Goal: Task Accomplishment & Management: Use online tool/utility

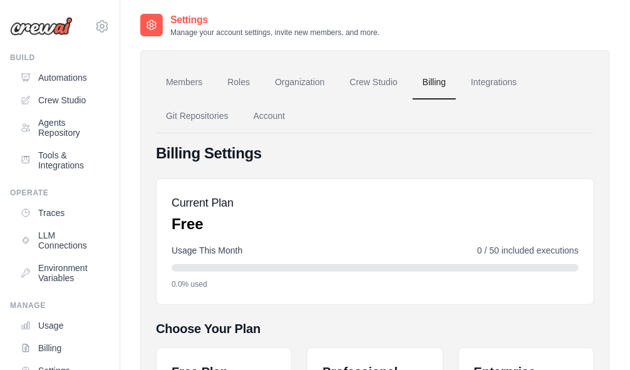
click at [449, 29] on div "Settings Manage your account settings, invite new members, and more." at bounding box center [375, 25] width 470 height 25
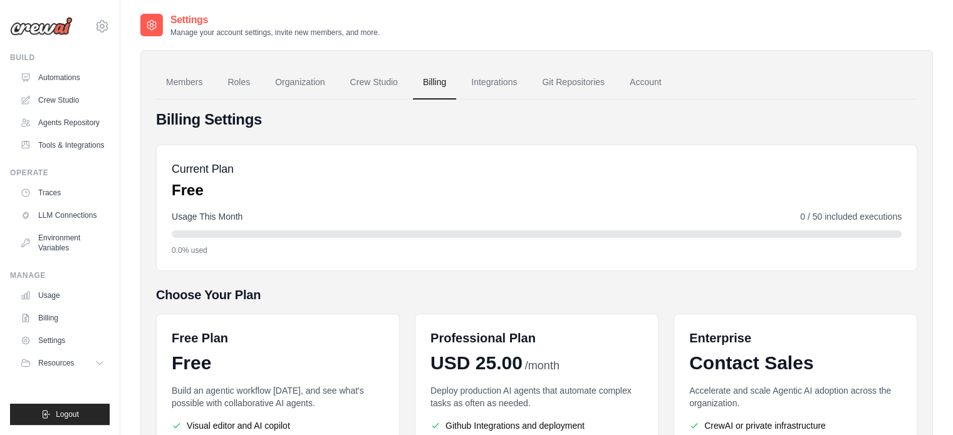
click at [60, 73] on link "Automations" at bounding box center [62, 78] width 95 height 20
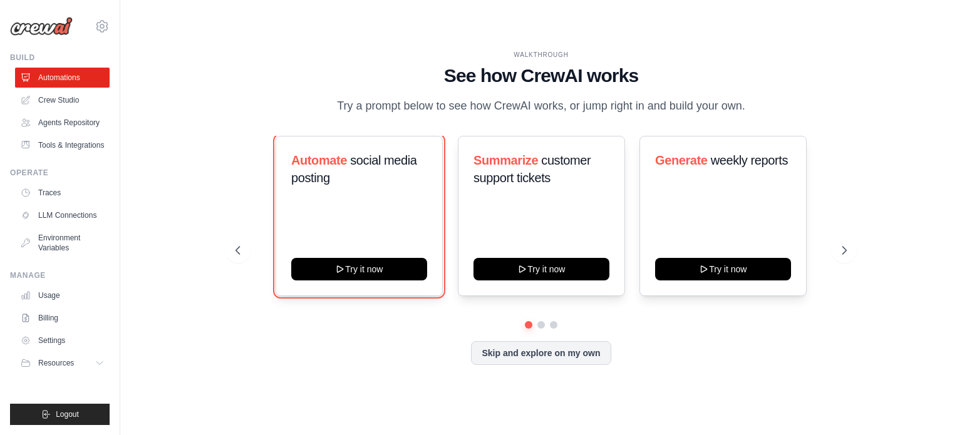
click at [365, 271] on button "Try it now" at bounding box center [359, 269] width 136 height 23
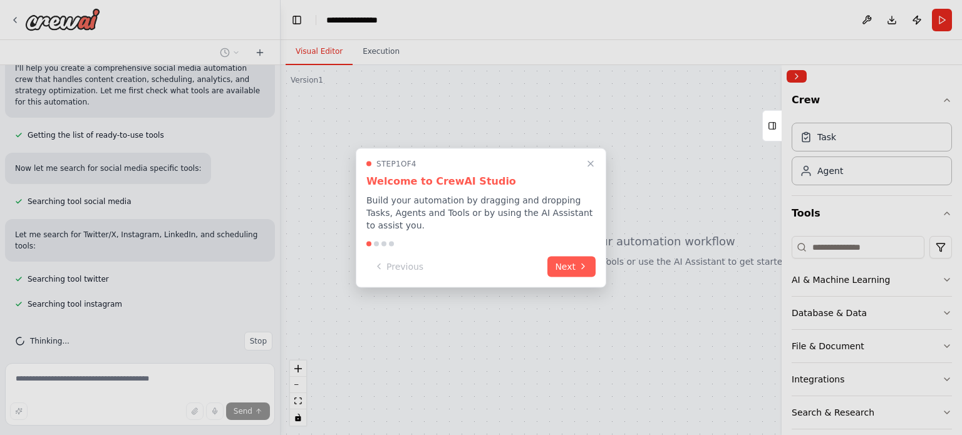
scroll to position [140, 0]
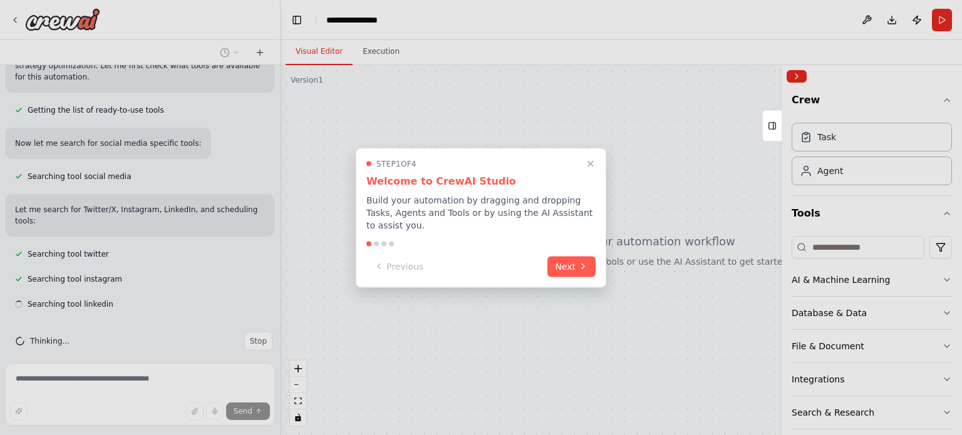
click at [578, 260] on button "Next" at bounding box center [572, 266] width 48 height 21
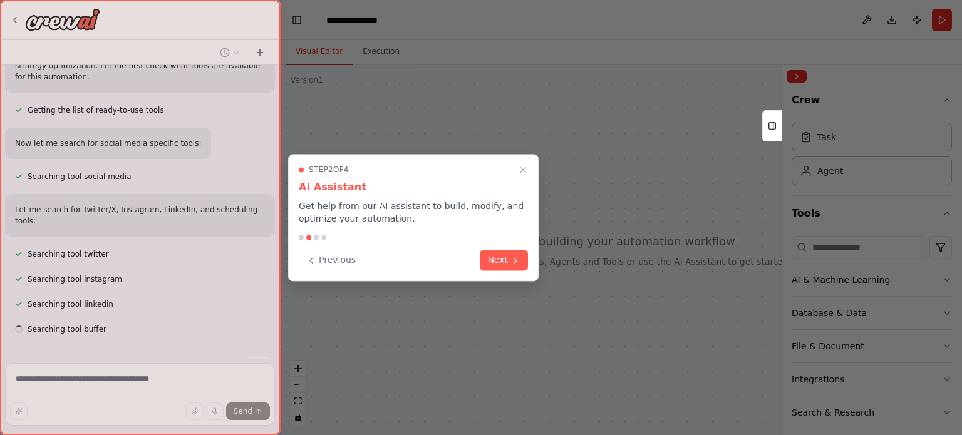
scroll to position [165, 0]
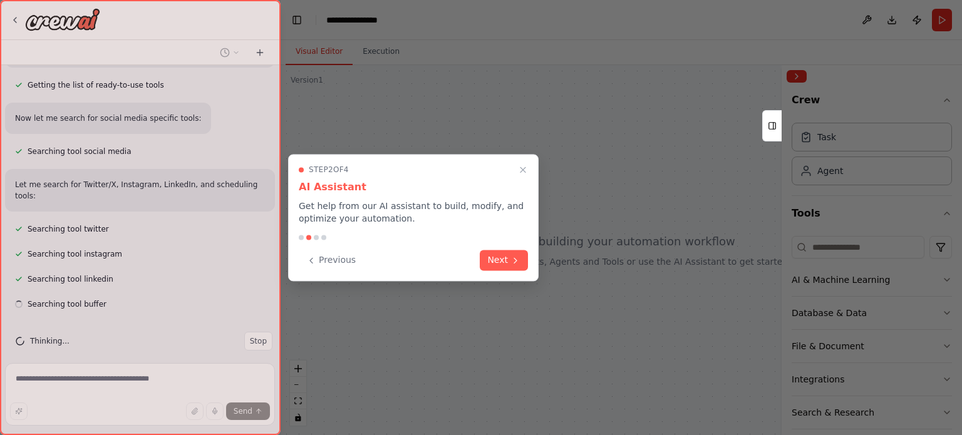
click at [513, 262] on icon at bounding box center [516, 261] width 10 height 10
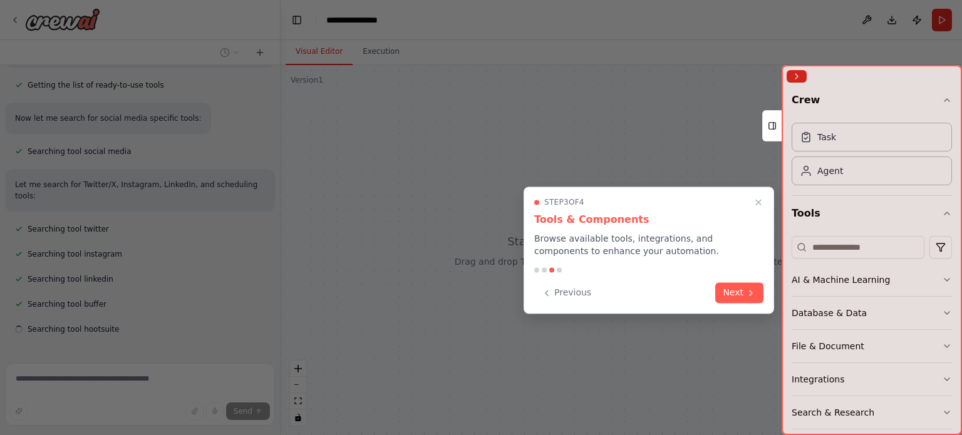
scroll to position [190, 0]
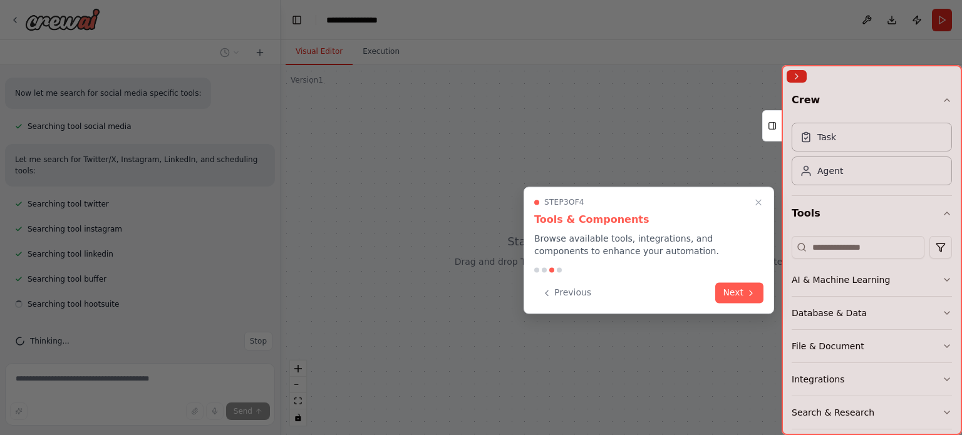
click at [728, 291] on button "Next" at bounding box center [739, 293] width 48 height 21
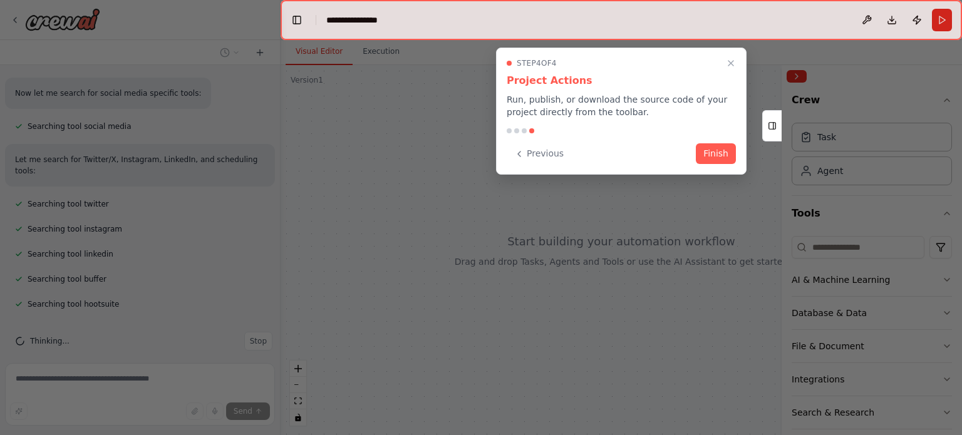
click at [722, 157] on button "Finish" at bounding box center [716, 153] width 40 height 21
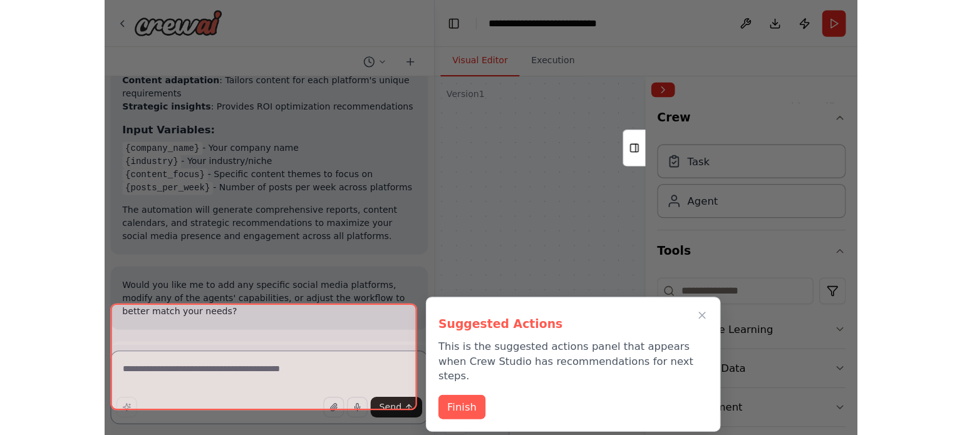
scroll to position [1512, 0]
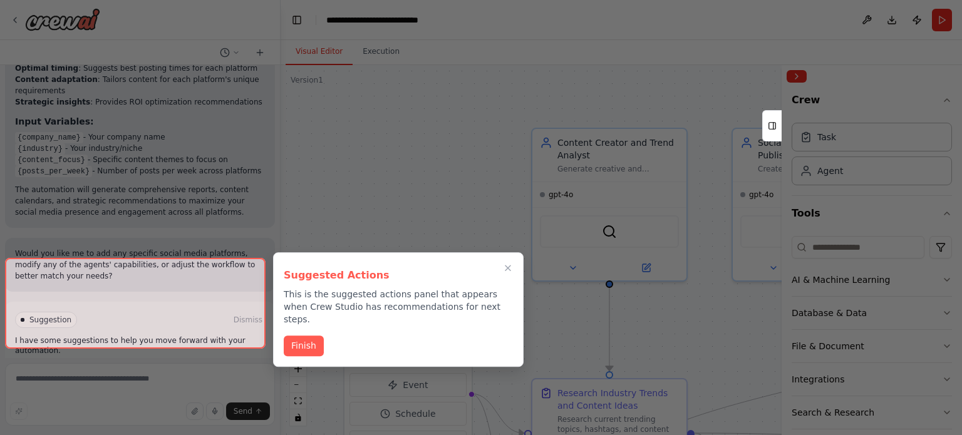
click at [311, 336] on button "Finish" at bounding box center [304, 346] width 40 height 21
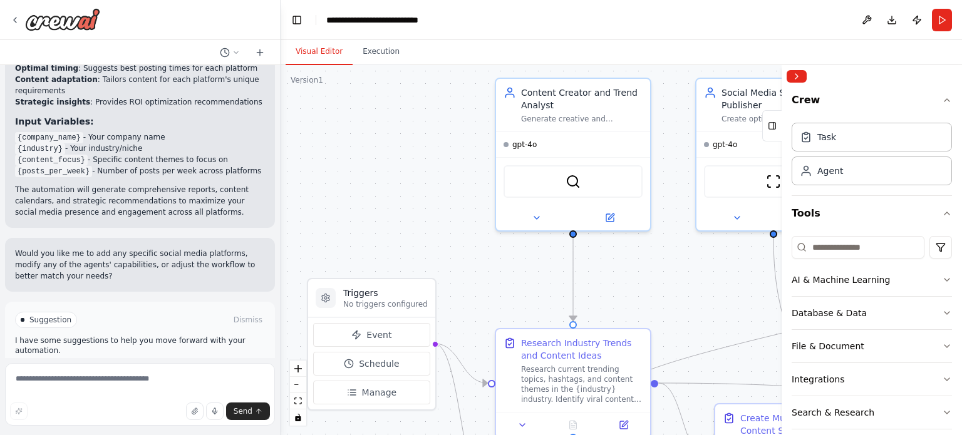
drag, startPoint x: 470, startPoint y: 247, endPoint x: 434, endPoint y: 197, distance: 61.9
click at [434, 197] on div ".deletable-edge-delete-btn { width: 20px; height: 20px; border: 0px solid #ffff…" at bounding box center [622, 250] width 682 height 370
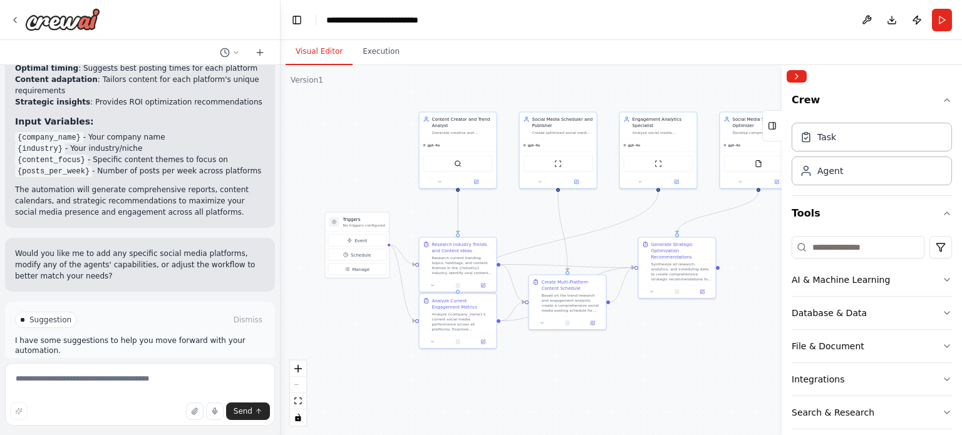
drag, startPoint x: 434, startPoint y: 197, endPoint x: 388, endPoint y: 172, distance: 52.5
click at [388, 172] on div ".deletable-edge-delete-btn { width: 20px; height: 20px; border: 0px solid #ffff…" at bounding box center [622, 250] width 682 height 370
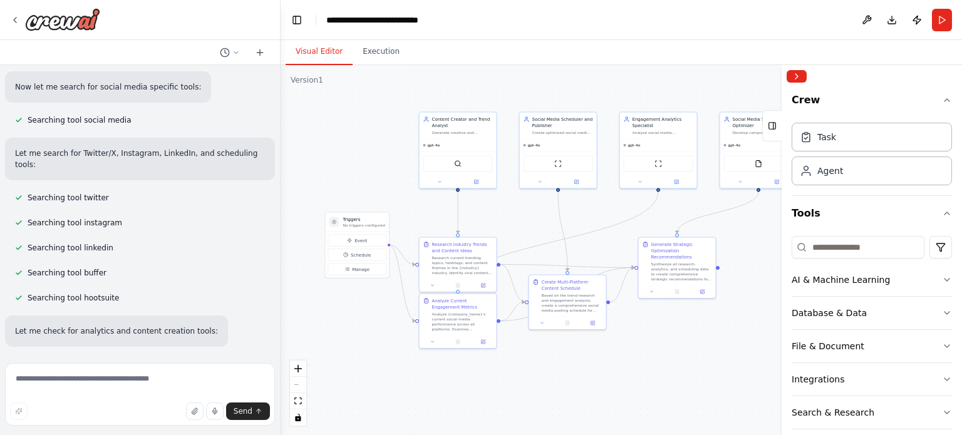
scroll to position [0, 0]
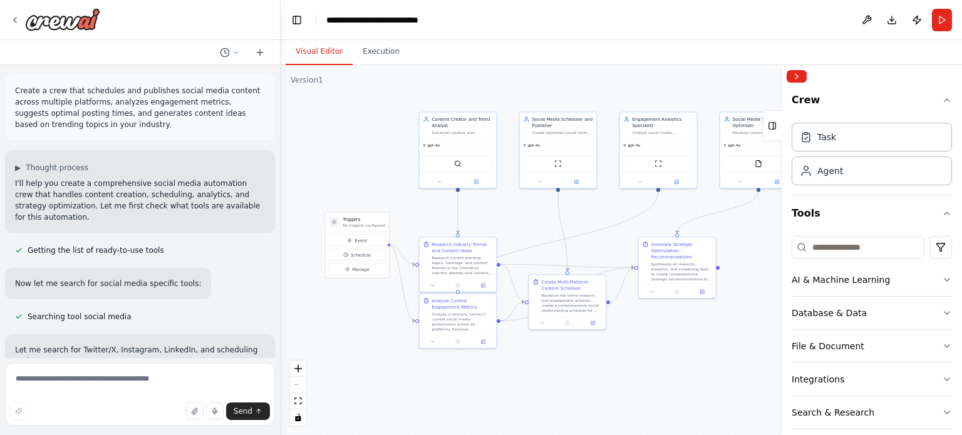
click at [895, 24] on button "Download" at bounding box center [892, 20] width 20 height 23
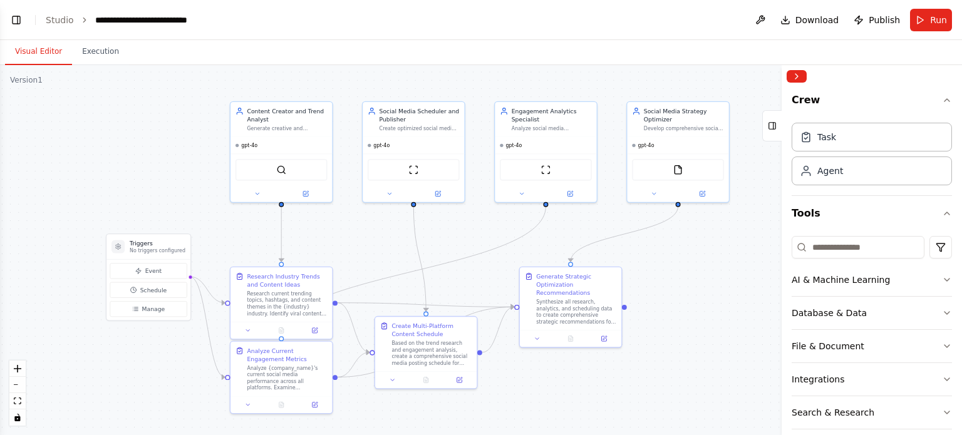
drag, startPoint x: 234, startPoint y: 200, endPoint x: 337, endPoint y: 235, distance: 108.4
click at [337, 235] on div ".deletable-edge-delete-btn { width: 20px; height: 20px; border: 0px solid #ffff…" at bounding box center [481, 250] width 962 height 370
click at [16, 22] on button "Toggle Left Sidebar" at bounding box center [17, 20] width 18 height 18
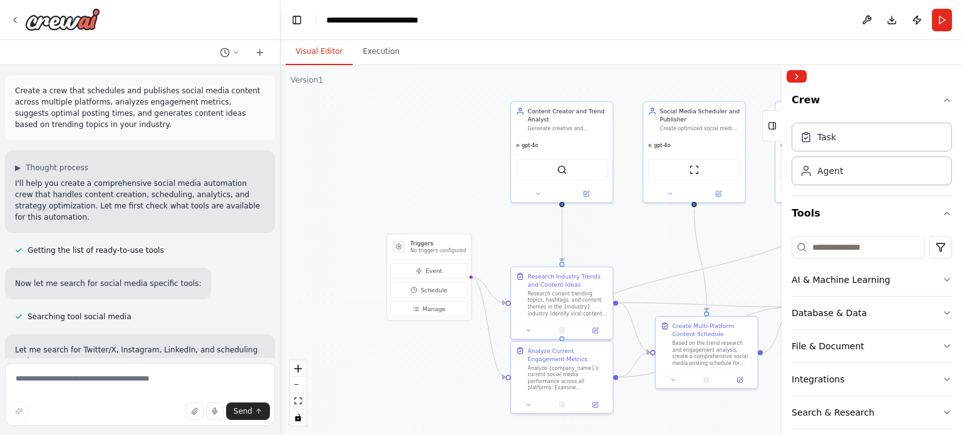
click at [588, 192] on icon at bounding box center [586, 194] width 5 height 5
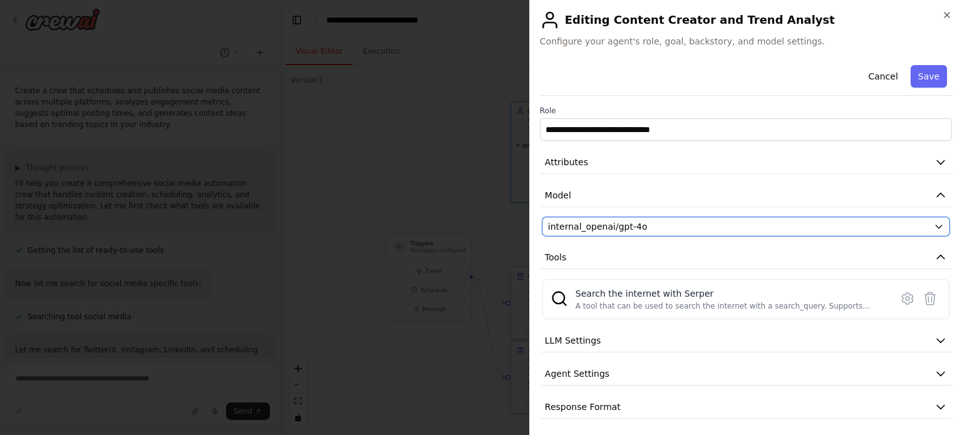
click at [934, 227] on icon "button" at bounding box center [939, 227] width 10 height 10
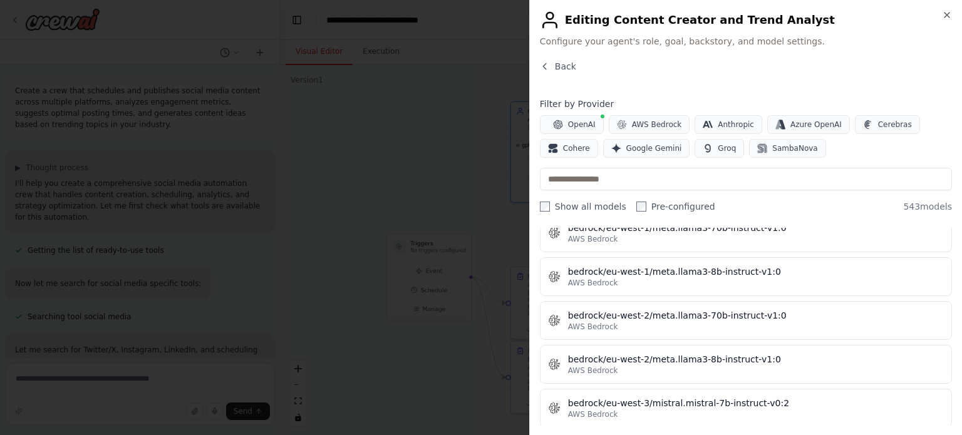
scroll to position [3007, 0]
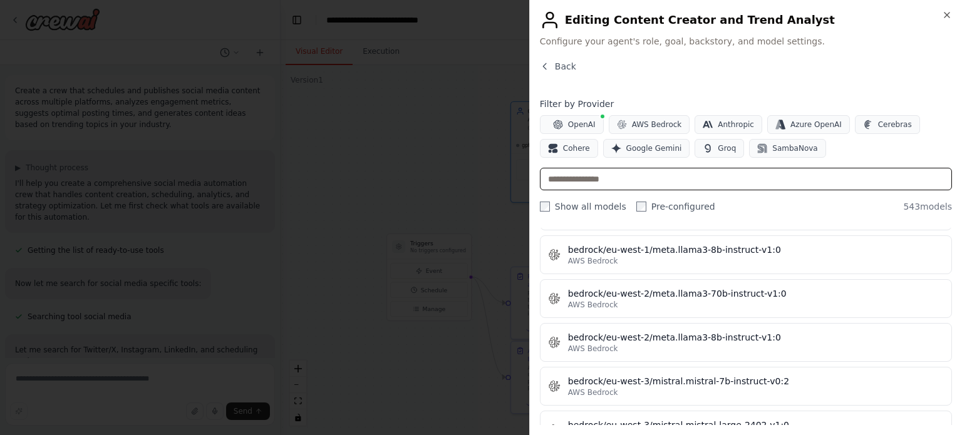
click at [642, 177] on input "text" at bounding box center [746, 179] width 412 height 23
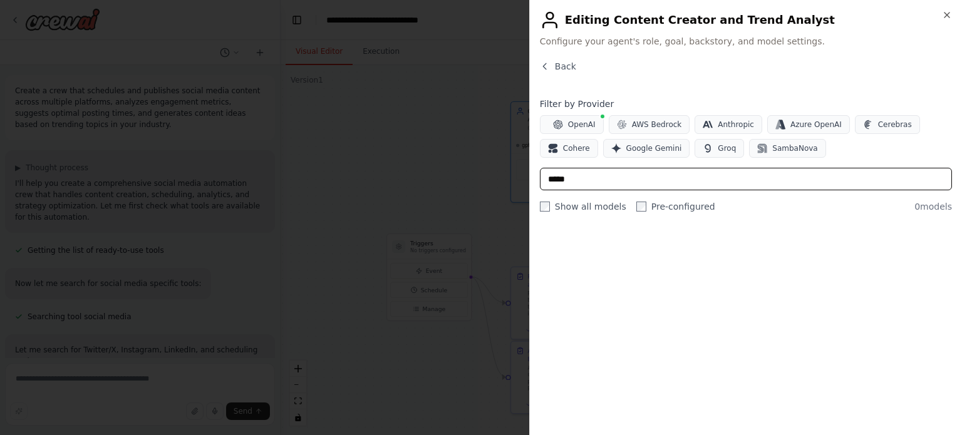
scroll to position [0, 0]
type input "******"
drag, startPoint x: 591, startPoint y: 179, endPoint x: 547, endPoint y: 179, distance: 44.5
click at [547, 179] on input "******" at bounding box center [746, 179] width 412 height 23
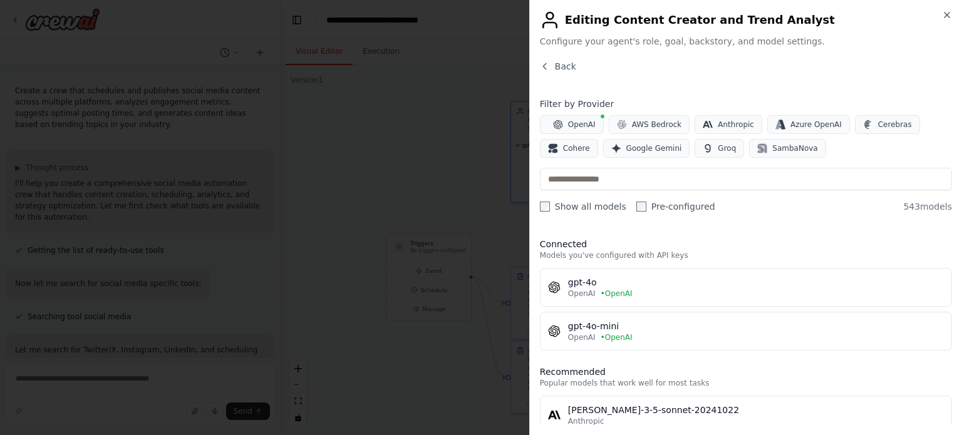
click at [548, 66] on icon "button" at bounding box center [545, 66] width 10 height 10
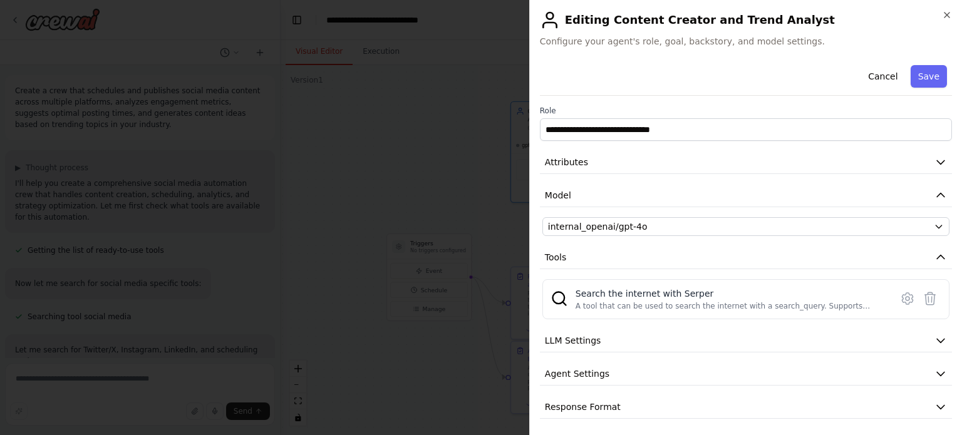
scroll to position [3, 0]
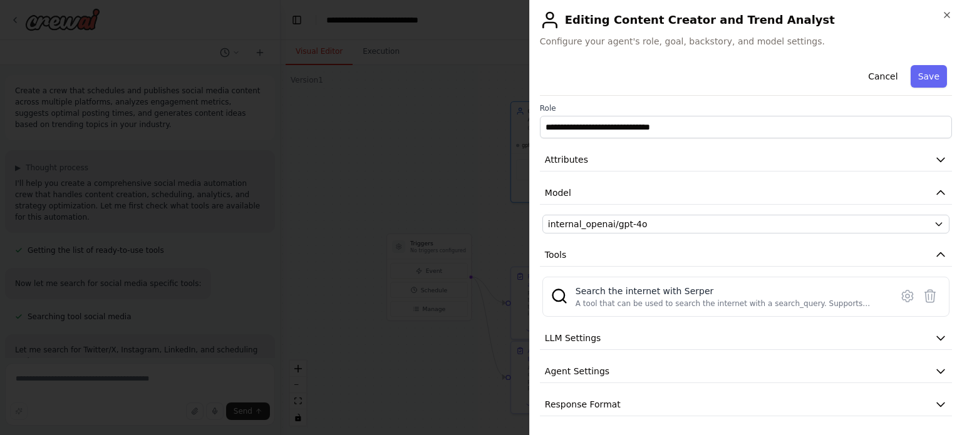
click at [935, 335] on icon "button" at bounding box center [941, 338] width 13 height 13
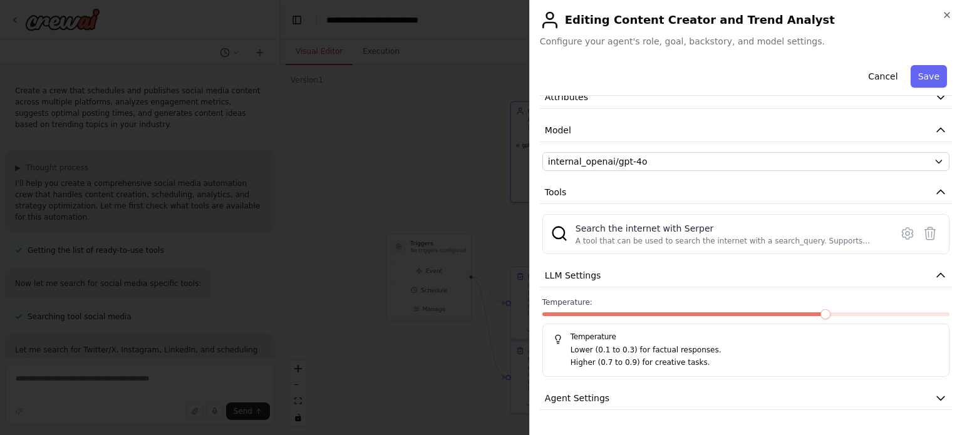
scroll to position [91, 0]
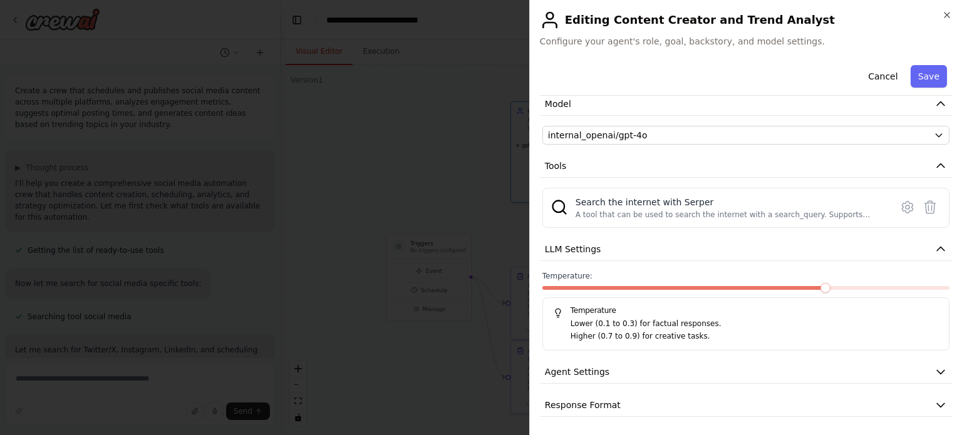
click at [935, 246] on icon "button" at bounding box center [941, 249] width 13 height 13
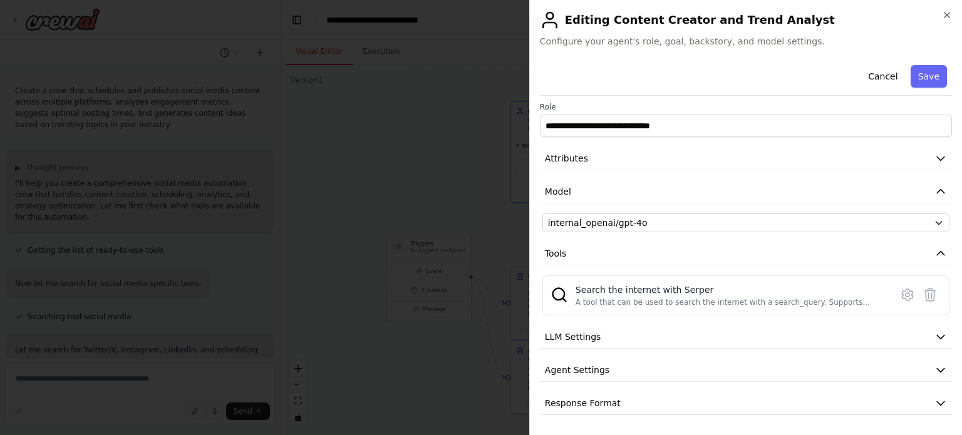
scroll to position [3, 0]
click at [937, 371] on icon "button" at bounding box center [941, 372] width 8 height 4
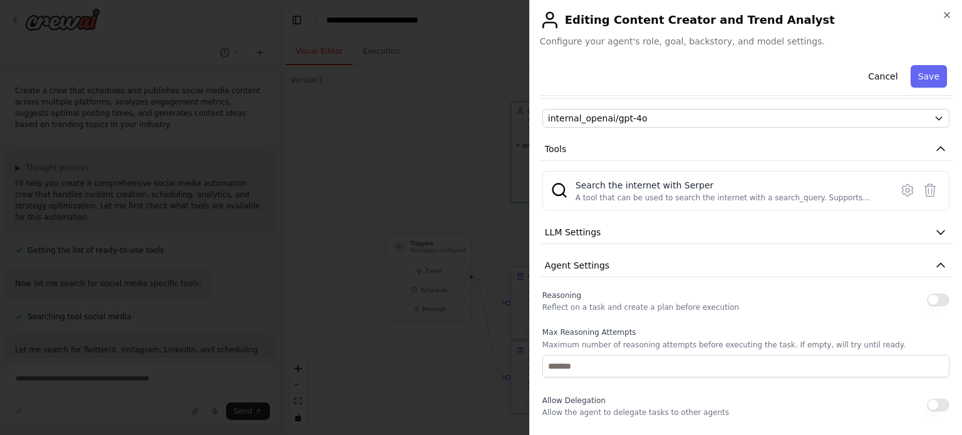
scroll to position [128, 0]
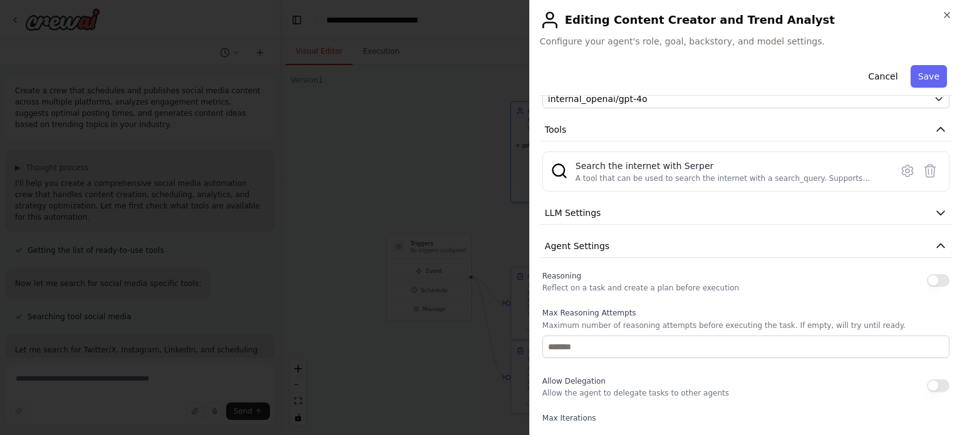
click at [935, 242] on icon "button" at bounding box center [941, 246] width 13 height 13
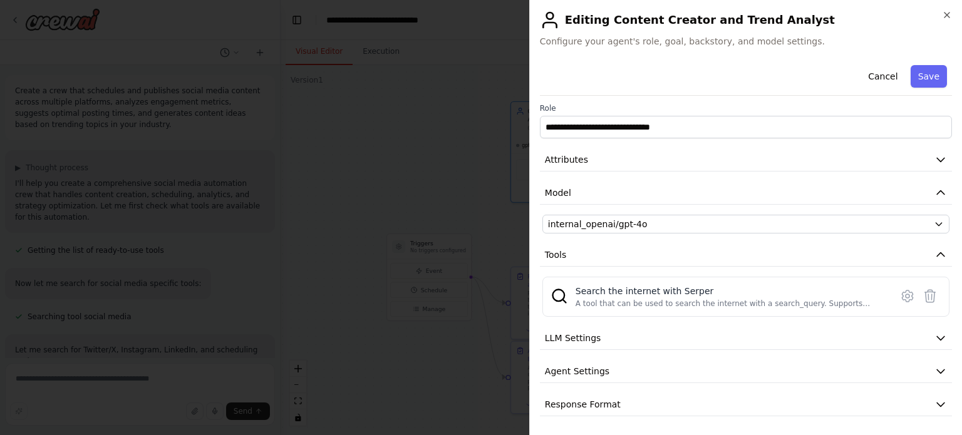
scroll to position [0, 0]
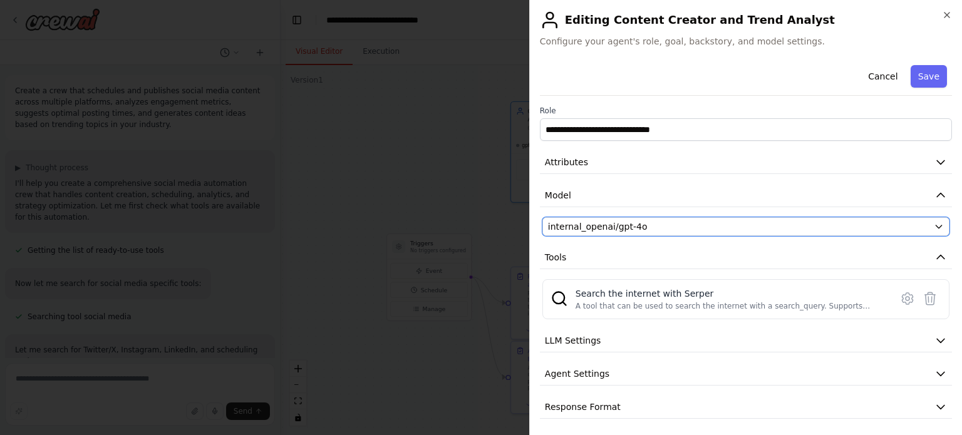
click at [934, 227] on icon "button" at bounding box center [939, 227] width 10 height 10
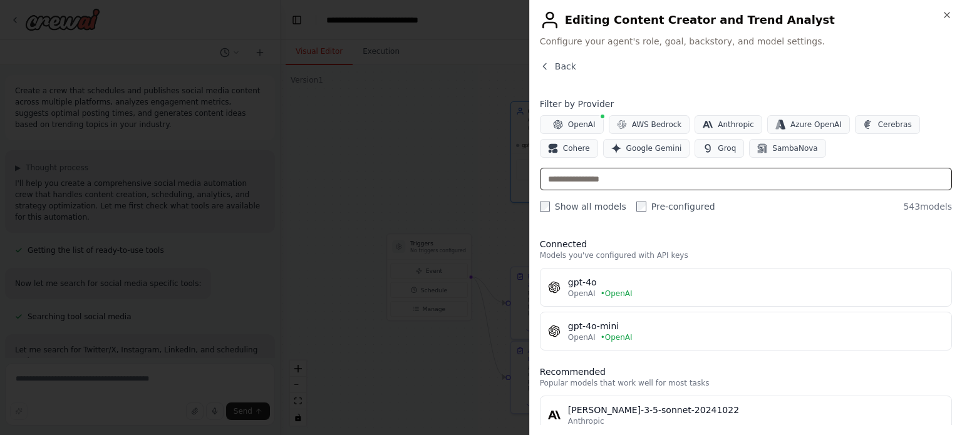
click at [574, 177] on input "text" at bounding box center [746, 179] width 412 height 23
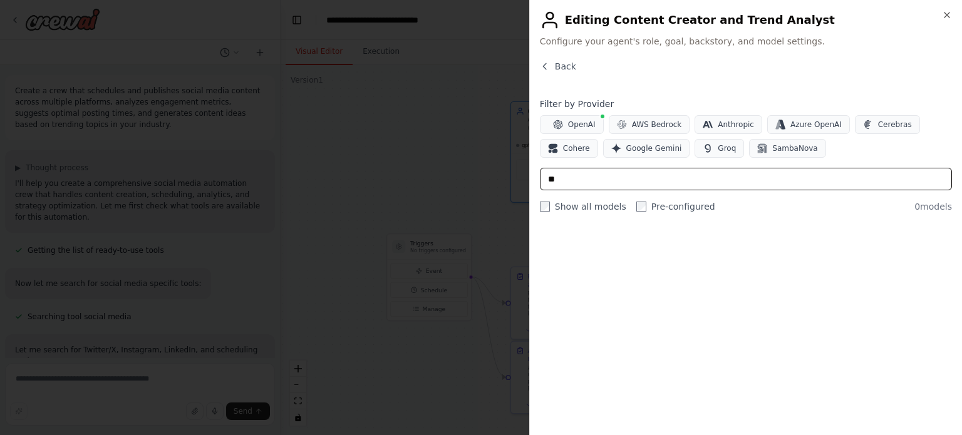
type input "*"
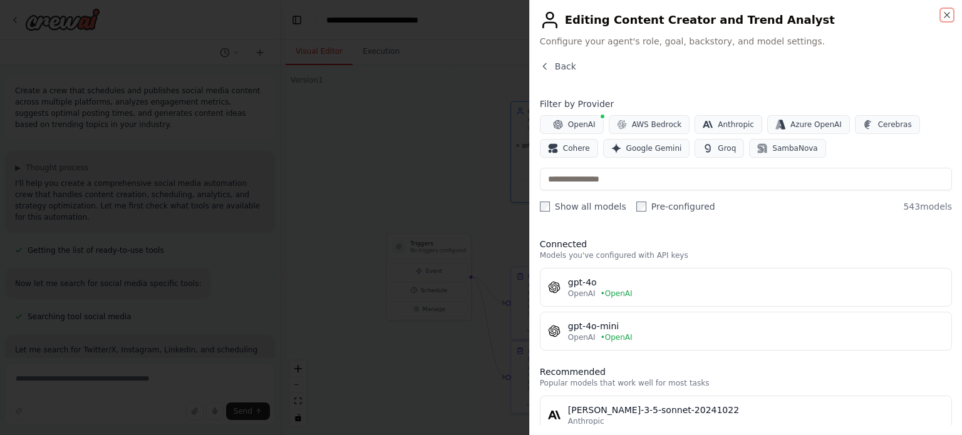
click at [943, 17] on icon "button" at bounding box center [947, 15] width 10 height 10
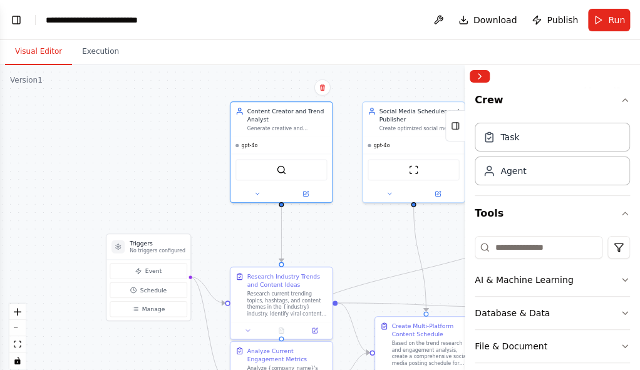
click at [20, 209] on div ".deletable-edge-delete-btn { width: 20px; height: 20px; border: 0px solid #ffff…" at bounding box center [320, 221] width 640 height 313
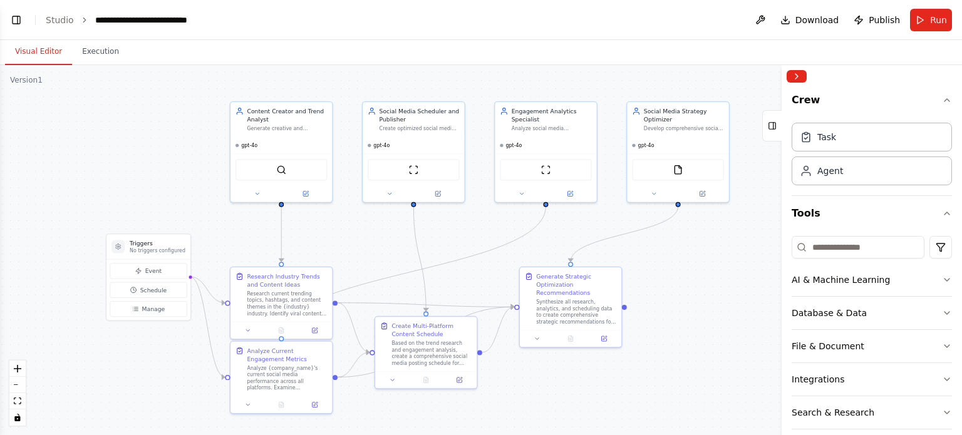
click at [304, 192] on icon at bounding box center [305, 194] width 5 height 5
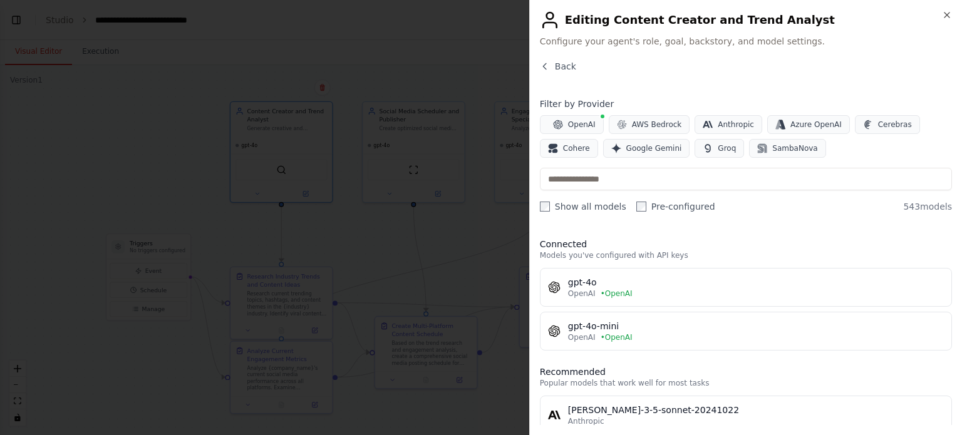
click at [544, 68] on icon "button" at bounding box center [544, 66] width 3 height 6
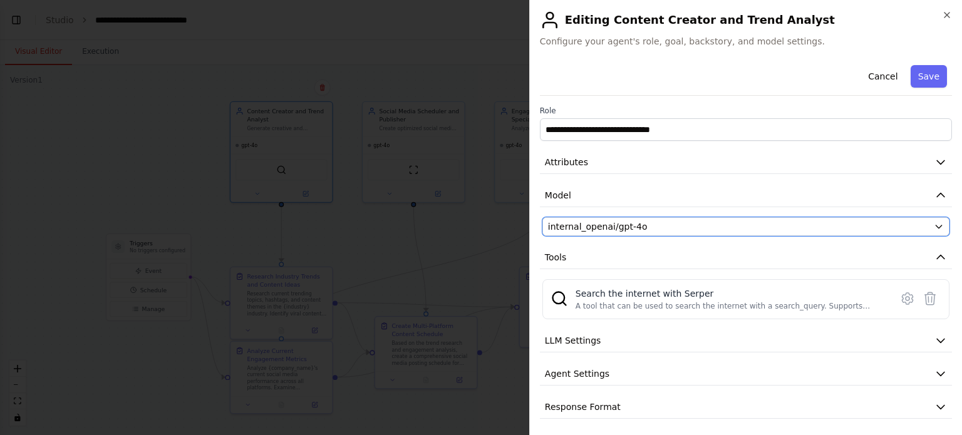
click at [934, 225] on icon "button" at bounding box center [939, 227] width 10 height 10
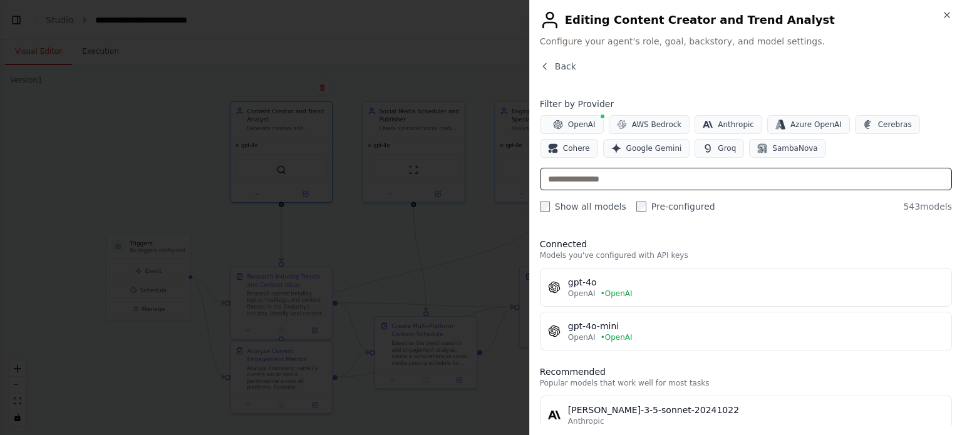
click at [638, 183] on input "text" at bounding box center [746, 179] width 412 height 23
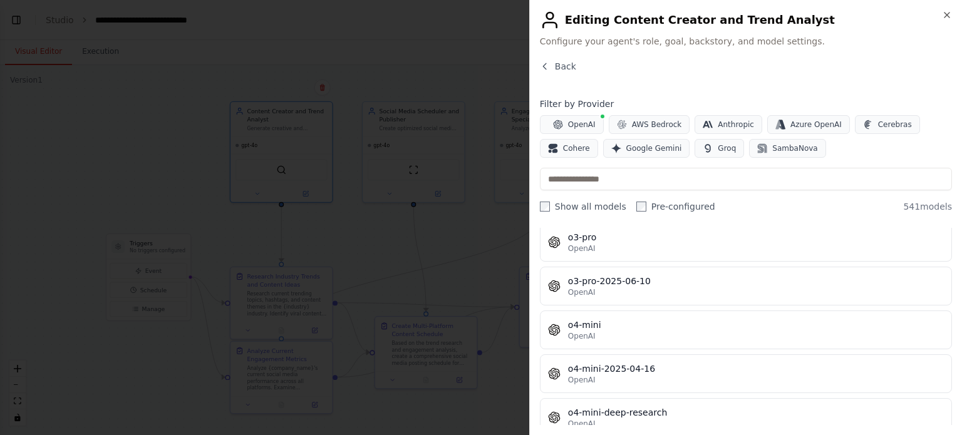
scroll to position [22429, 0]
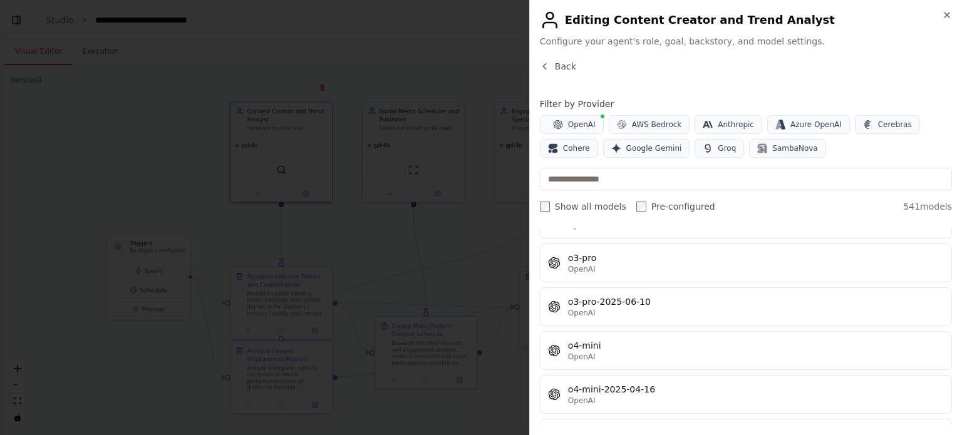
click at [636, 212] on label "Pre-configured" at bounding box center [675, 206] width 79 height 13
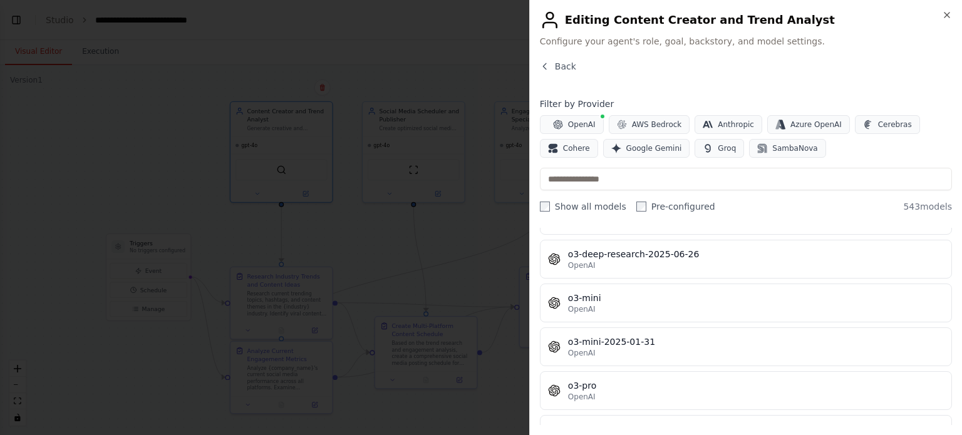
click at [543, 69] on icon "button" at bounding box center [545, 66] width 10 height 10
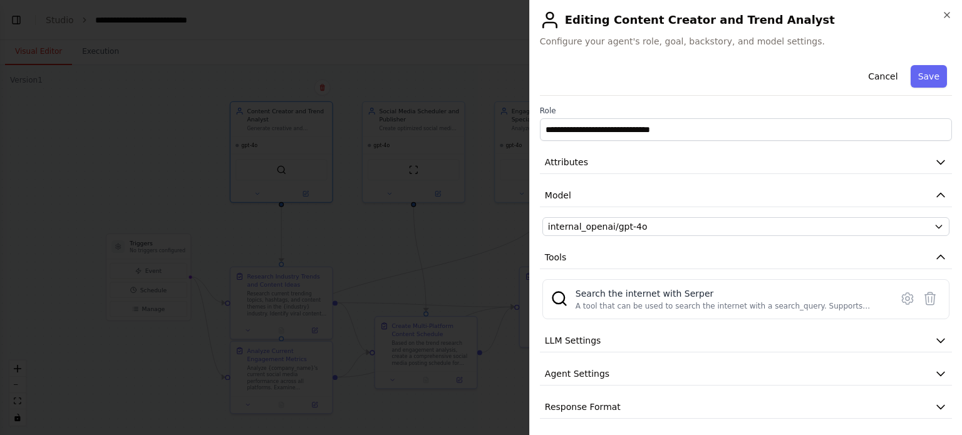
click at [873, 79] on button "Cancel" at bounding box center [883, 76] width 44 height 23
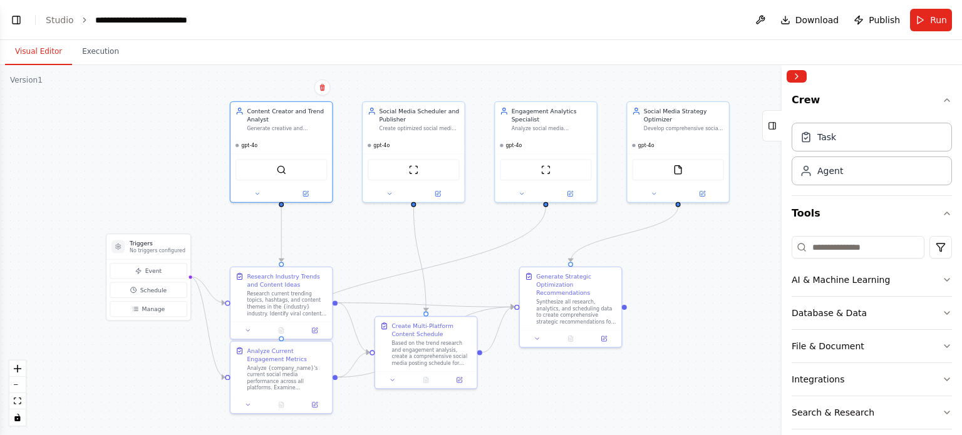
click at [316, 331] on icon at bounding box center [314, 331] width 7 height 7
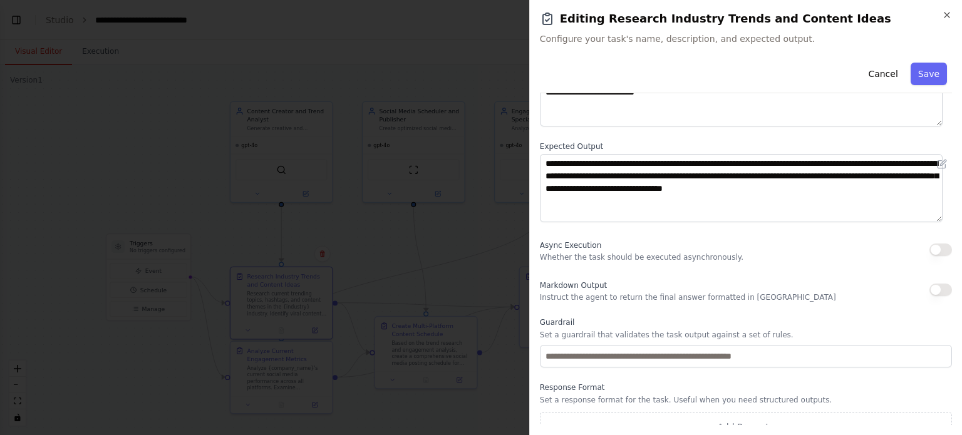
scroll to position [129, 0]
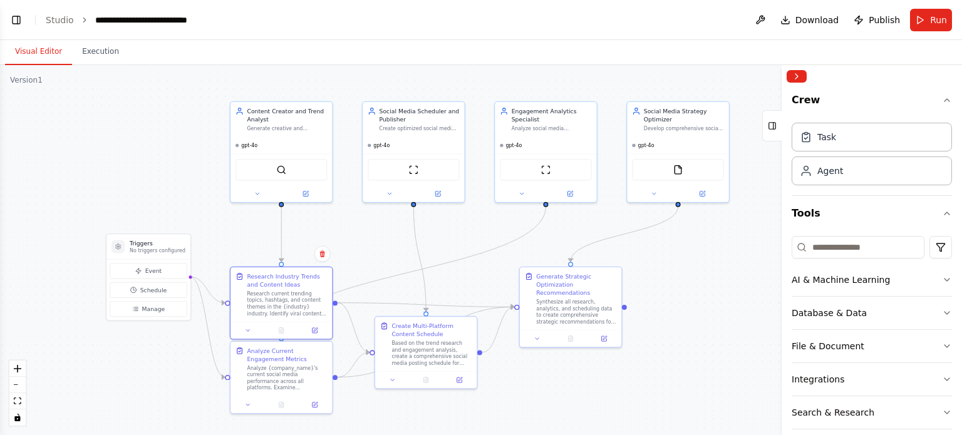
click at [574, 194] on button at bounding box center [570, 194] width 47 height 10
click at [702, 192] on icon at bounding box center [703, 193] width 4 height 4
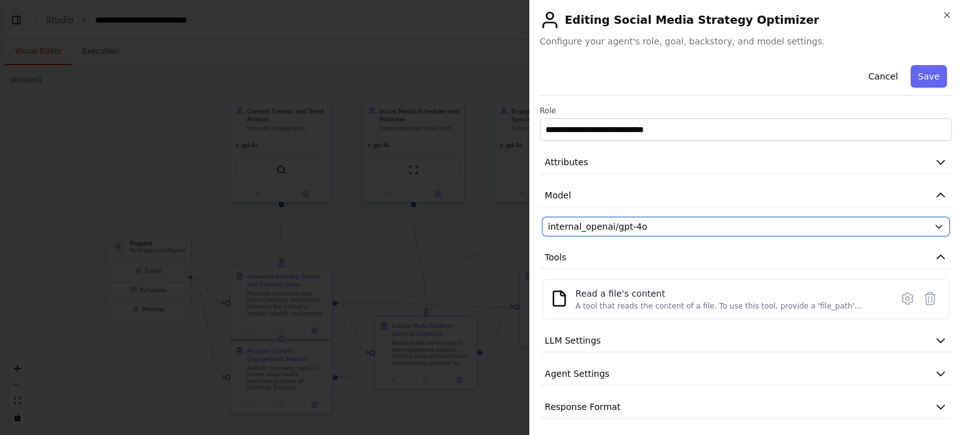
click at [934, 226] on icon "button" at bounding box center [939, 227] width 10 height 10
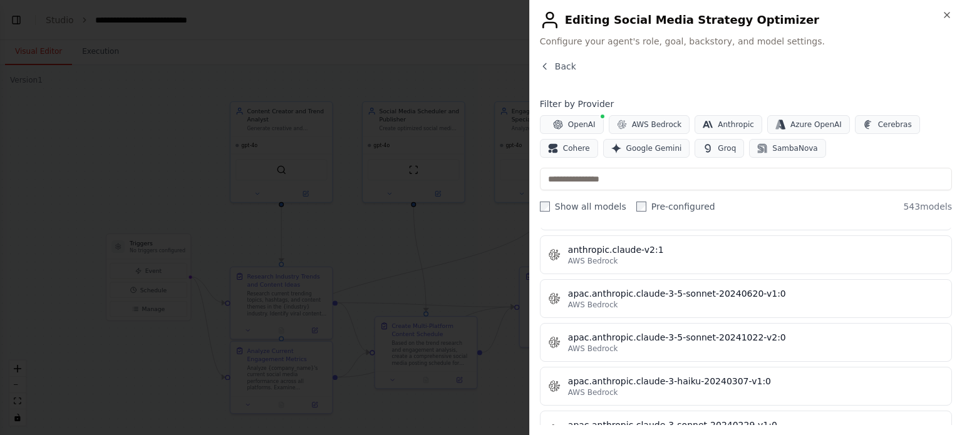
scroll to position [0, 0]
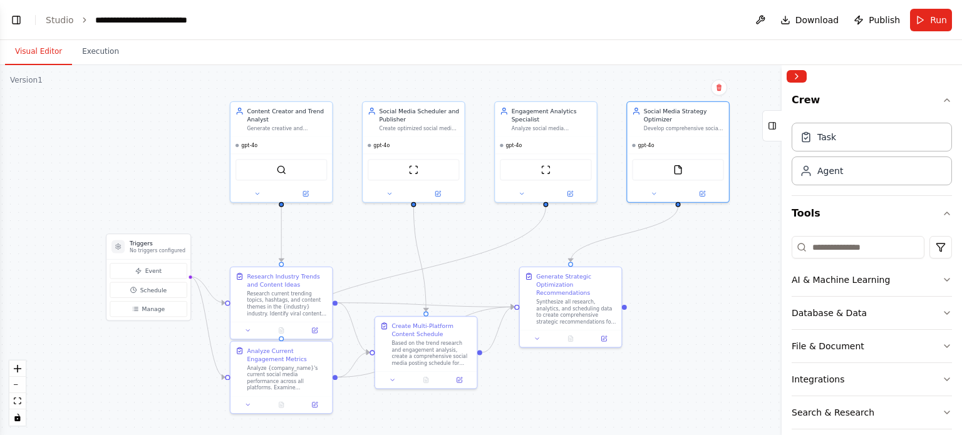
click at [829, 171] on div "Agent" at bounding box center [831, 171] width 26 height 13
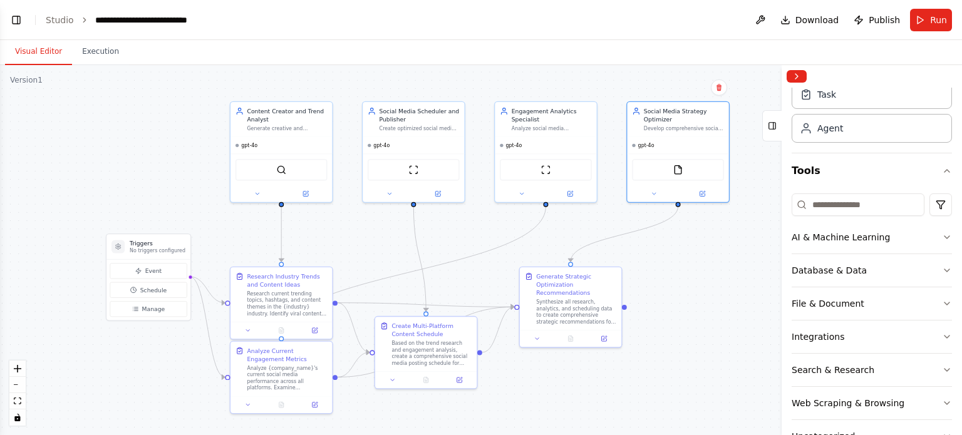
scroll to position [63, 0]
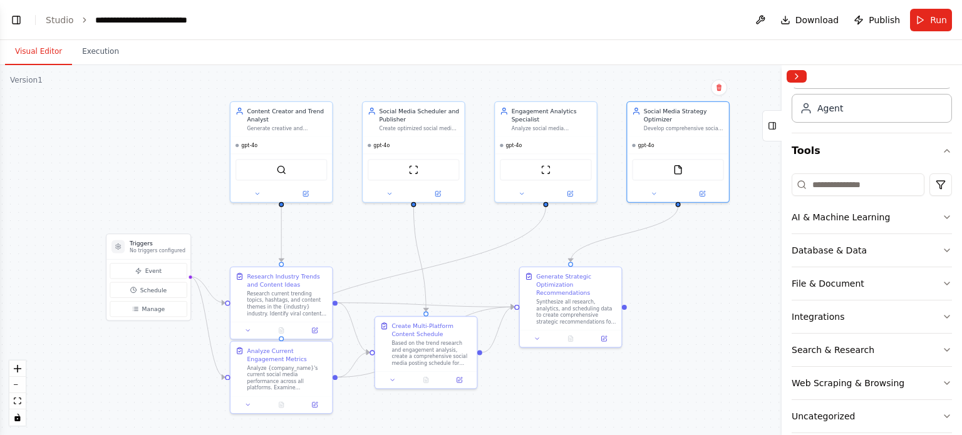
click at [942, 316] on icon "button" at bounding box center [947, 317] width 10 height 10
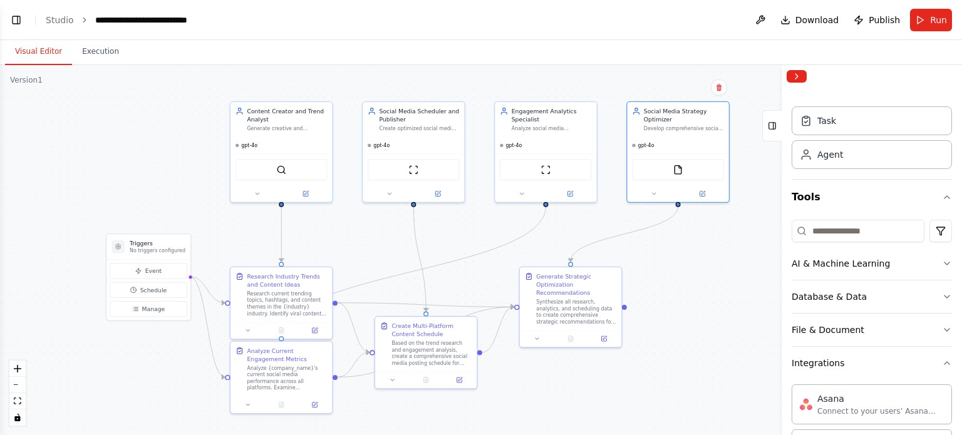
scroll to position [0, 0]
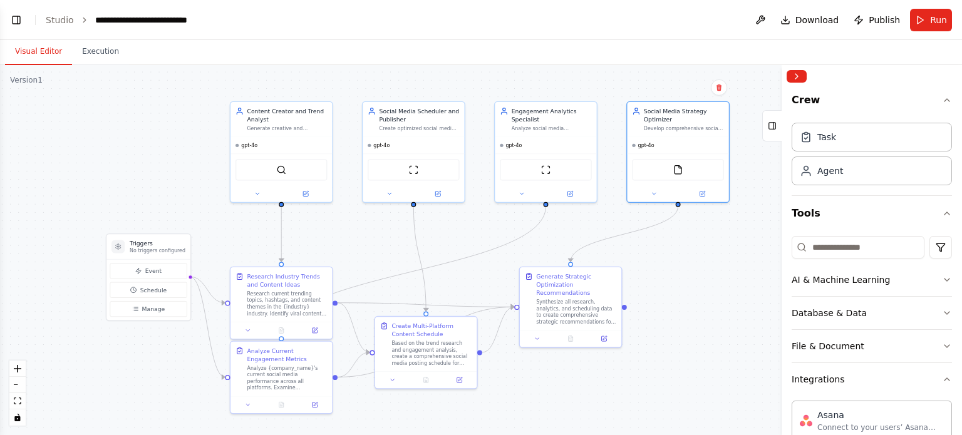
click at [942, 380] on icon "button" at bounding box center [947, 380] width 10 height 10
click at [828, 139] on div "Task" at bounding box center [827, 137] width 19 height 13
click at [841, 173] on div "Agent" at bounding box center [831, 171] width 26 height 13
click at [881, 247] on input at bounding box center [858, 247] width 133 height 23
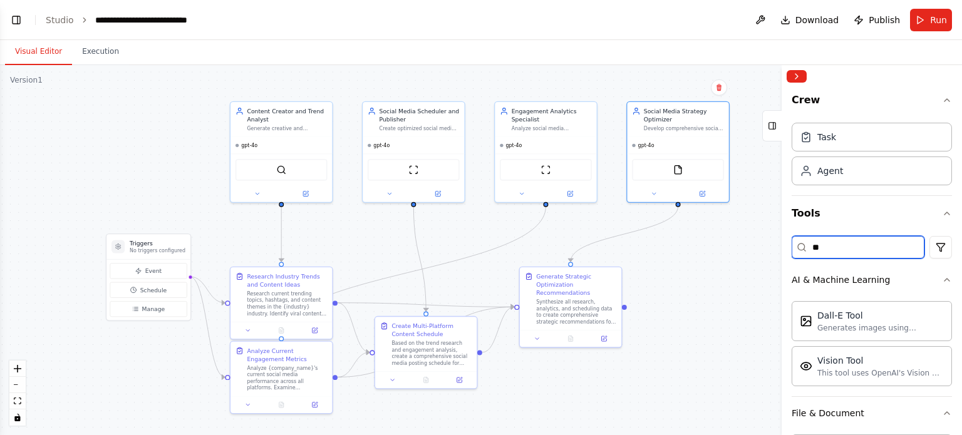
type input "*"
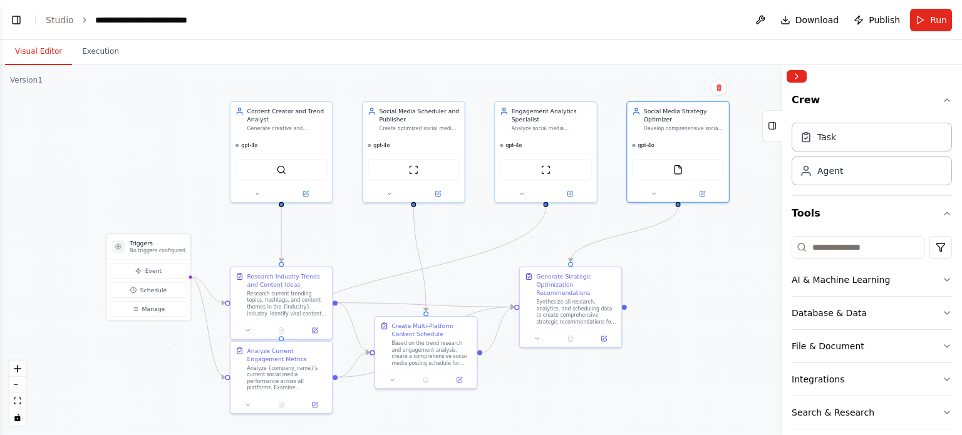
click at [798, 75] on button "Collapse right sidebar" at bounding box center [797, 76] width 20 height 13
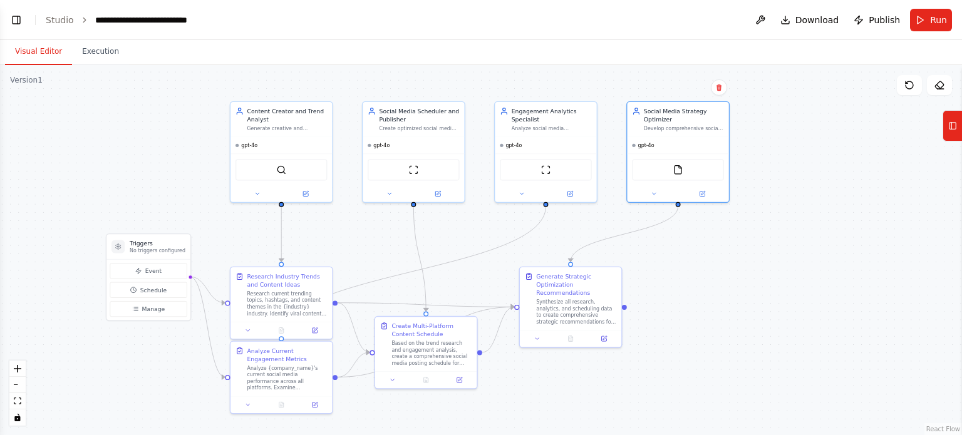
click at [16, 24] on button "Toggle Left Sidebar" at bounding box center [17, 20] width 18 height 18
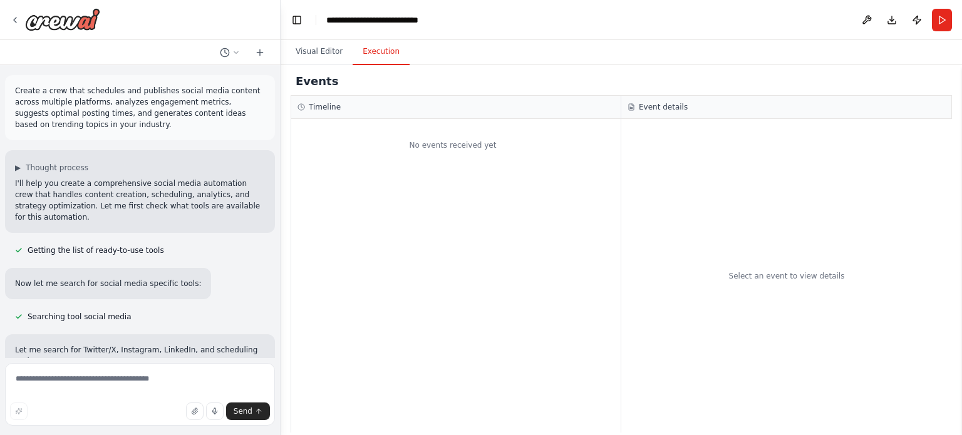
click at [375, 49] on button "Execution" at bounding box center [381, 52] width 57 height 26
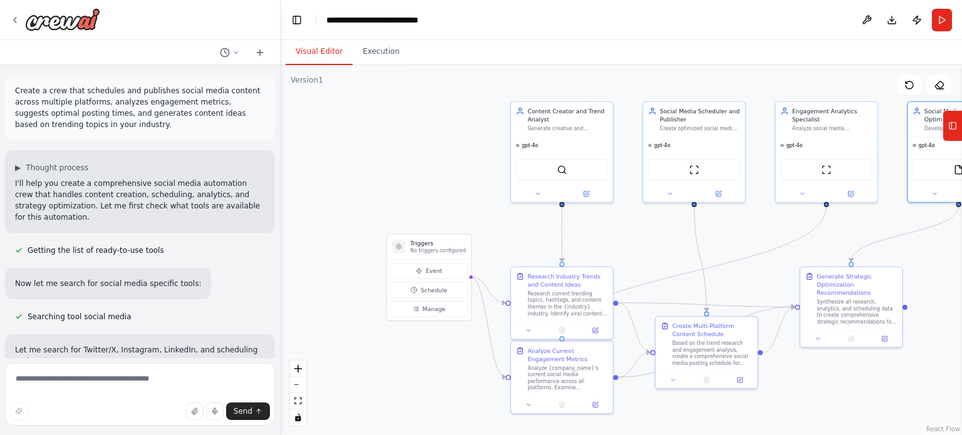
click at [306, 51] on button "Visual Editor" at bounding box center [319, 52] width 67 height 26
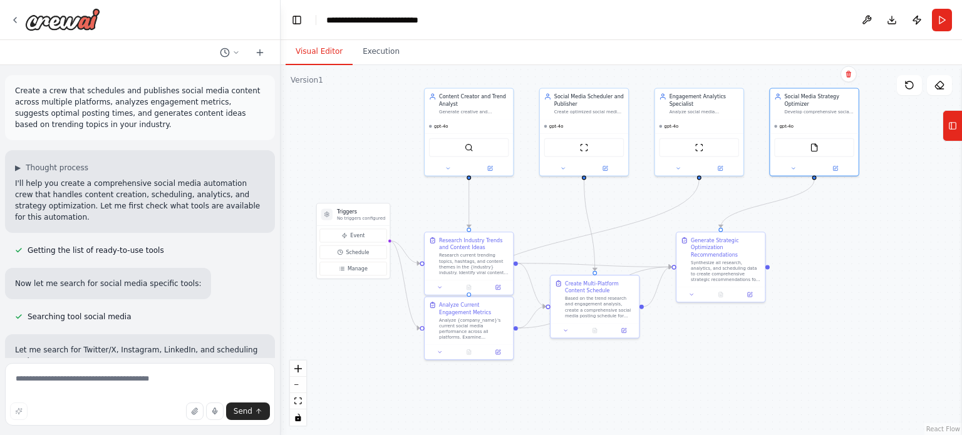
drag, startPoint x: 804, startPoint y: 373, endPoint x: 729, endPoint y: 349, distance: 79.0
click at [729, 349] on div ".deletable-edge-delete-btn { width: 20px; height: 20px; border: 0px solid #ffff…" at bounding box center [622, 250] width 682 height 370
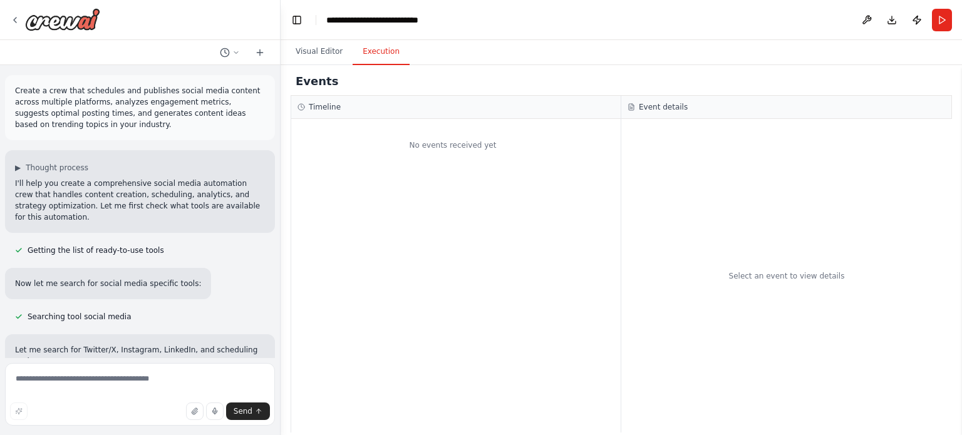
click at [381, 56] on button "Execution" at bounding box center [381, 52] width 57 height 26
click at [314, 52] on button "Visual Editor" at bounding box center [319, 52] width 67 height 26
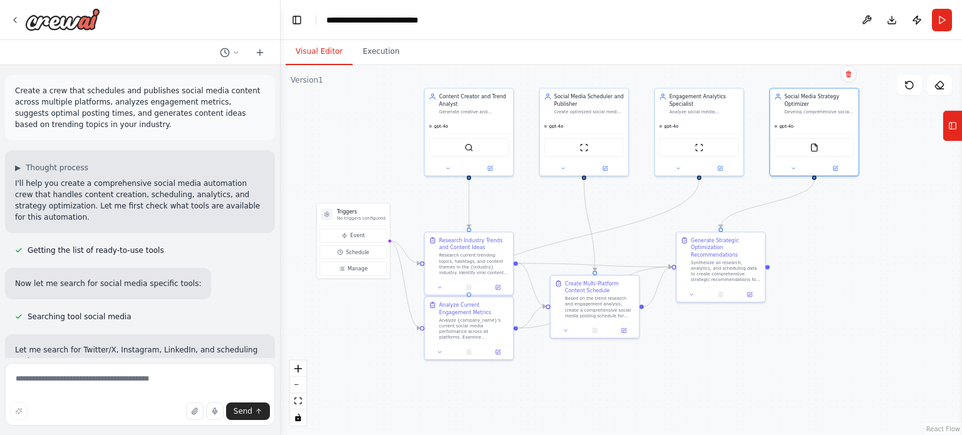
click at [955, 128] on icon at bounding box center [952, 126] width 9 height 20
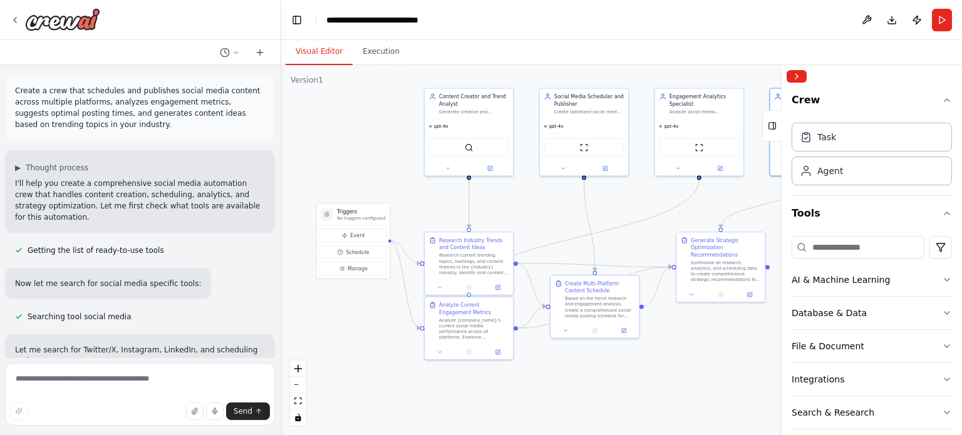
click at [15, 16] on icon at bounding box center [15, 20] width 10 height 10
click at [14, 19] on icon at bounding box center [15, 20] width 3 height 5
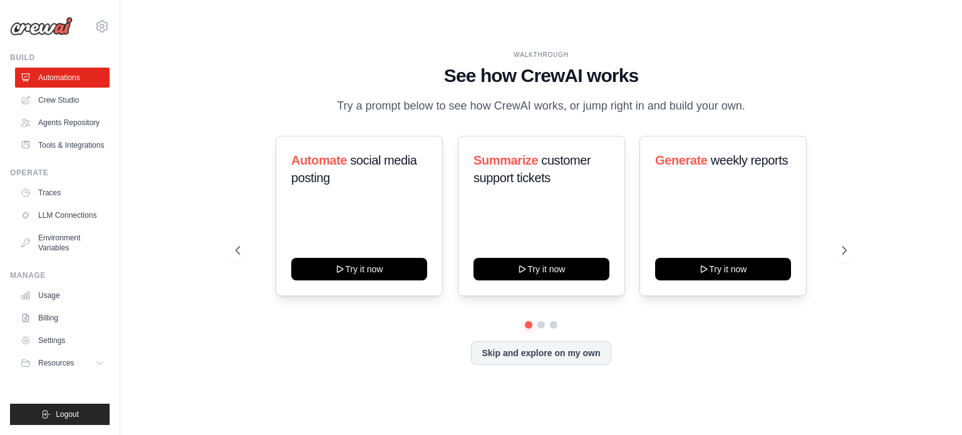
click at [44, 80] on link "Automations" at bounding box center [62, 78] width 95 height 20
click at [56, 99] on link "Crew Studio" at bounding box center [62, 100] width 95 height 20
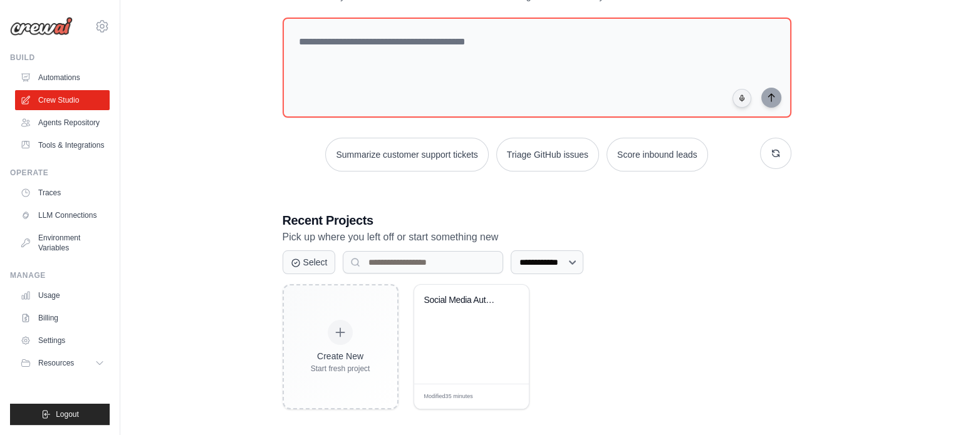
scroll to position [68, 0]
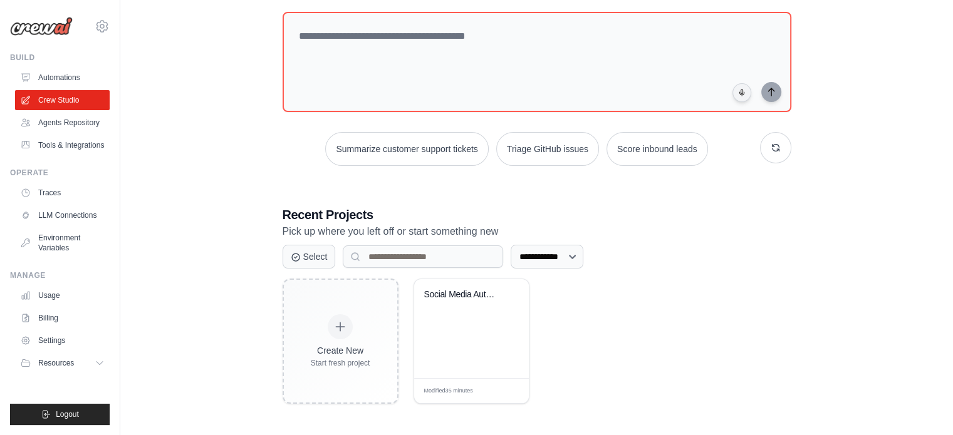
click at [478, 335] on div "Social Media Automation Suite" at bounding box center [471, 328] width 115 height 99
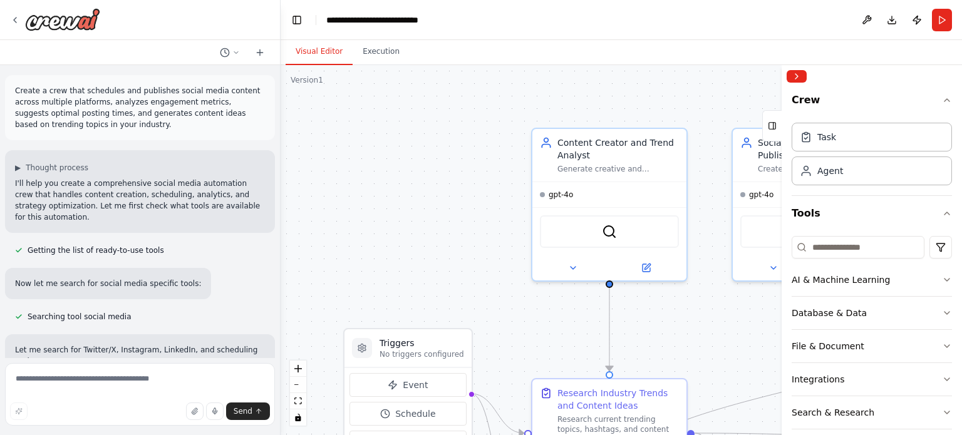
click at [940, 27] on button "Run" at bounding box center [942, 20] width 20 height 23
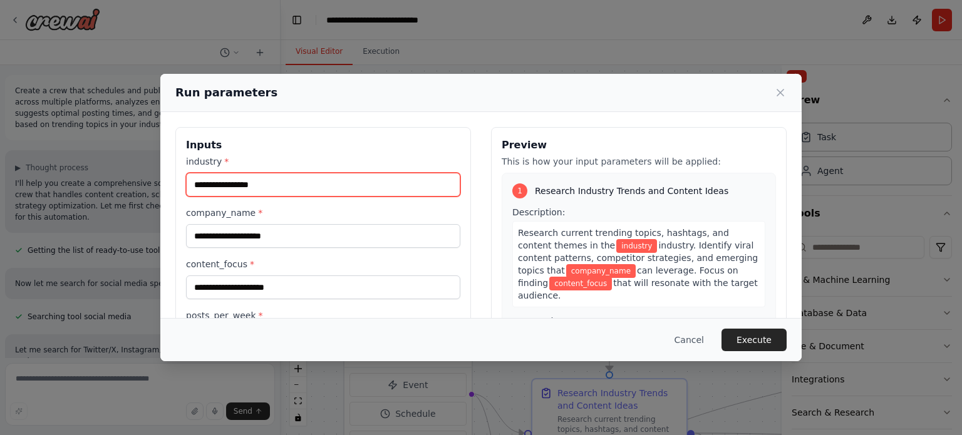
click at [232, 183] on input "industry *" at bounding box center [323, 185] width 274 height 24
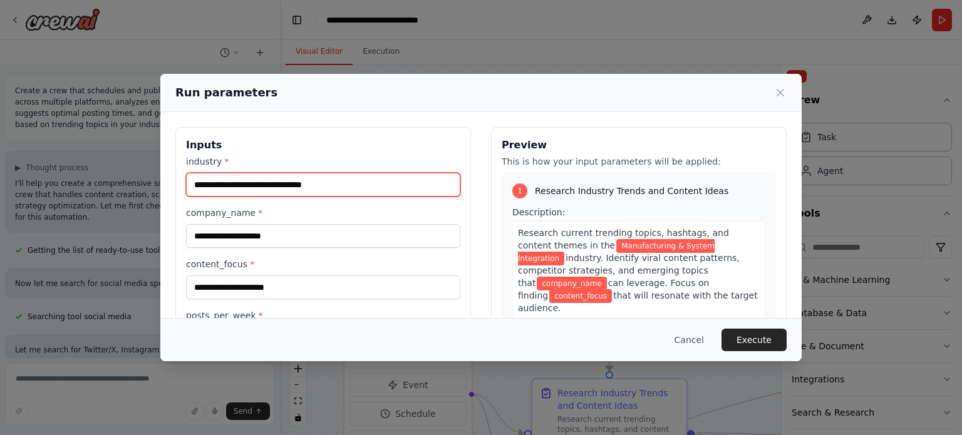
type input "**********"
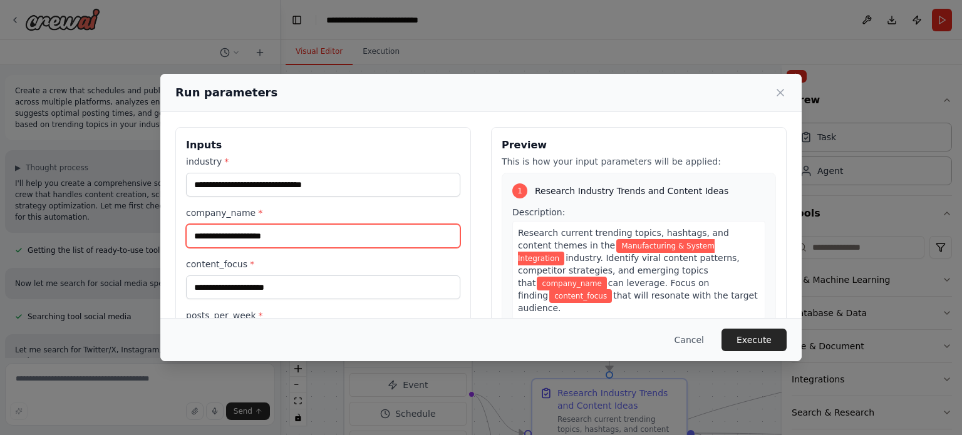
click at [266, 228] on input "company_name *" at bounding box center [323, 236] width 274 height 24
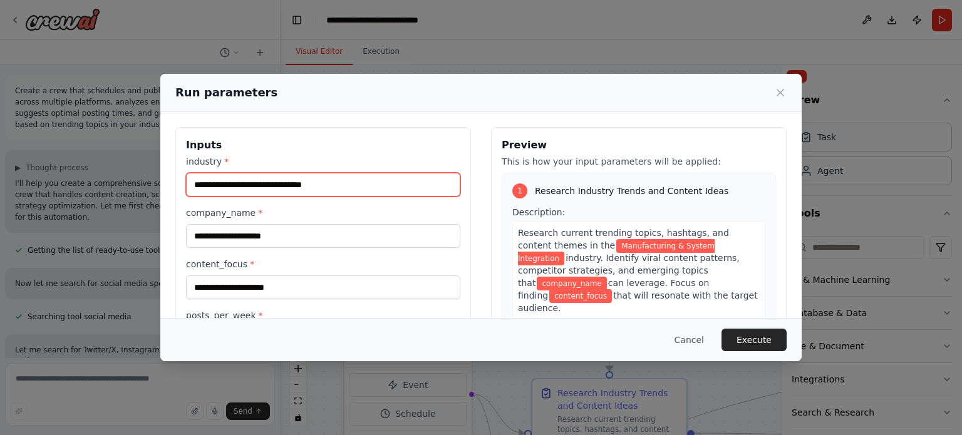
click at [302, 185] on input "**********" at bounding box center [323, 185] width 274 height 24
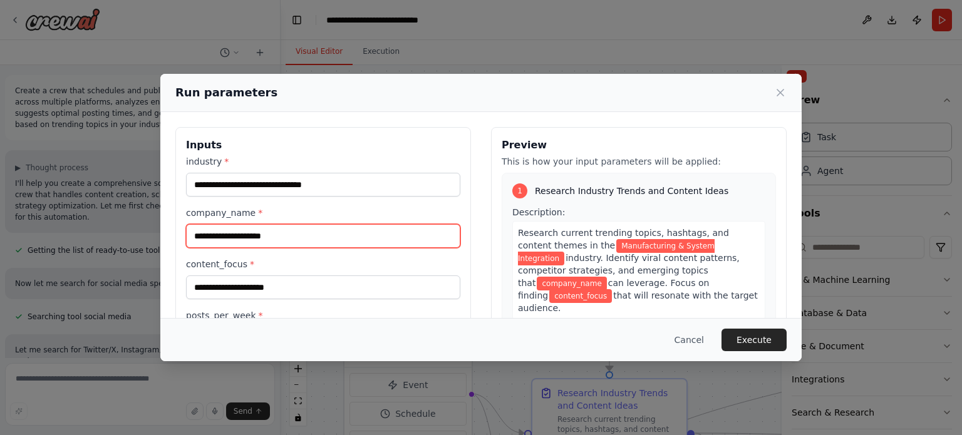
click at [273, 238] on input "company_name *" at bounding box center [323, 236] width 274 height 24
type input "**********"
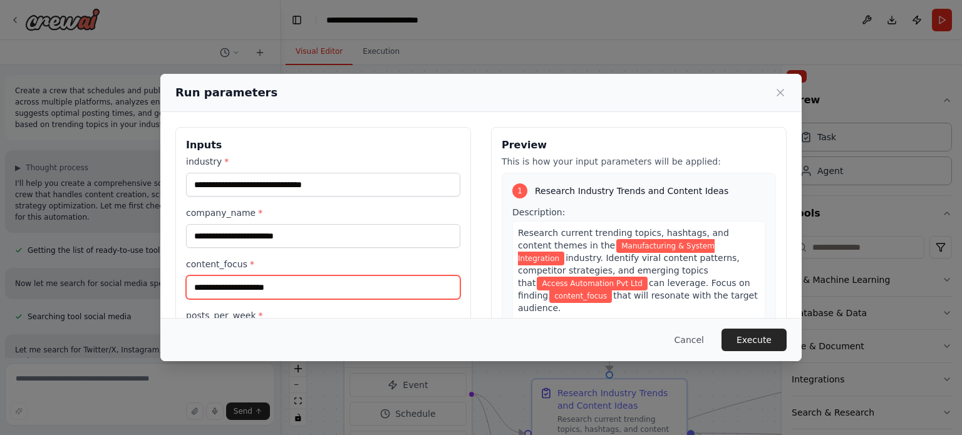
click at [247, 286] on input "content_focus *" at bounding box center [323, 288] width 274 height 24
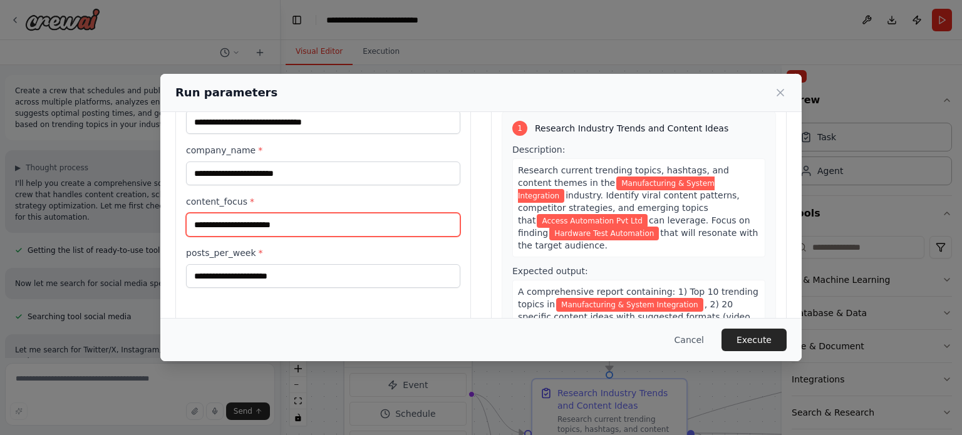
type input "**********"
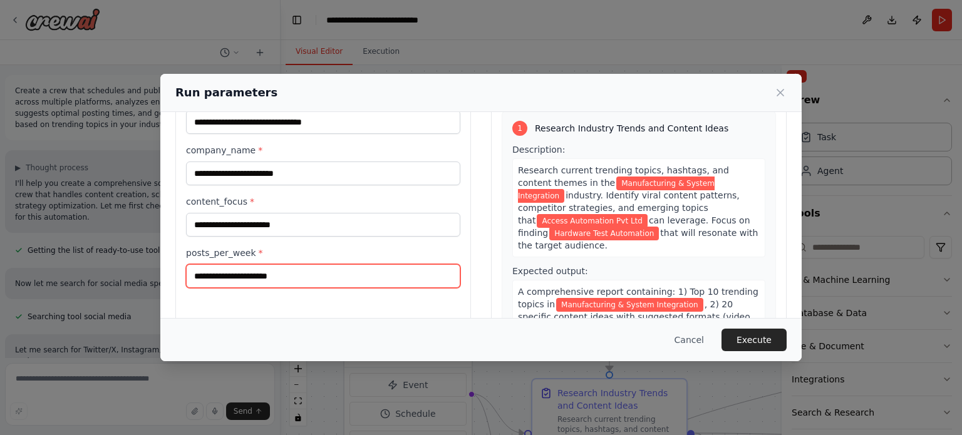
click at [230, 277] on input "posts_per_week *" at bounding box center [323, 276] width 274 height 24
type input "*"
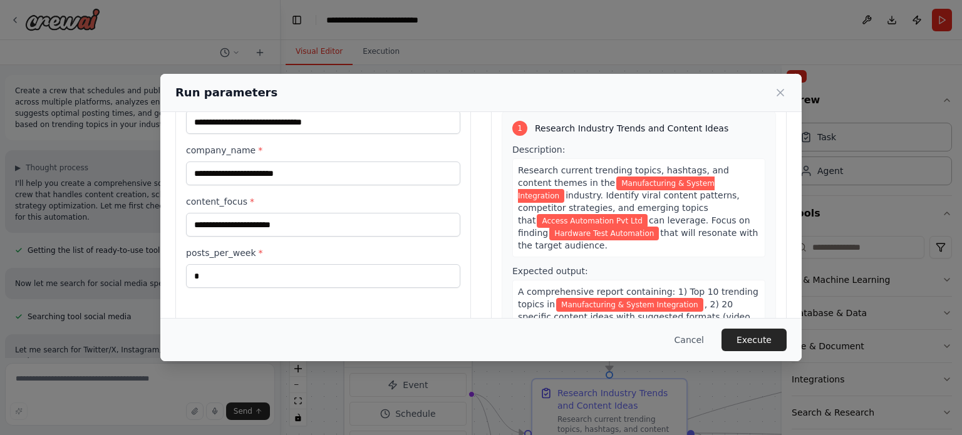
click at [231, 299] on div "**********" at bounding box center [323, 213] width 296 height 297
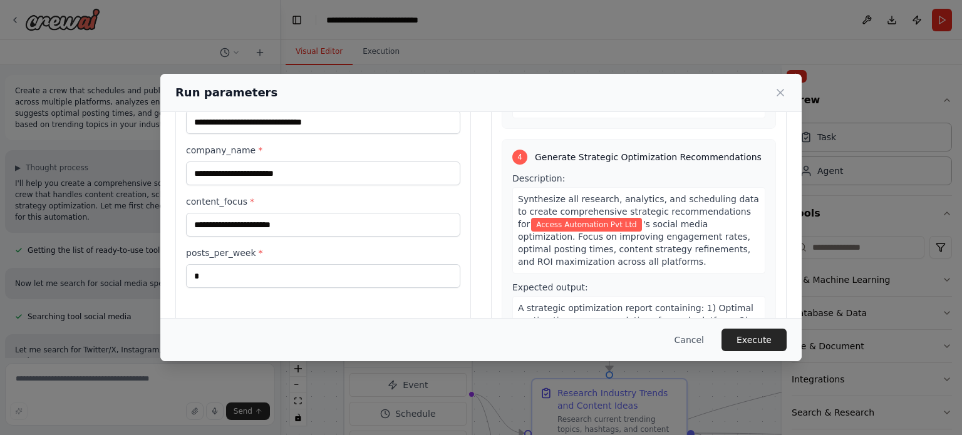
scroll to position [829, 0]
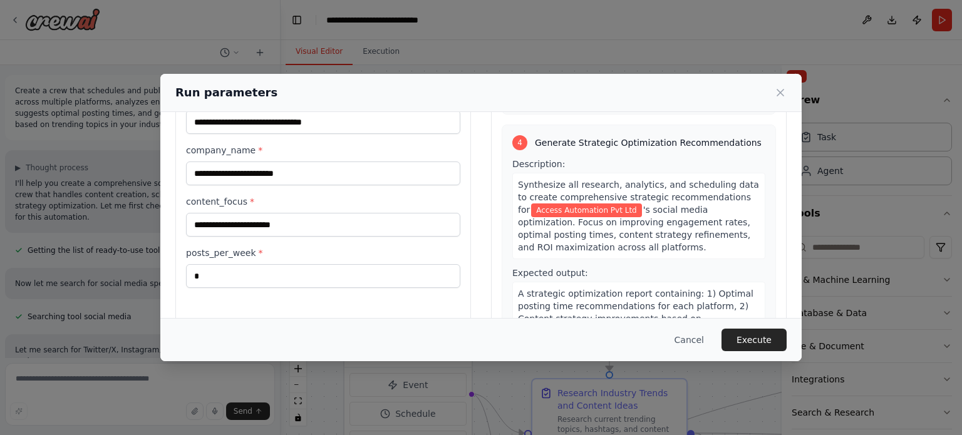
click at [751, 340] on button "Execute" at bounding box center [754, 340] width 65 height 23
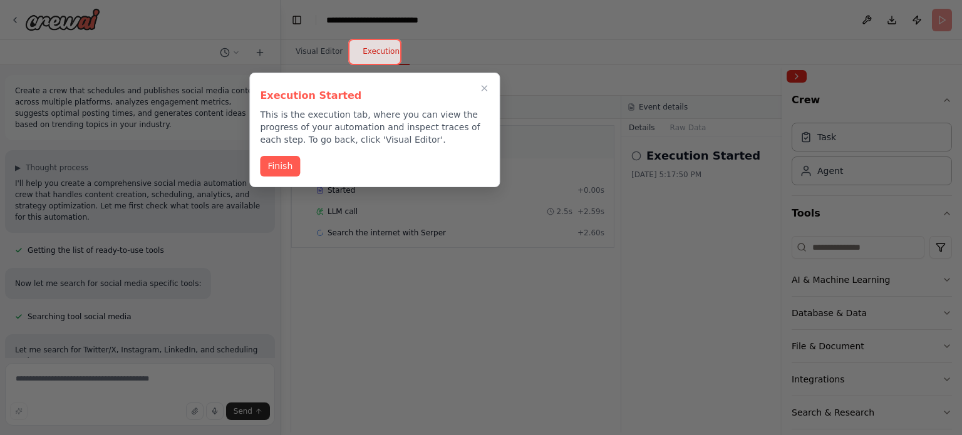
click at [569, 24] on div at bounding box center [481, 217] width 962 height 435
click at [368, 55] on div at bounding box center [374, 52] width 53 height 26
click at [296, 92] on h3 "Execution Started" at bounding box center [374, 95] width 229 height 15
click at [488, 85] on icon "Close walkthrough" at bounding box center [484, 88] width 10 height 10
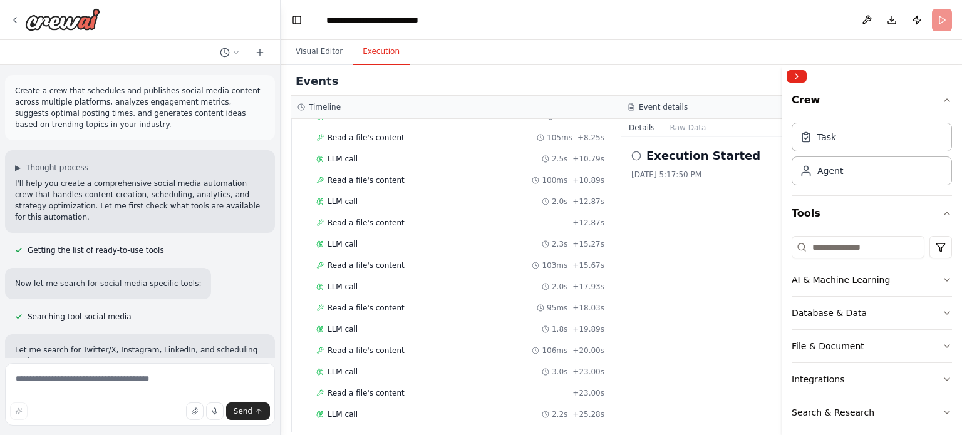
scroll to position [762, 0]
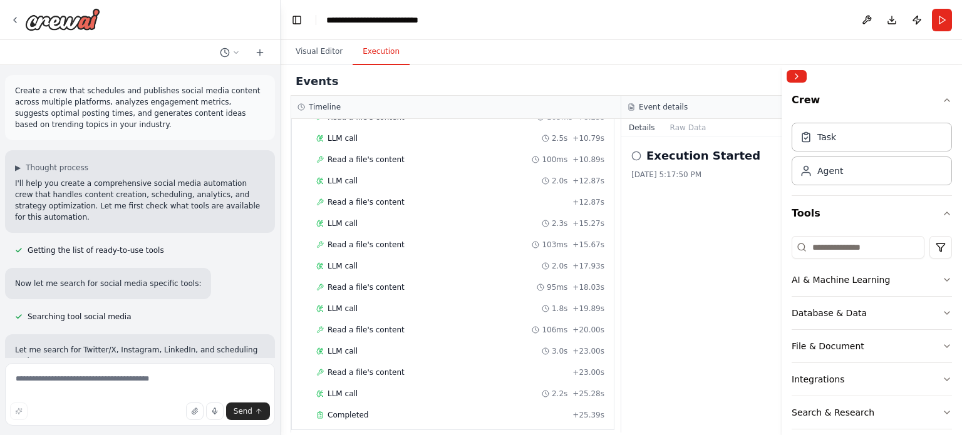
click at [714, 369] on div "Execution Started [DATE] 5:17:50 PM" at bounding box center [786, 285] width 331 height 296
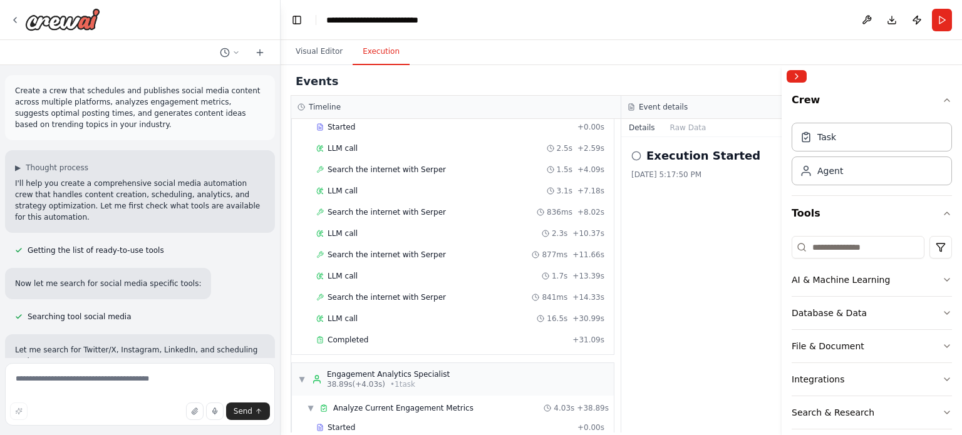
scroll to position [0, 0]
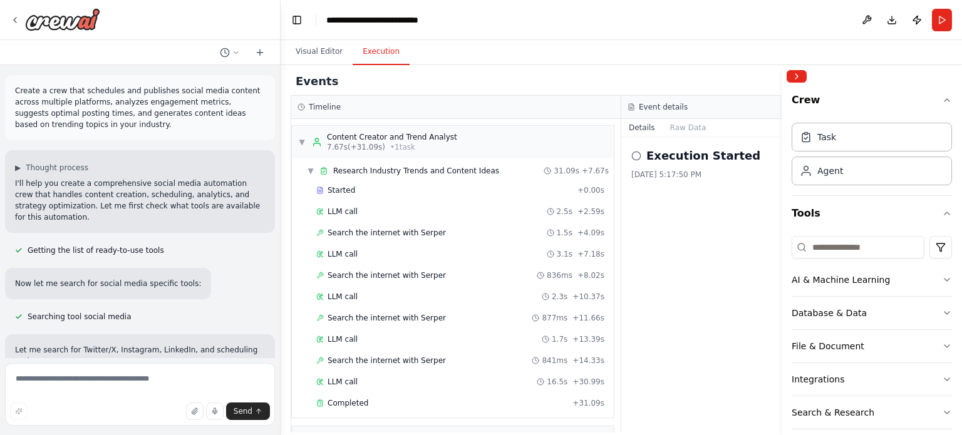
click at [808, 106] on button "Crew" at bounding box center [872, 103] width 160 height 30
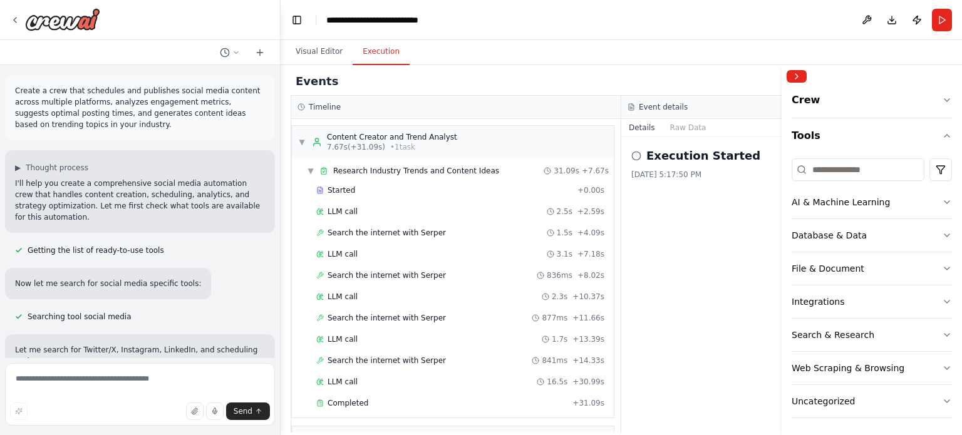
click at [808, 106] on button "Crew" at bounding box center [872, 103] width 160 height 30
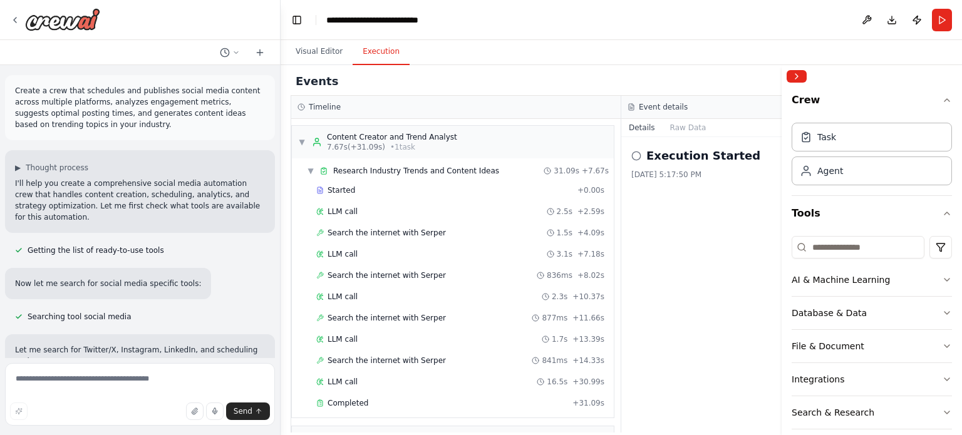
click at [808, 106] on button "Crew" at bounding box center [872, 103] width 160 height 30
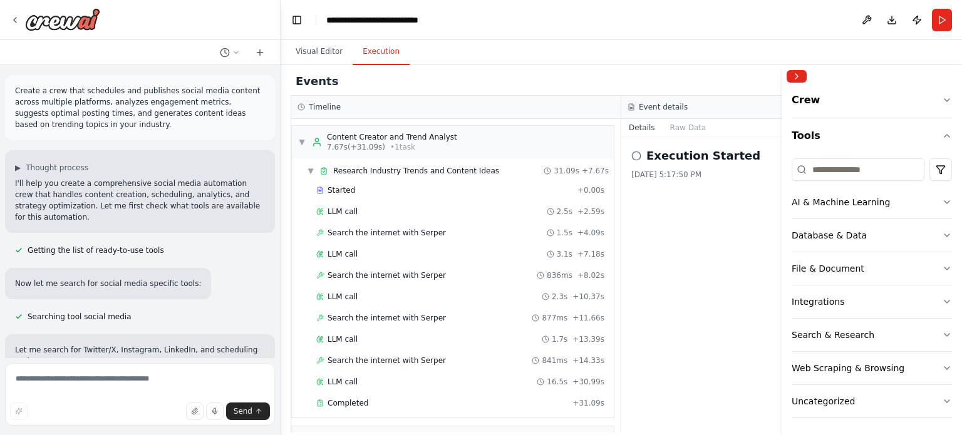
click at [636, 156] on icon at bounding box center [636, 156] width 10 height 10
click at [659, 155] on h2 "Execution Started" at bounding box center [704, 156] width 114 height 18
click at [694, 217] on div "Execution Started [DATE] 5:17:50 PM" at bounding box center [786, 285] width 331 height 296
click at [646, 127] on button "Details" at bounding box center [641, 128] width 41 height 18
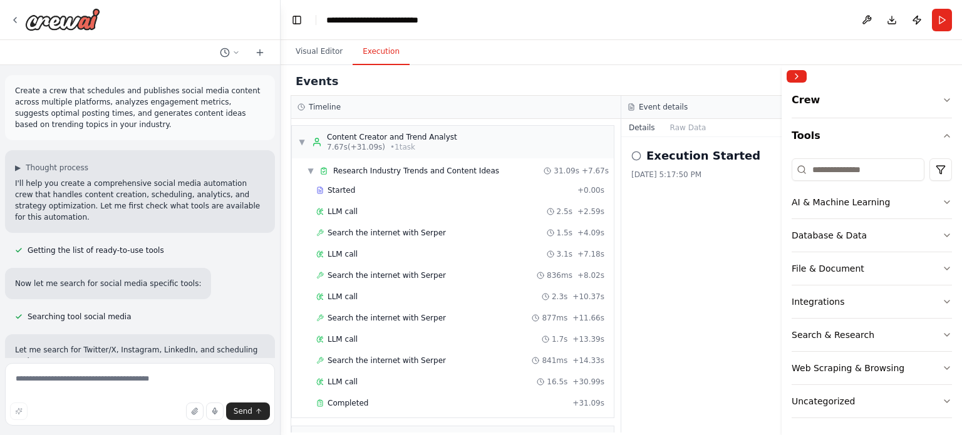
click at [687, 125] on button "Raw Data" at bounding box center [688, 128] width 51 height 18
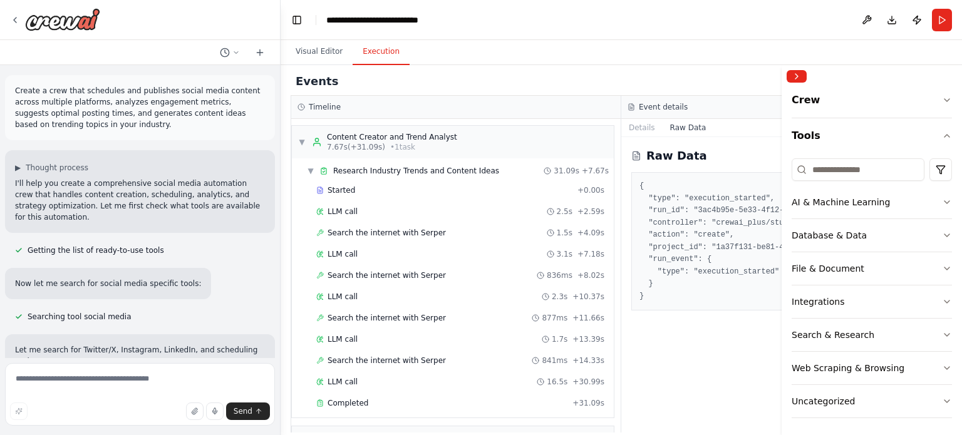
click at [648, 128] on button "Details" at bounding box center [641, 128] width 41 height 18
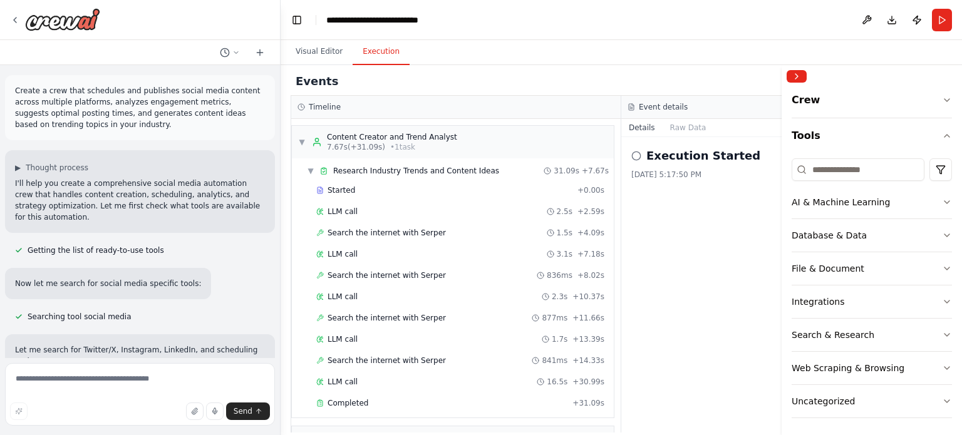
click at [325, 57] on button "Visual Editor" at bounding box center [319, 52] width 67 height 26
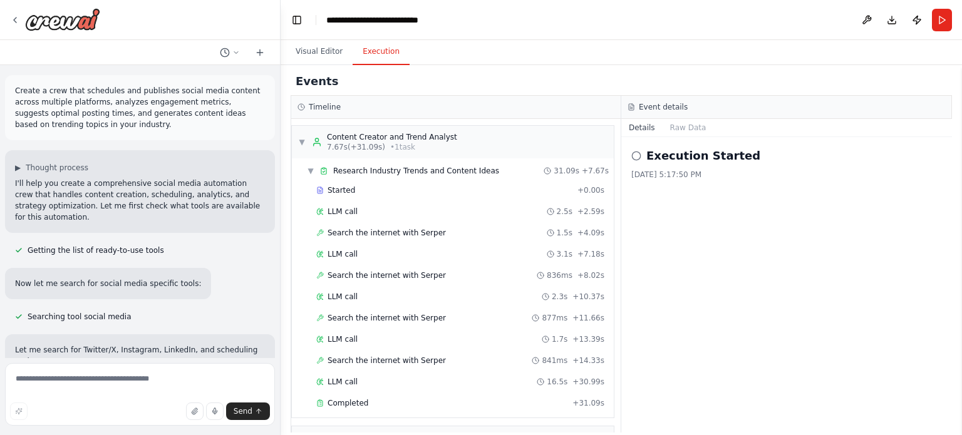
click at [358, 58] on button "Execution" at bounding box center [381, 52] width 57 height 26
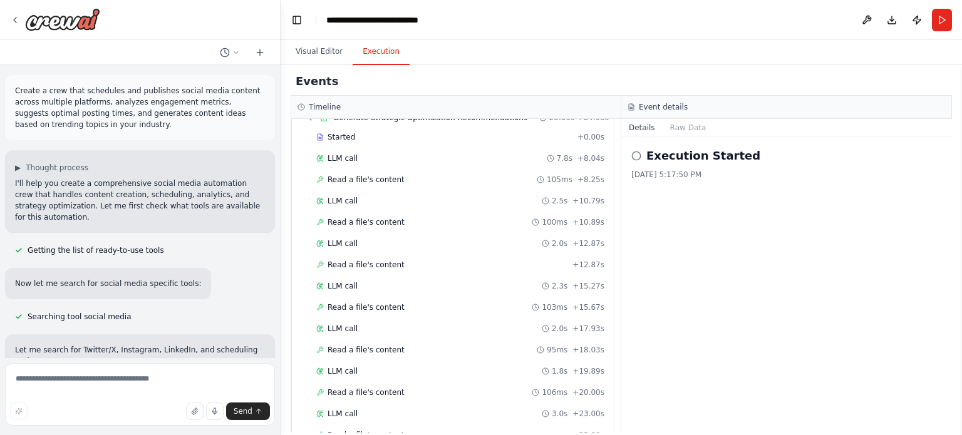
scroll to position [762, 0]
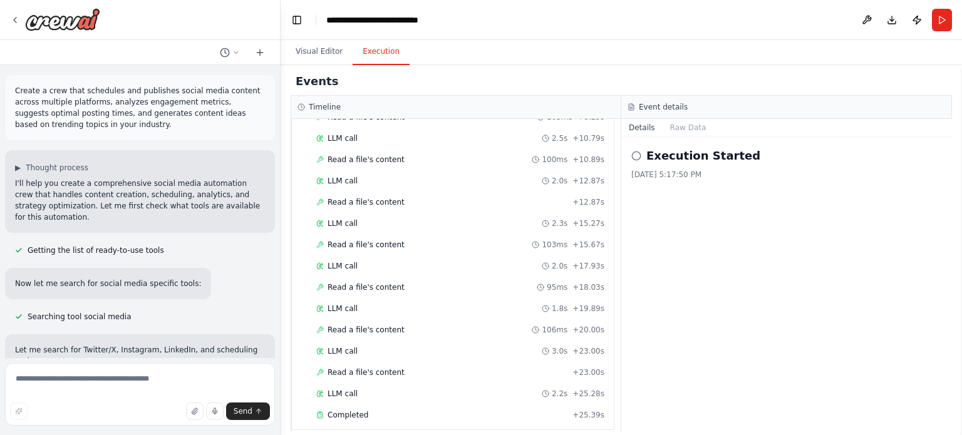
click at [353, 410] on span "Completed" at bounding box center [348, 415] width 41 height 10
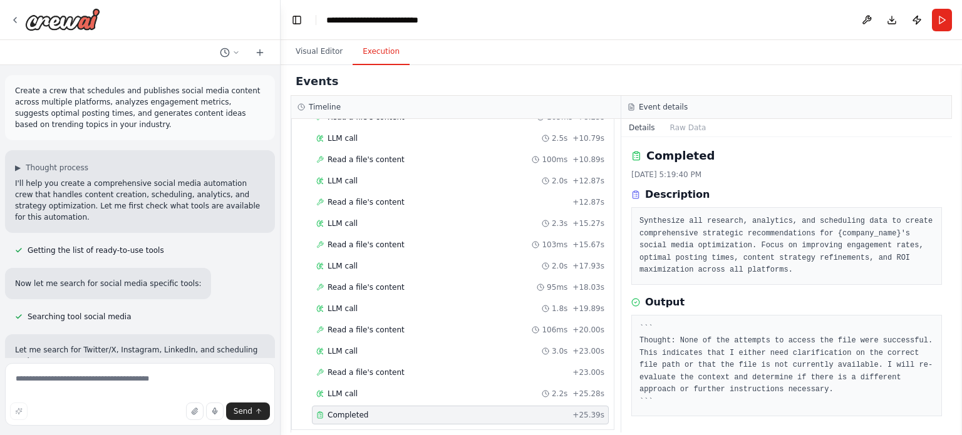
scroll to position [3, 0]
click at [351, 385] on div "LLM call 2.2s + 25.28s" at bounding box center [460, 394] width 297 height 19
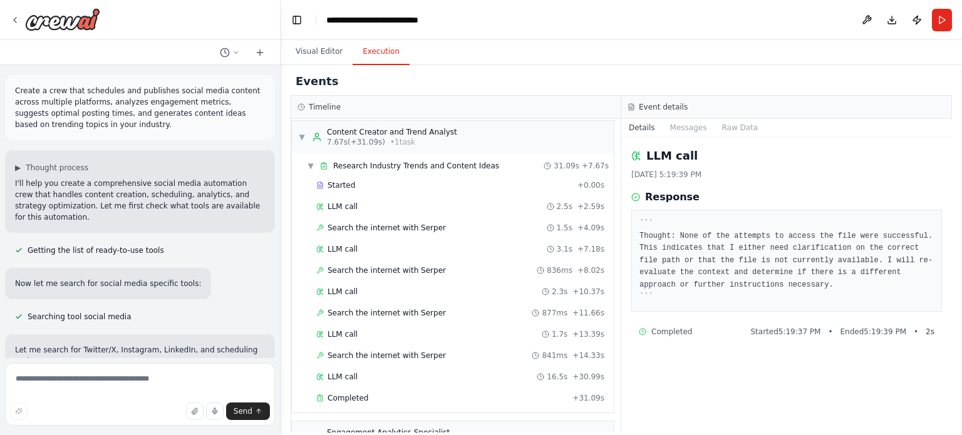
scroll to position [0, 0]
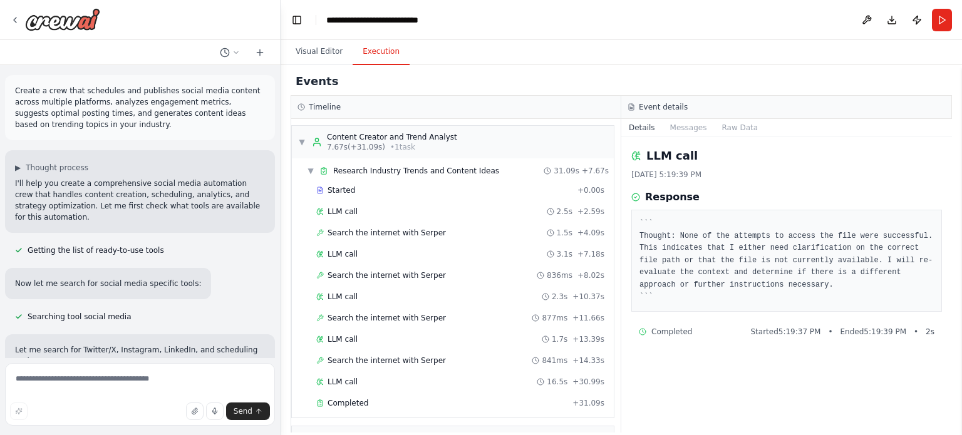
click at [350, 190] on span "Started" at bounding box center [342, 190] width 28 height 10
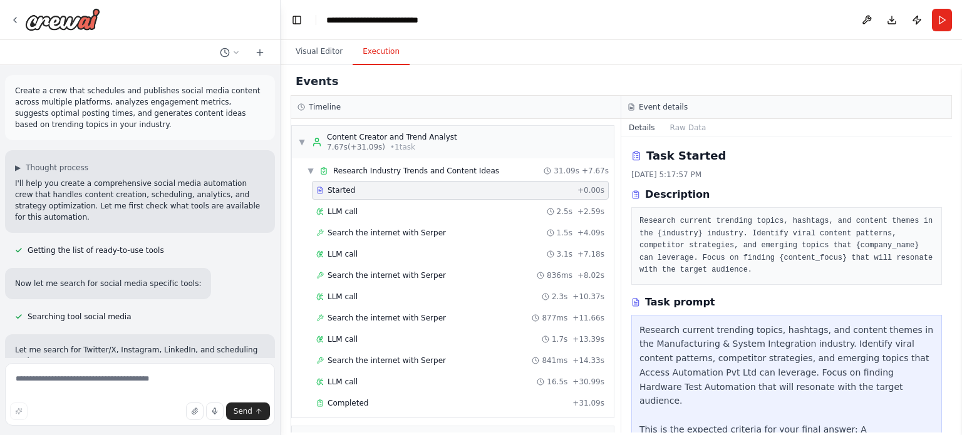
click at [353, 210] on span "LLM call" at bounding box center [343, 212] width 30 height 10
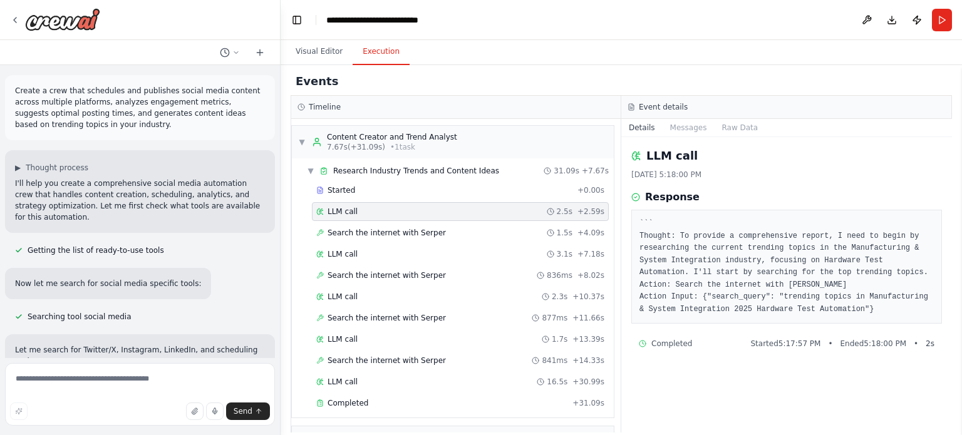
click at [340, 236] on span "Search the internet with Serper" at bounding box center [387, 233] width 118 height 10
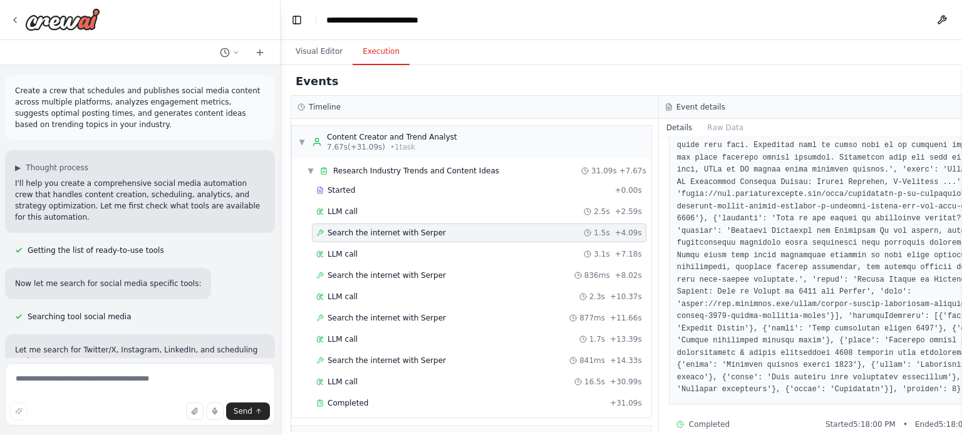
scroll to position [1193, 0]
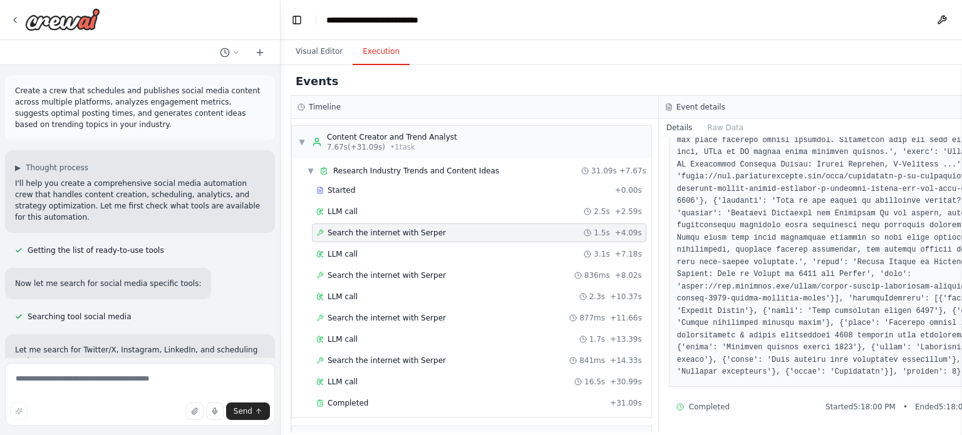
click at [348, 259] on div "LLM call 3.1s + 7.18s" at bounding box center [479, 254] width 335 height 19
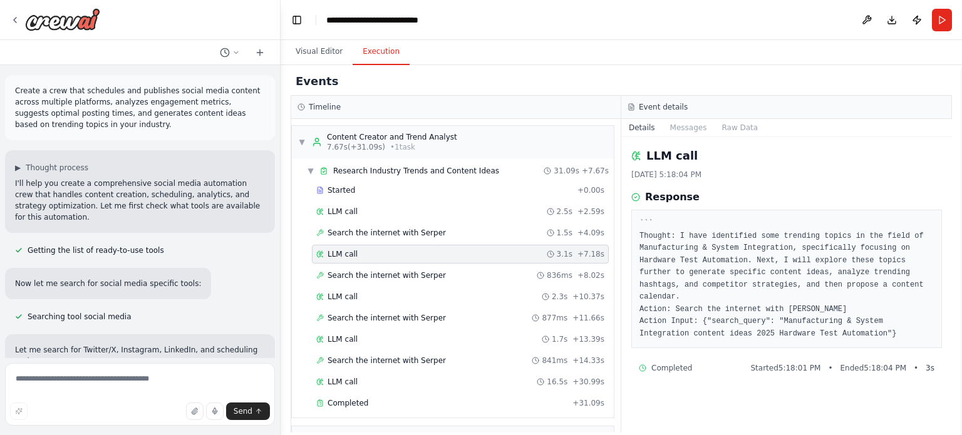
click at [340, 276] on span "Search the internet with Serper" at bounding box center [387, 276] width 118 height 10
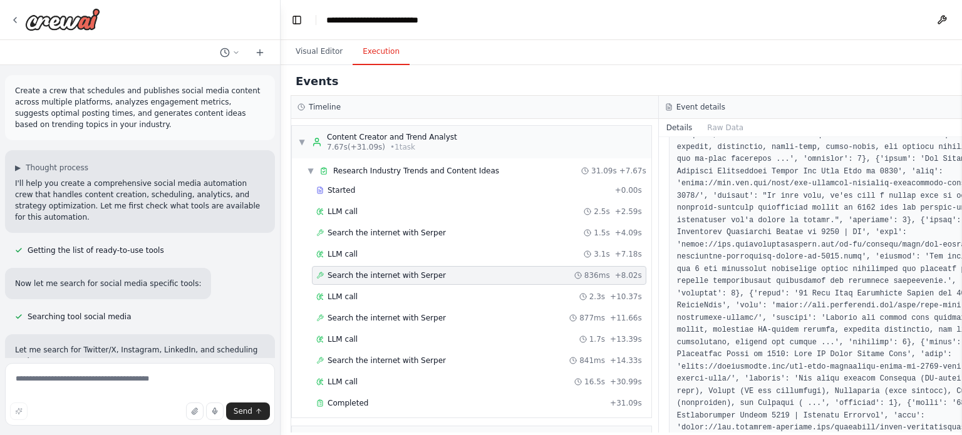
scroll to position [376, 0]
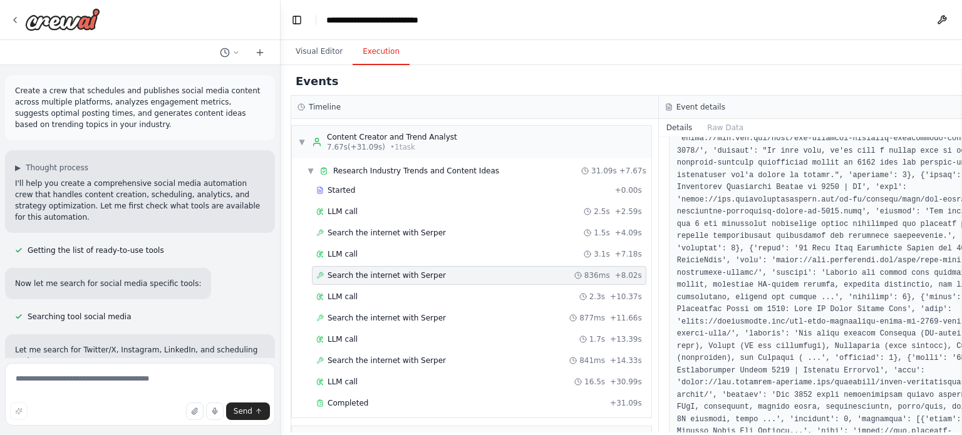
click at [351, 298] on span "LLM call" at bounding box center [343, 297] width 30 height 10
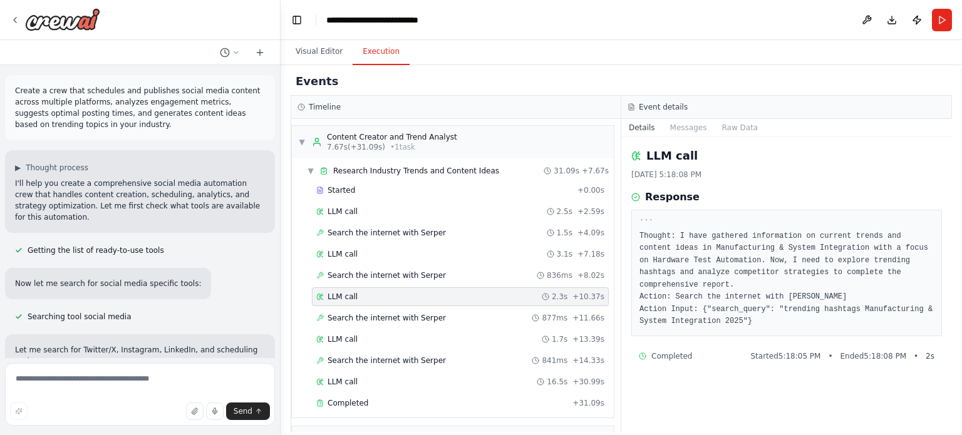
click at [345, 316] on span "Search the internet with Serper" at bounding box center [387, 318] width 118 height 10
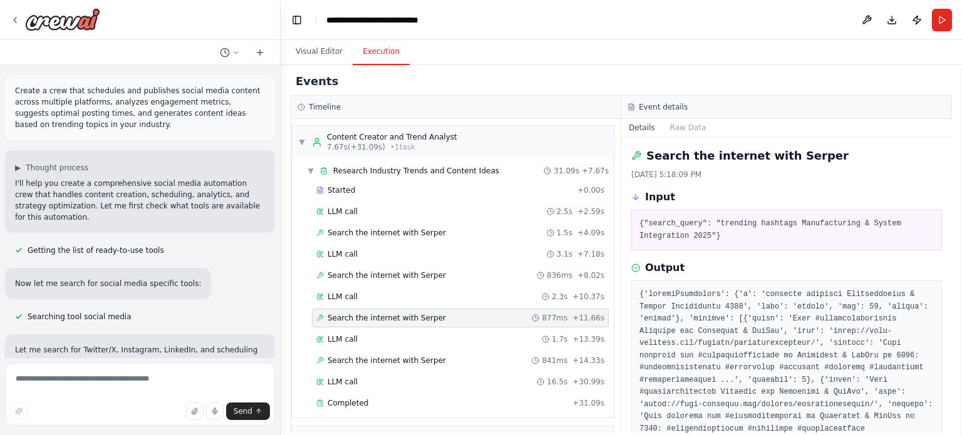
click at [373, 336] on div "LLM call 1.7s + 13.39s" at bounding box center [460, 340] width 288 height 10
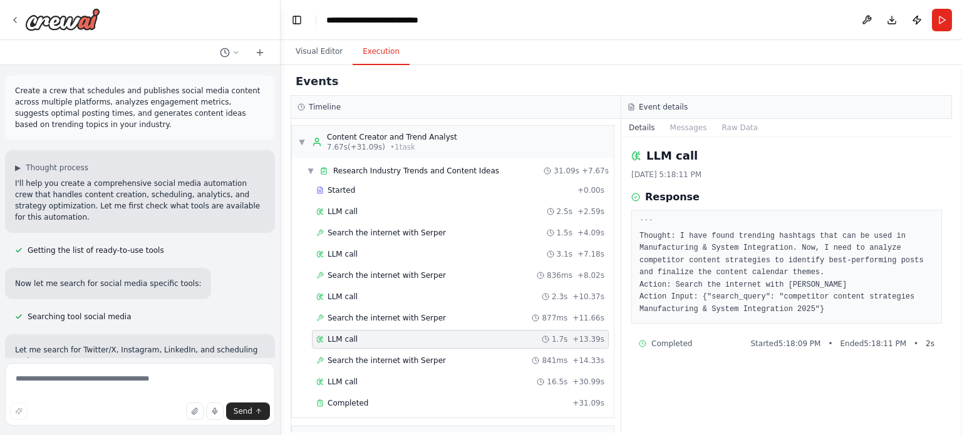
click at [413, 360] on span "Search the internet with Serper" at bounding box center [387, 361] width 118 height 10
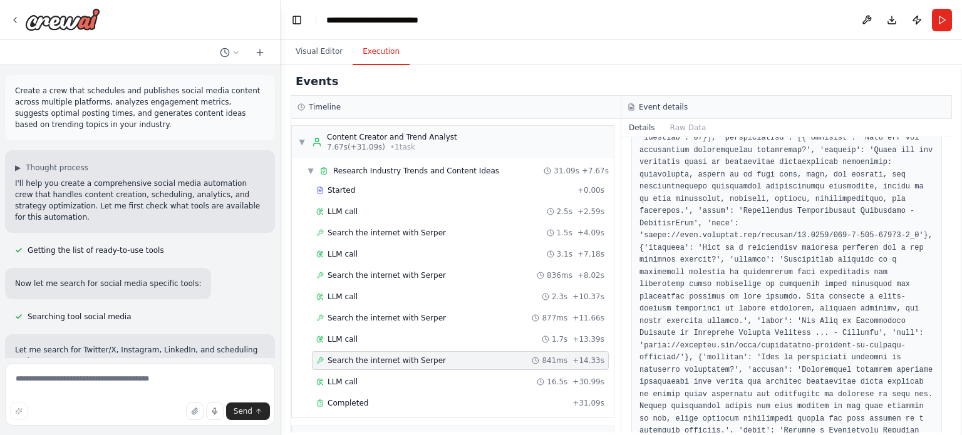
scroll to position [973, 0]
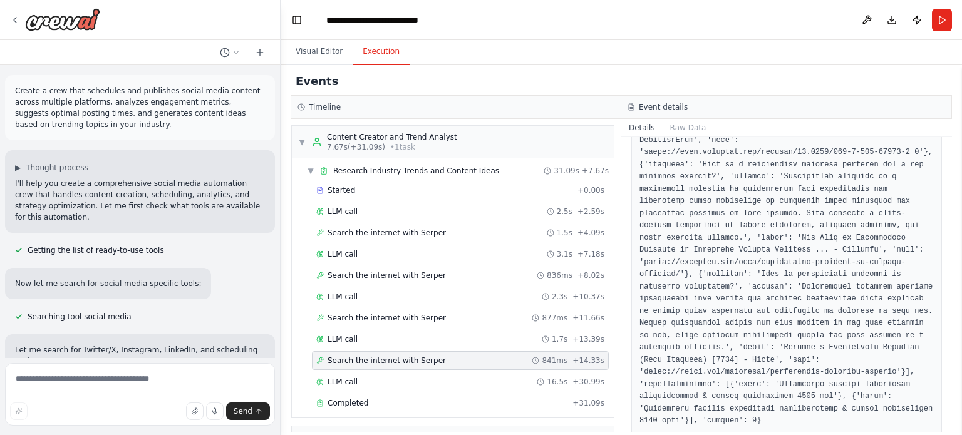
click at [355, 378] on div "LLM call 16.5s + 30.99s" at bounding box center [460, 382] width 288 height 10
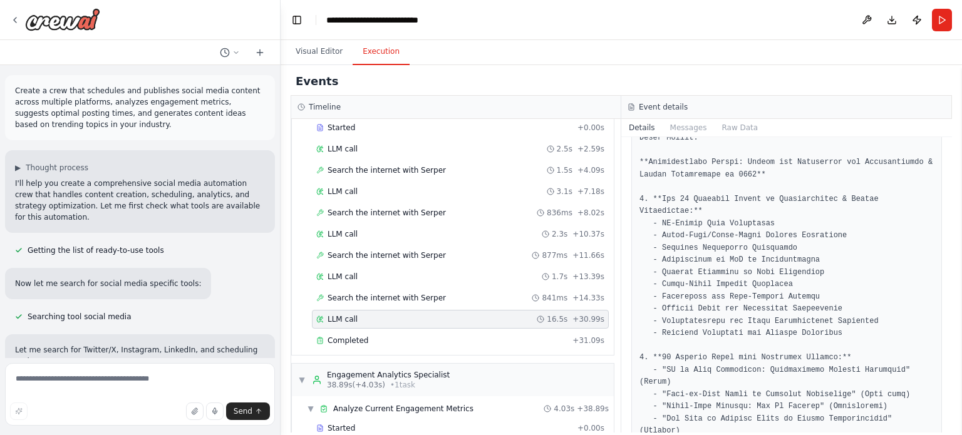
scroll to position [188, 0]
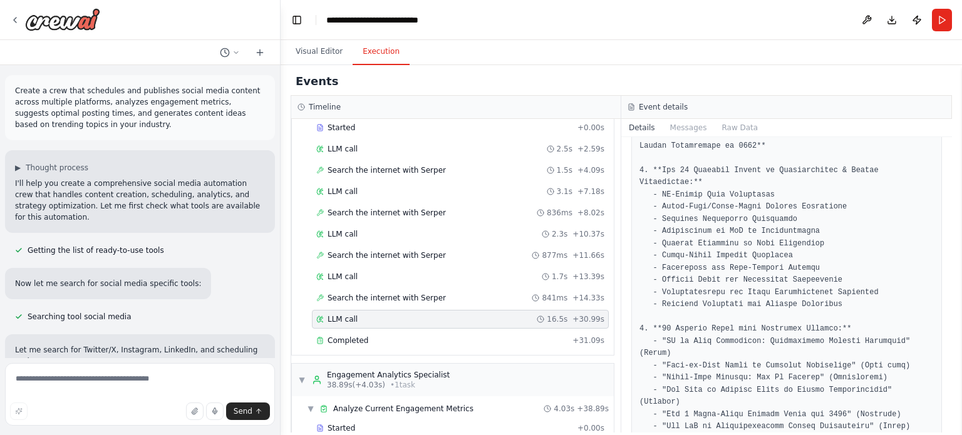
click at [372, 340] on div "Completed" at bounding box center [441, 341] width 251 height 10
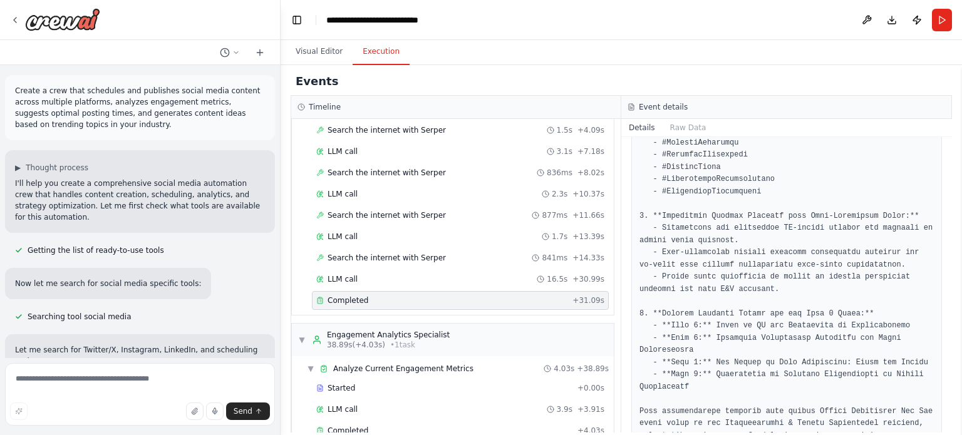
scroll to position [125, 0]
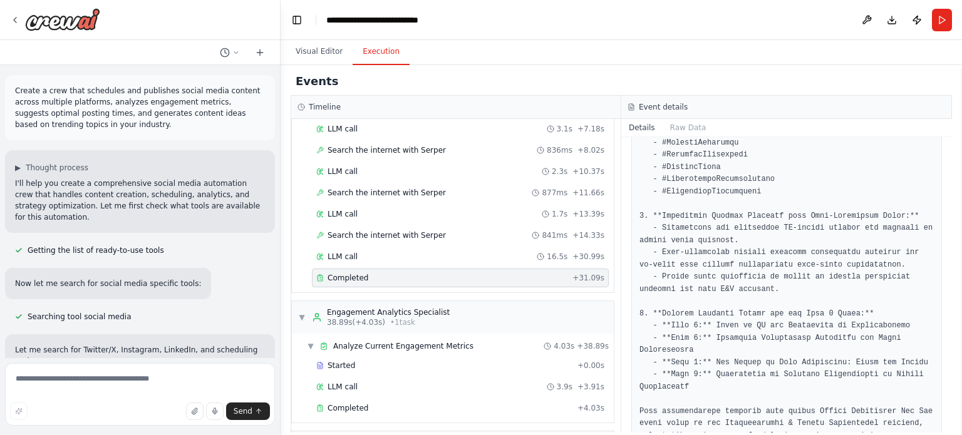
click at [343, 318] on span "38.89s (+4.03s)" at bounding box center [356, 323] width 58 height 10
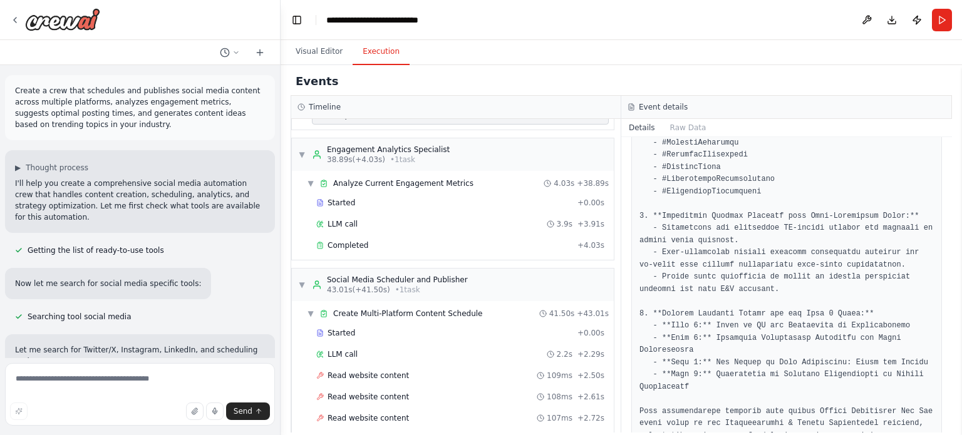
scroll to position [313, 0]
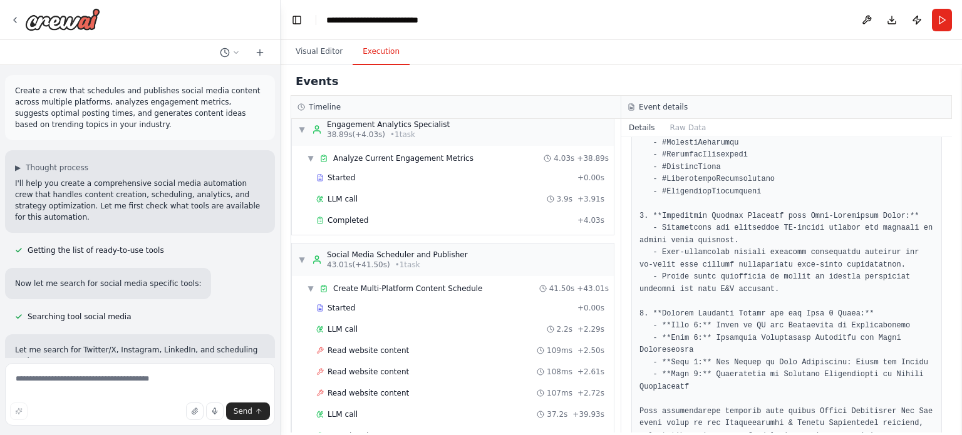
click at [430, 157] on span "Analyze Current Engagement Metrics" at bounding box center [403, 158] width 140 height 10
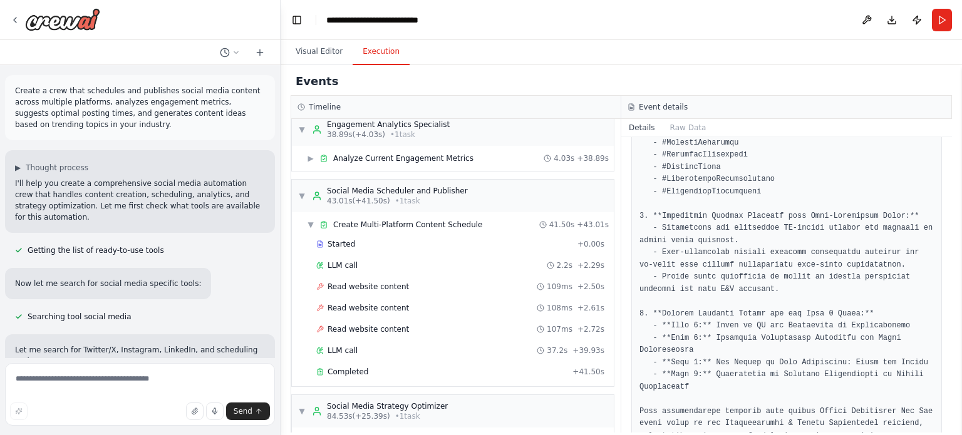
click at [430, 157] on span "Analyze Current Engagement Metrics" at bounding box center [403, 158] width 140 height 10
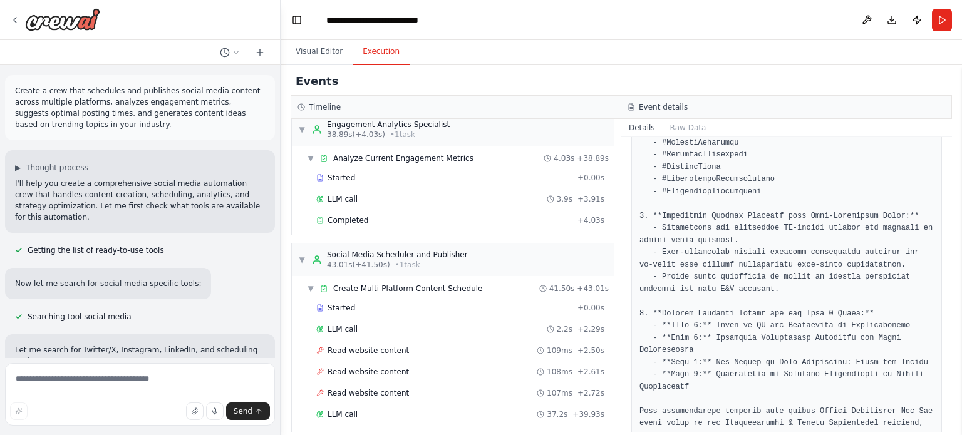
click at [338, 173] on span "Started" at bounding box center [342, 178] width 28 height 10
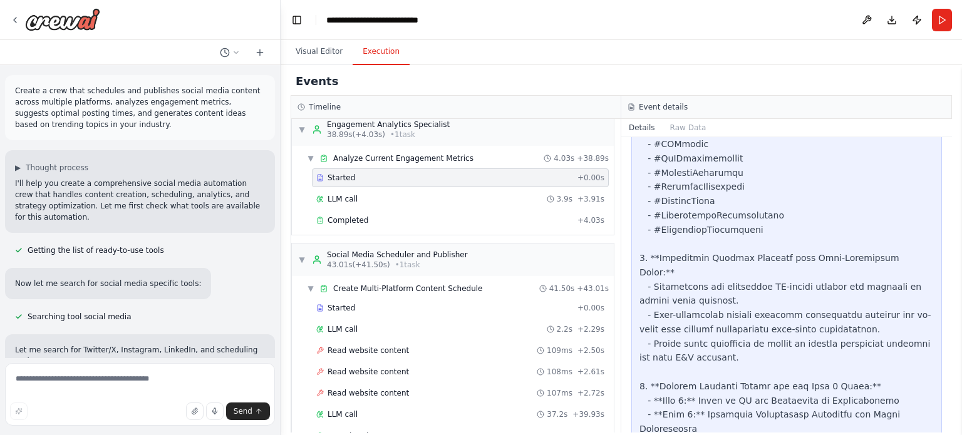
scroll to position [1118, 0]
click at [345, 194] on span "LLM call" at bounding box center [343, 199] width 30 height 10
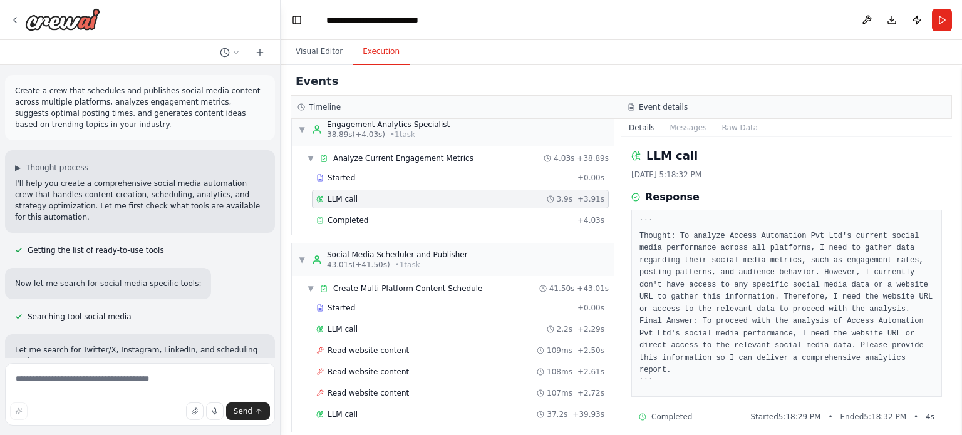
click at [351, 216] on span "Completed" at bounding box center [348, 221] width 41 height 10
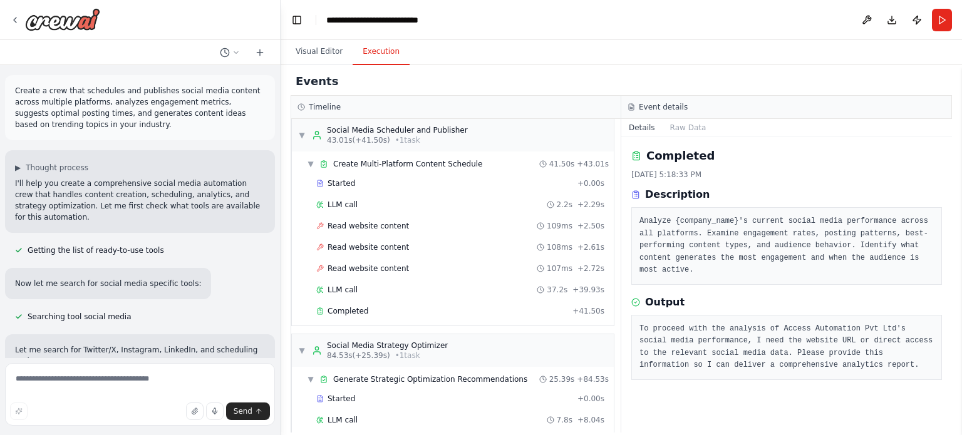
scroll to position [439, 0]
click at [338, 178] on span "Started" at bounding box center [342, 183] width 28 height 10
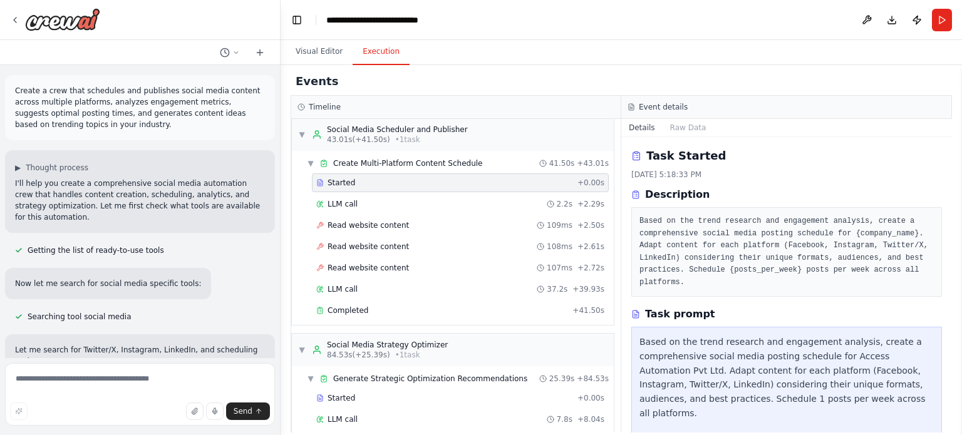
click at [346, 204] on span "LLM call" at bounding box center [343, 204] width 30 height 10
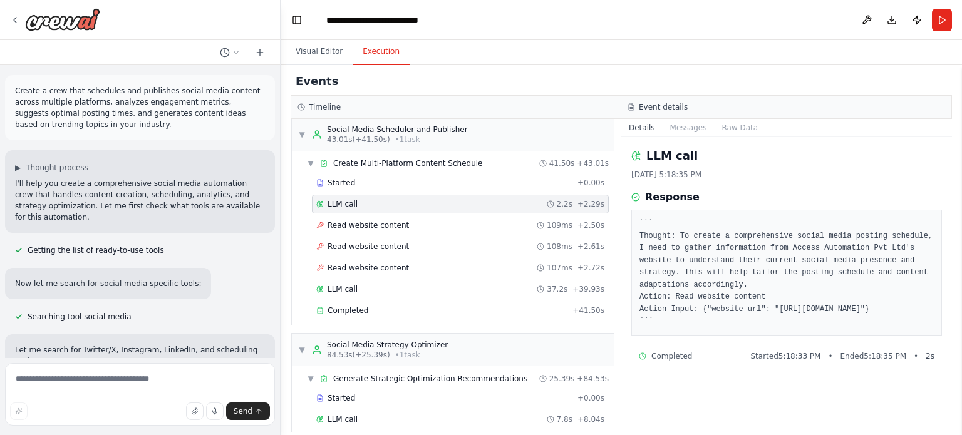
click at [368, 222] on span "Read website content" at bounding box center [368, 226] width 81 height 10
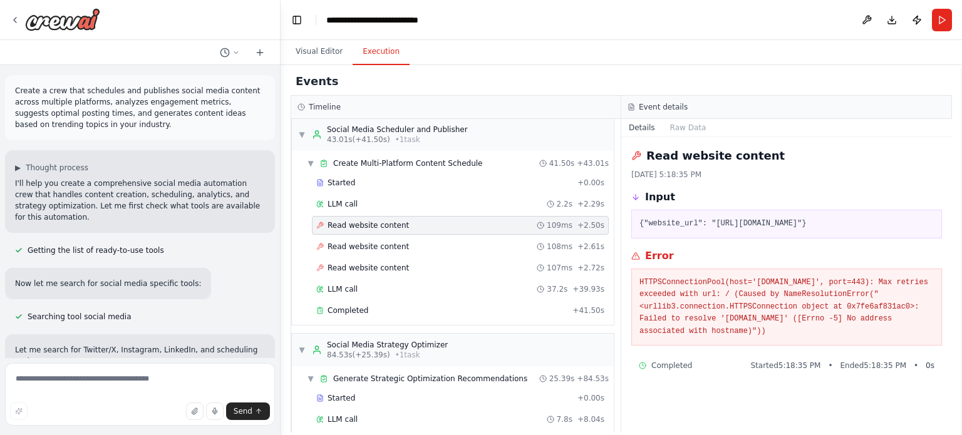
click at [330, 48] on button "Visual Editor" at bounding box center [319, 52] width 67 height 26
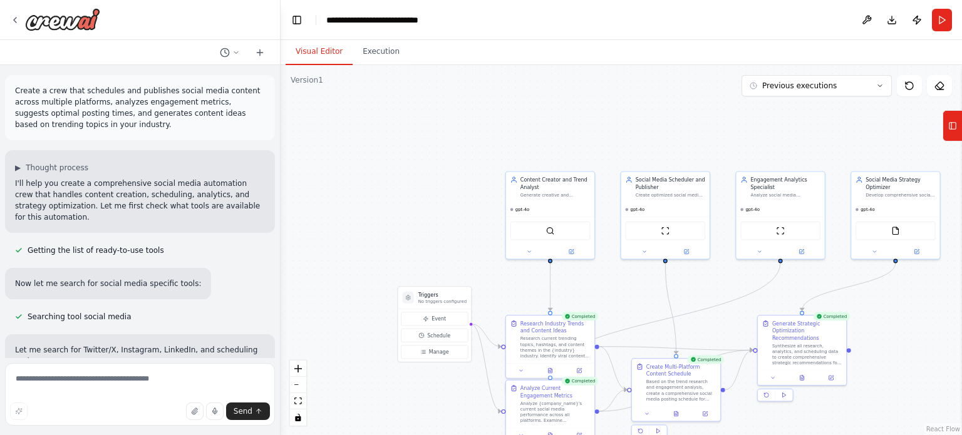
click at [952, 123] on icon at bounding box center [952, 126] width 9 height 20
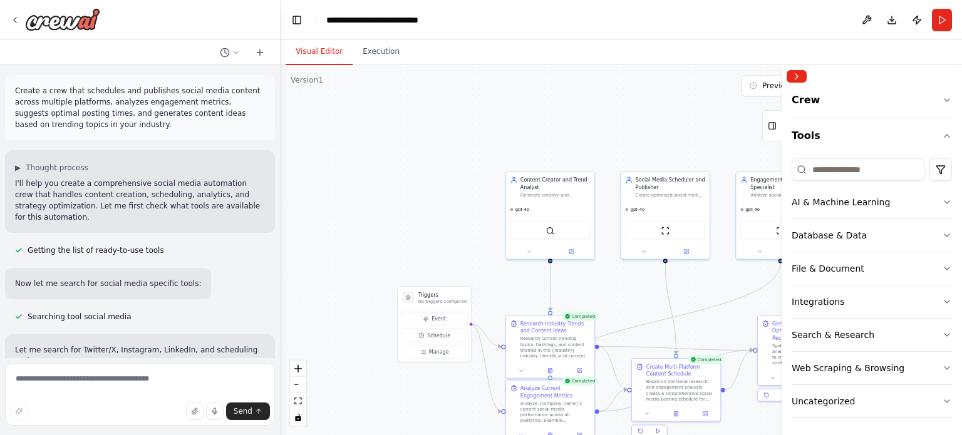
click at [942, 100] on icon "button" at bounding box center [947, 100] width 10 height 10
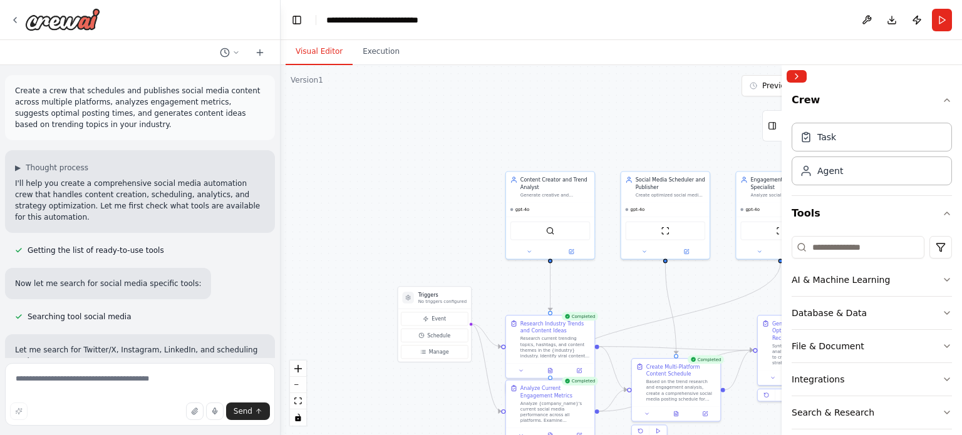
click at [942, 100] on icon "button" at bounding box center [947, 100] width 10 height 10
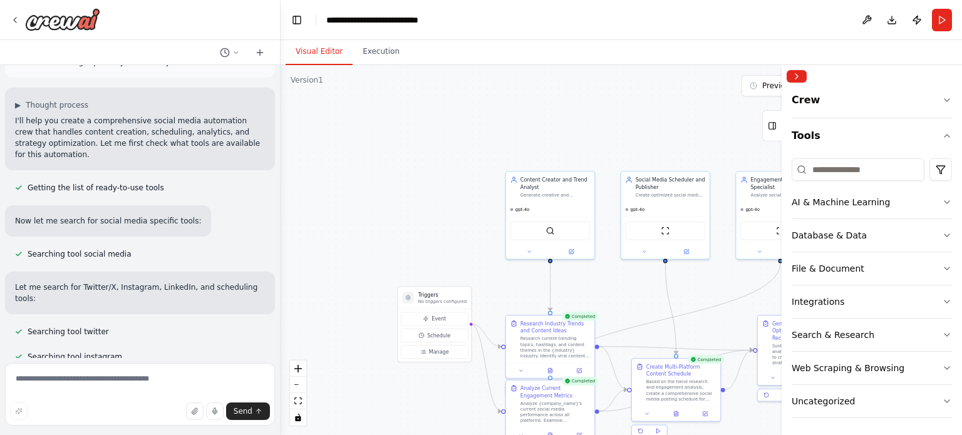
scroll to position [0, 0]
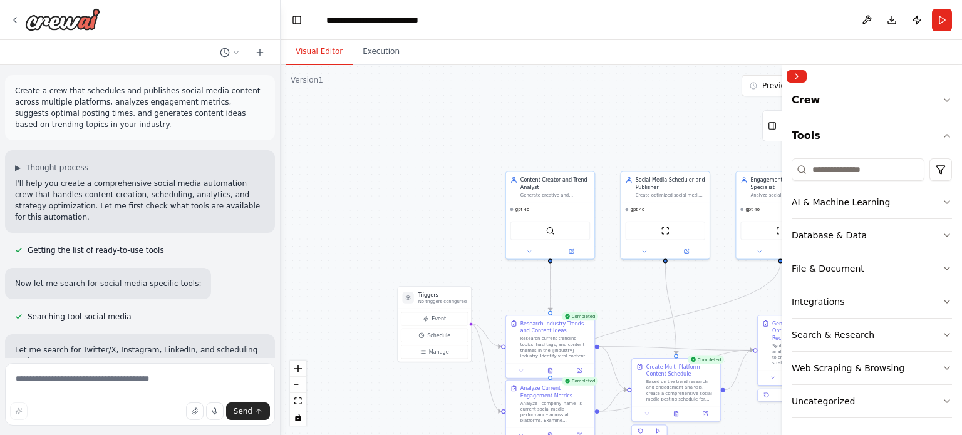
click at [796, 76] on button "Collapse right sidebar" at bounding box center [797, 76] width 20 height 13
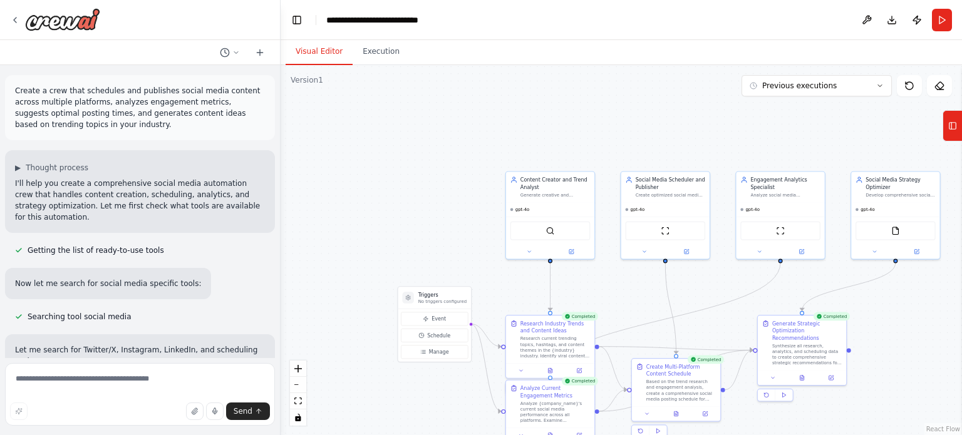
click at [865, 19] on button at bounding box center [867, 20] width 20 height 23
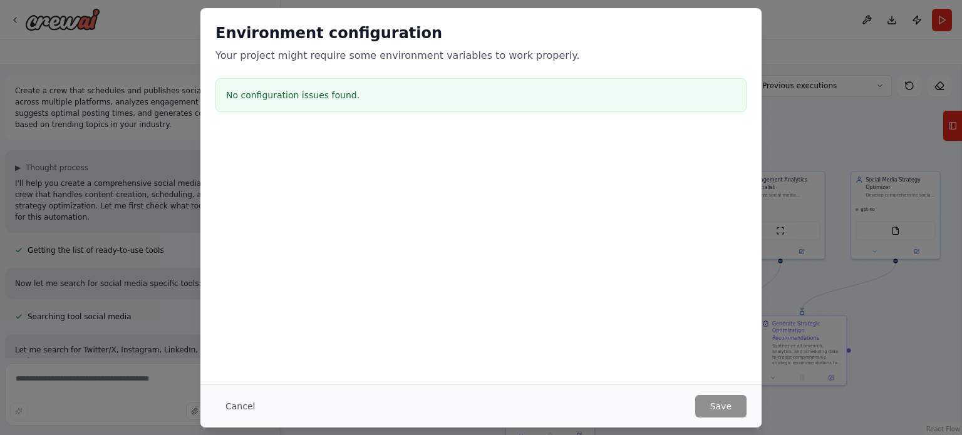
click at [262, 408] on div "Cancel Save" at bounding box center [481, 406] width 531 height 23
click at [241, 403] on button "Cancel" at bounding box center [240, 406] width 49 height 23
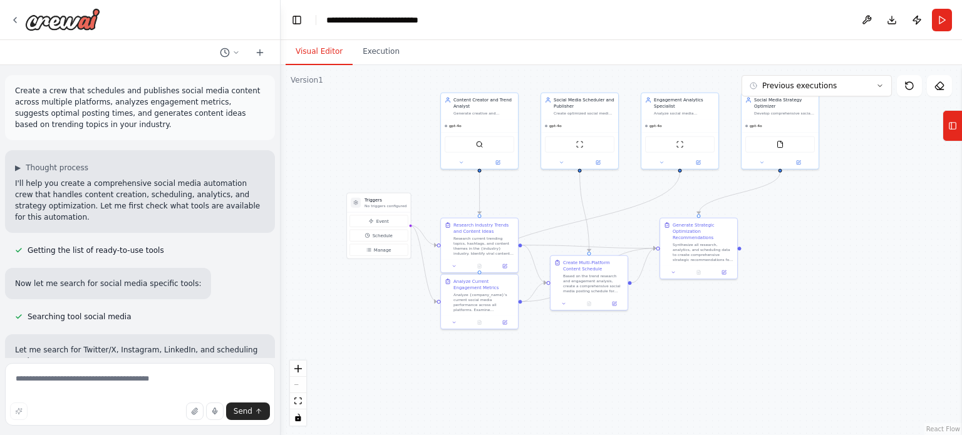
drag, startPoint x: 489, startPoint y: 299, endPoint x: 432, endPoint y: 212, distance: 104.1
click at [432, 212] on div ".deletable-edge-delete-btn { width: 20px; height: 20px; border: 0px solid #ffff…" at bounding box center [622, 250] width 682 height 370
click at [699, 163] on icon at bounding box center [698, 162] width 5 height 5
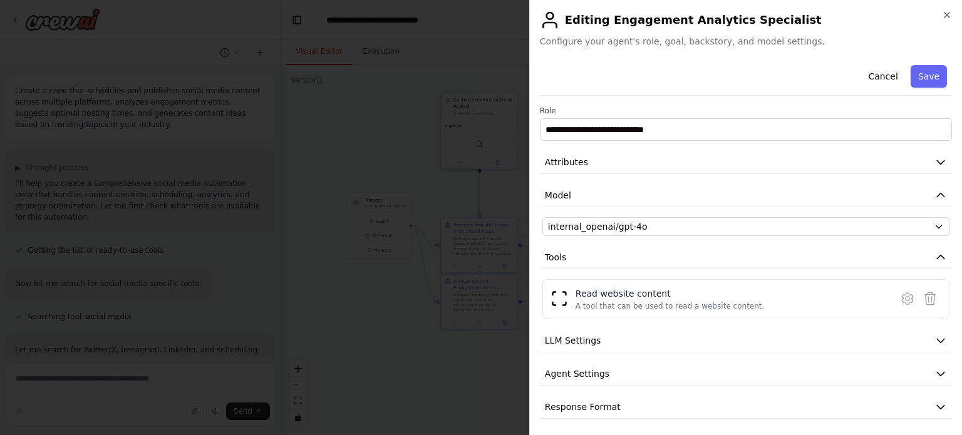
scroll to position [3, 0]
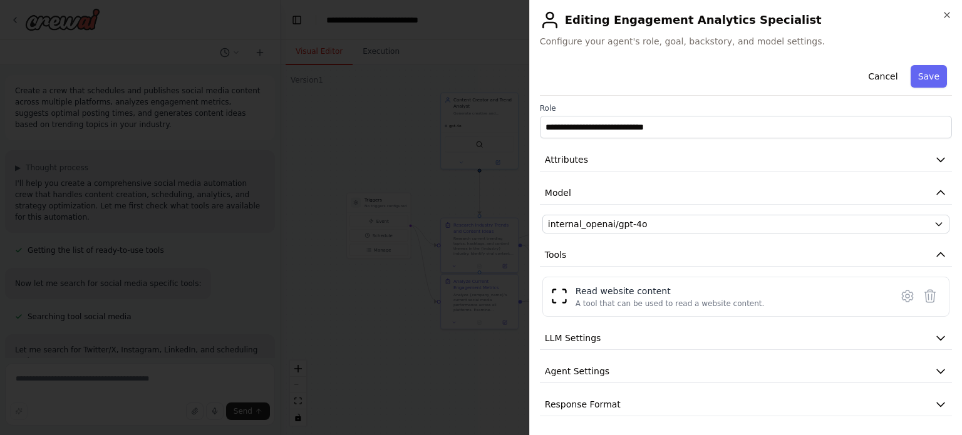
click at [935, 366] on icon "button" at bounding box center [941, 371] width 13 height 13
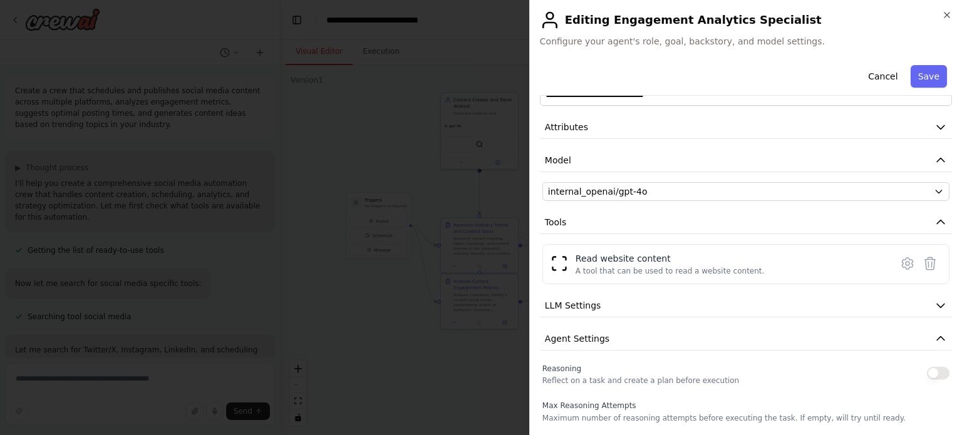
scroll to position [0, 0]
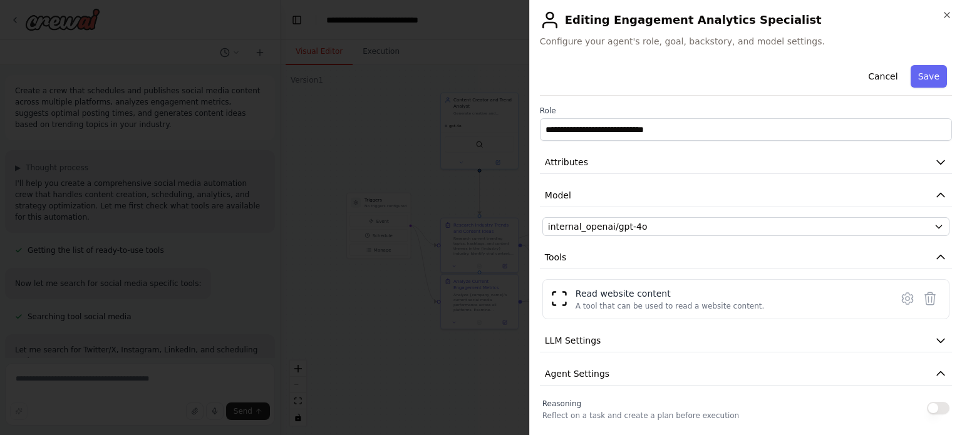
click at [883, 77] on button "Cancel" at bounding box center [883, 76] width 44 height 23
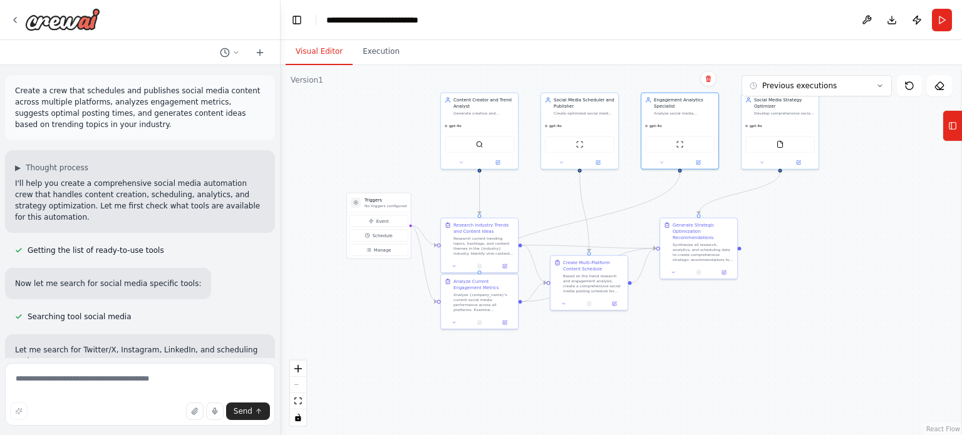
click at [808, 126] on div "gpt-4o" at bounding box center [780, 126] width 77 height 13
click at [801, 163] on button at bounding box center [799, 163] width 36 height 8
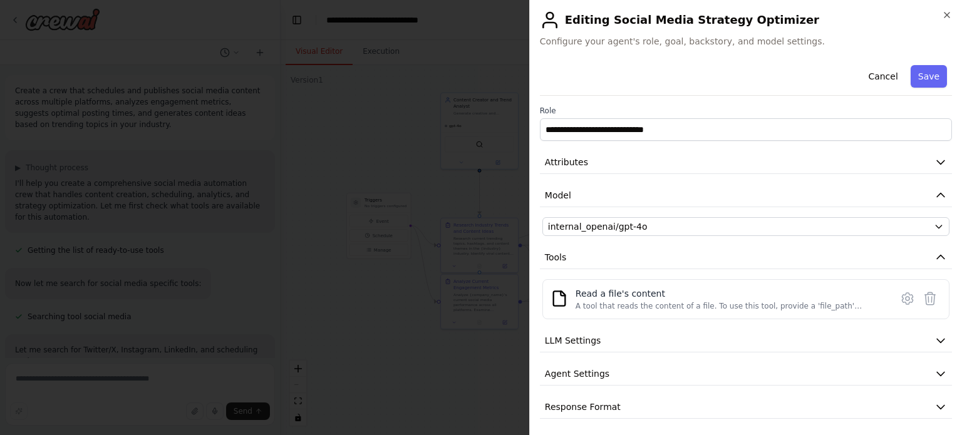
scroll to position [3, 0]
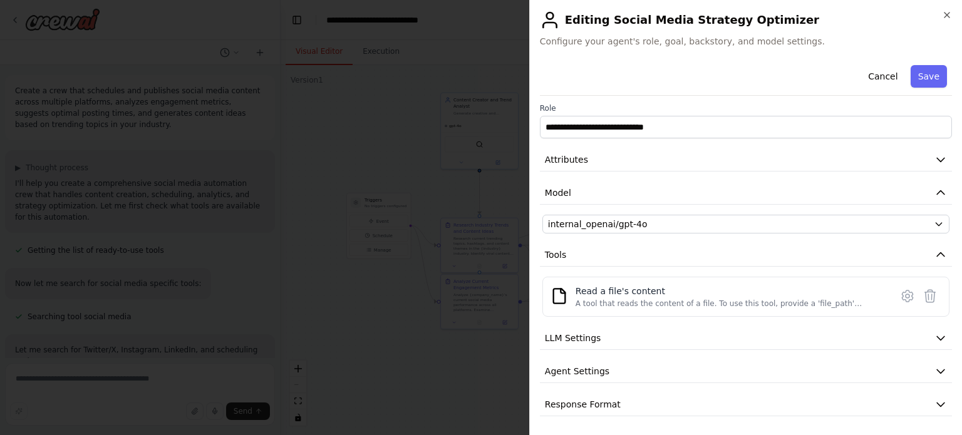
click at [935, 340] on icon "button" at bounding box center [941, 338] width 13 height 13
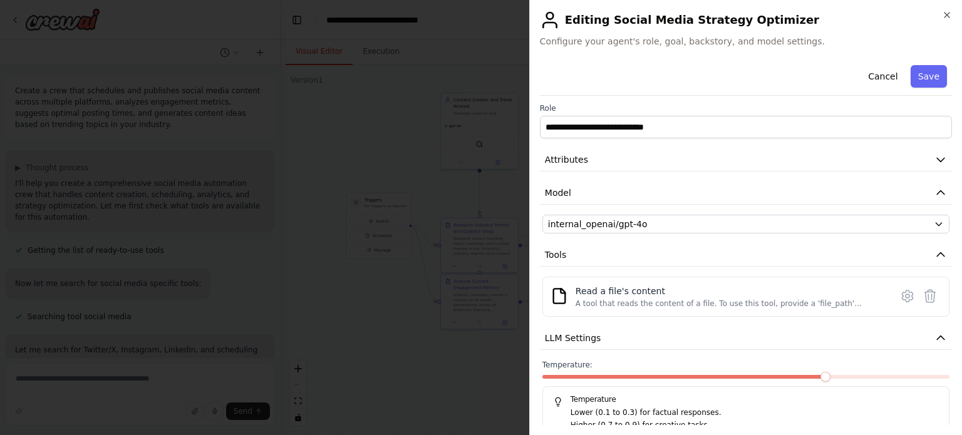
click at [935, 340] on icon "button" at bounding box center [941, 338] width 13 height 13
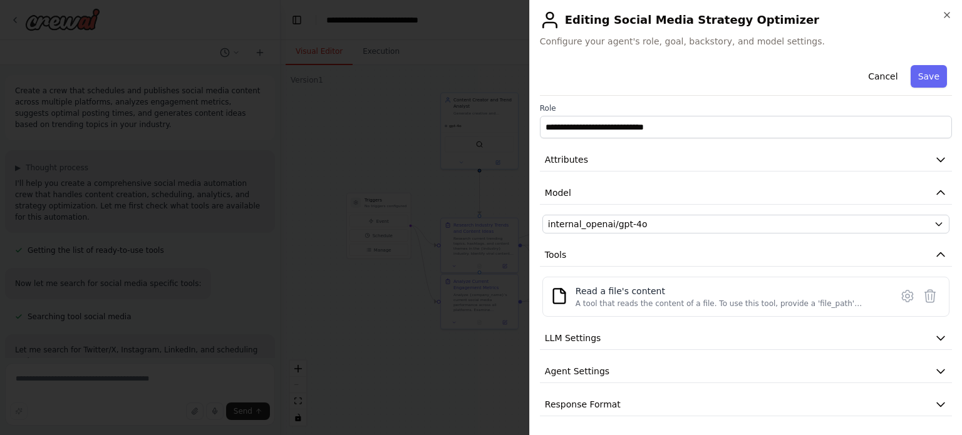
click at [935, 366] on icon "button" at bounding box center [941, 371] width 13 height 13
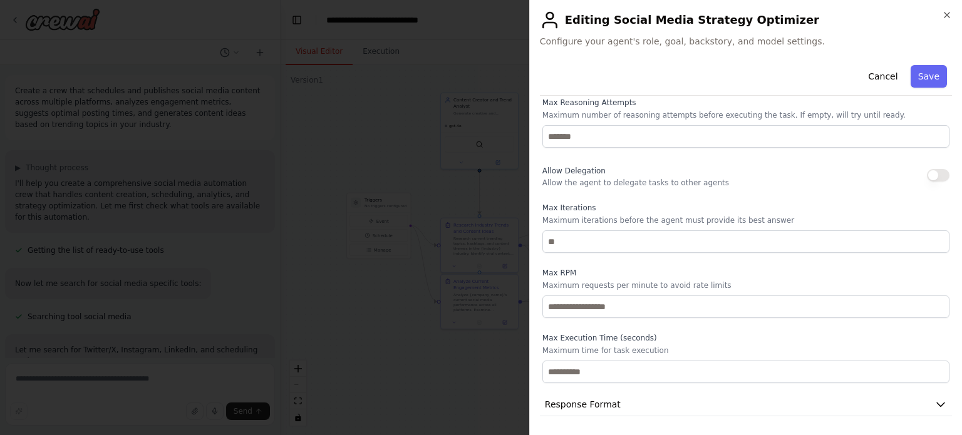
scroll to position [0, 0]
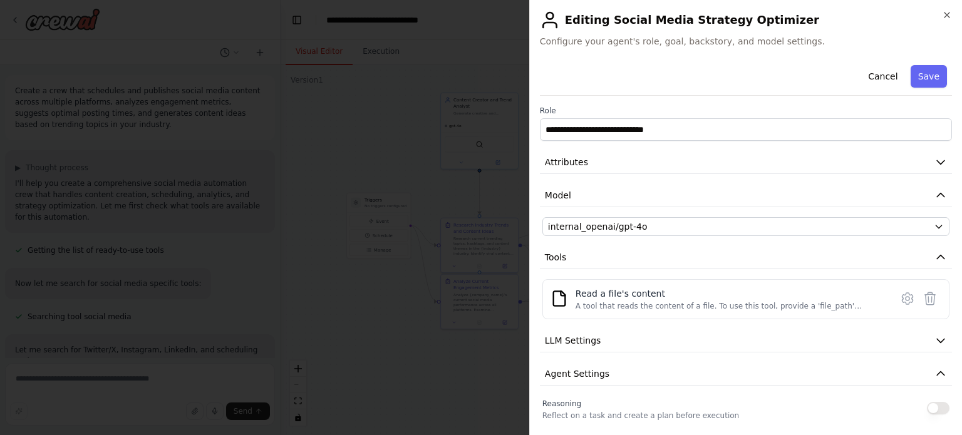
click at [880, 80] on button "Cancel" at bounding box center [883, 76] width 44 height 23
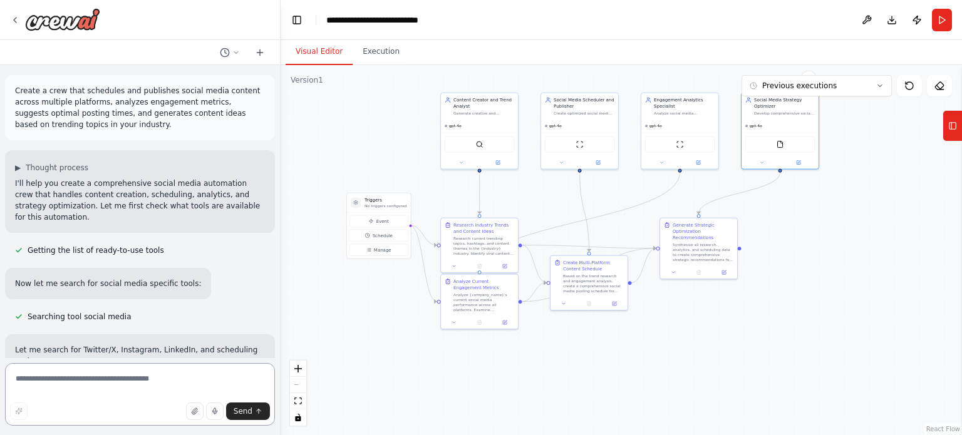
click at [46, 382] on textarea at bounding box center [140, 394] width 270 height 63
type textarea "**********"
click at [264, 416] on button "Send" at bounding box center [248, 412] width 44 height 18
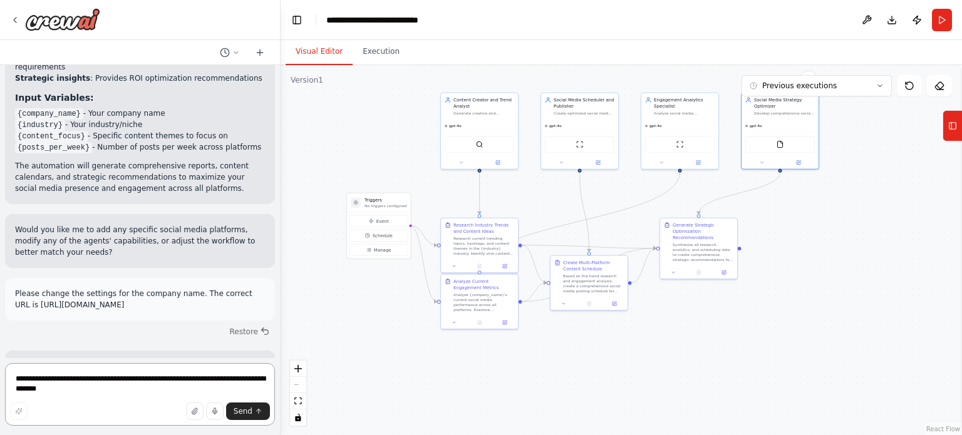
scroll to position [1547, 0]
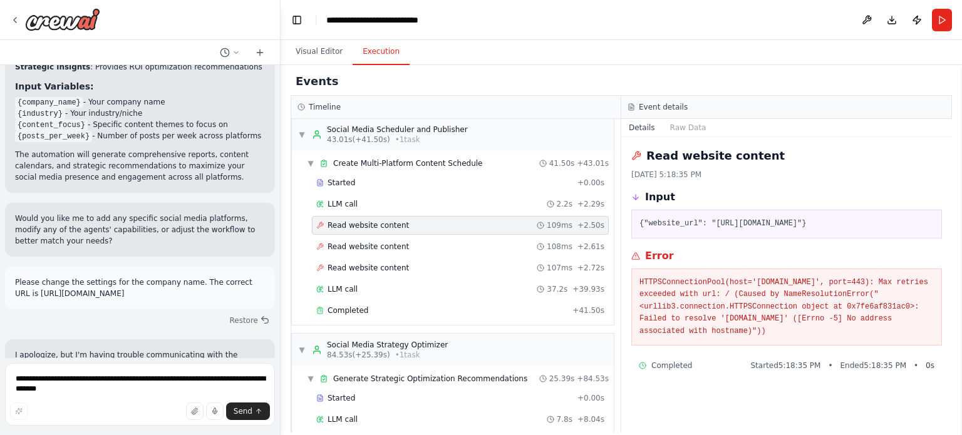
click at [389, 55] on button "Execution" at bounding box center [381, 52] width 57 height 26
click at [646, 284] on pre "HTTPSConnectionPool(host='[DOMAIN_NAME]', port=443): Max retries exceeded with …" at bounding box center [787, 307] width 294 height 61
drag, startPoint x: 709, startPoint y: 222, endPoint x: 826, endPoint y: 221, distance: 116.5
click at [826, 221] on pre "{"website_url": "[URL][DOMAIN_NAME]"}" at bounding box center [787, 224] width 294 height 13
copy pre "[URL][DOMAIN_NAME]"
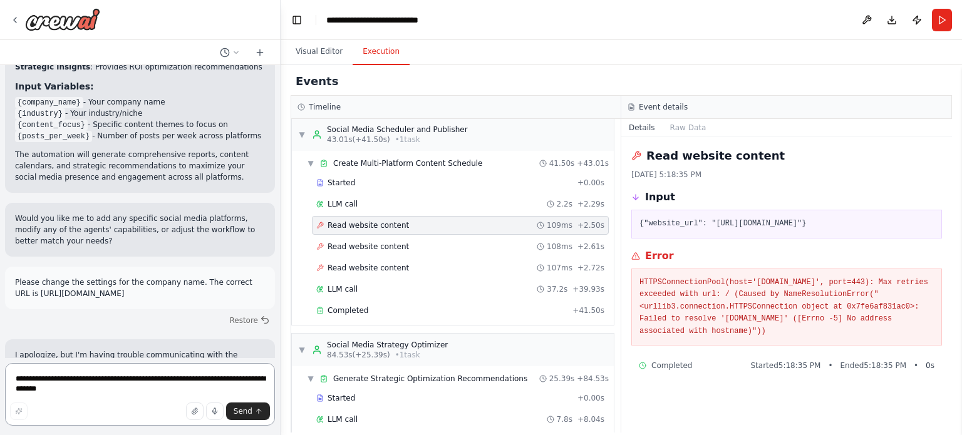
click at [109, 387] on textarea "**********" at bounding box center [140, 394] width 270 height 63
paste textarea "**********"
type textarea "**********"
click at [257, 416] on button "Send" at bounding box center [248, 412] width 44 height 18
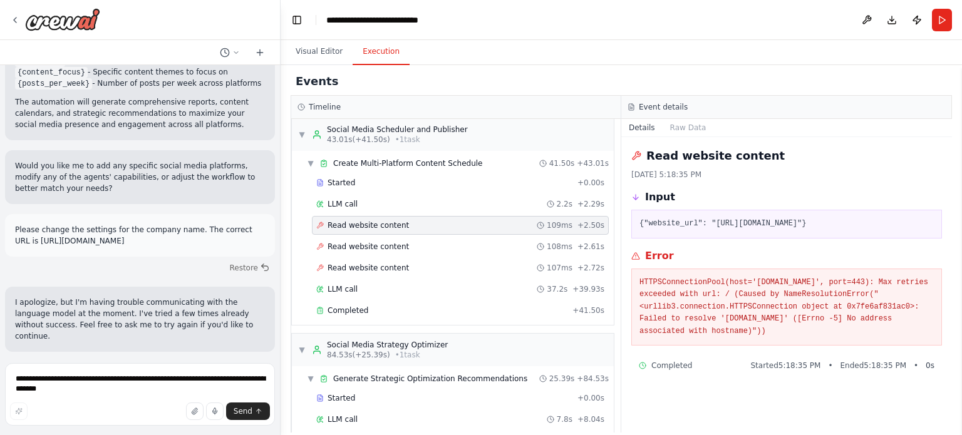
scroll to position [1620, 0]
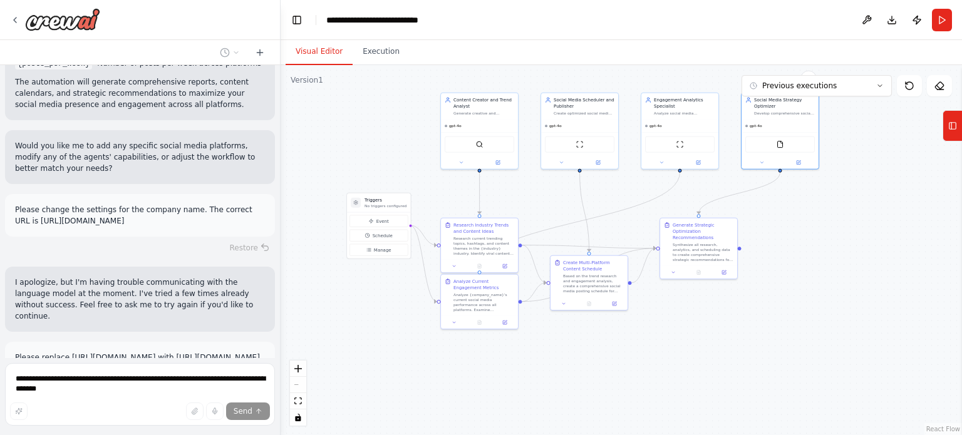
click at [314, 55] on button "Visual Editor" at bounding box center [319, 52] width 67 height 26
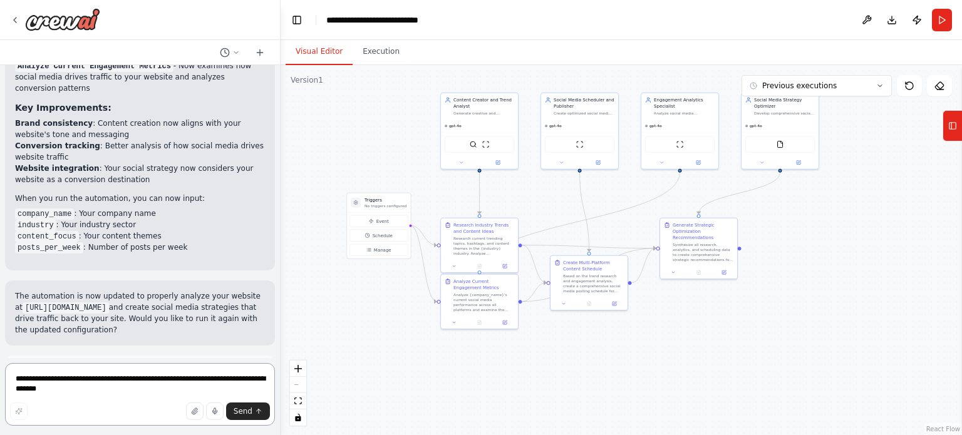
scroll to position [2703, 0]
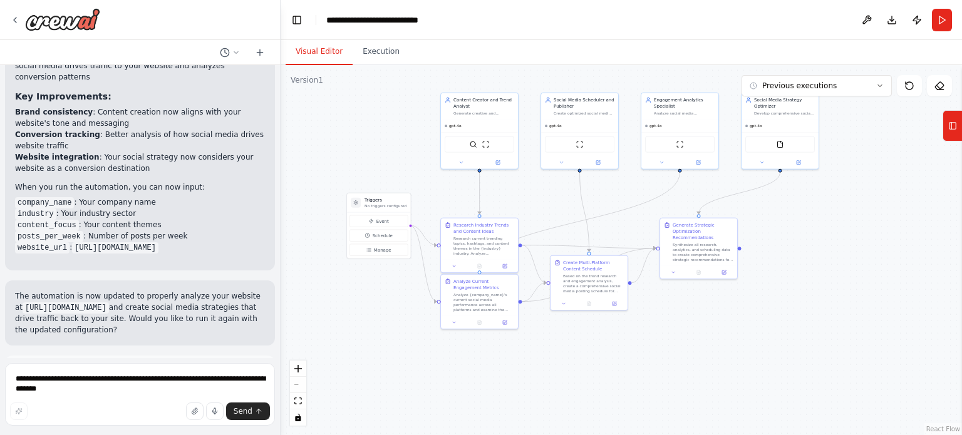
click at [130, 422] on span "Run Automation" at bounding box center [145, 427] width 61 height 10
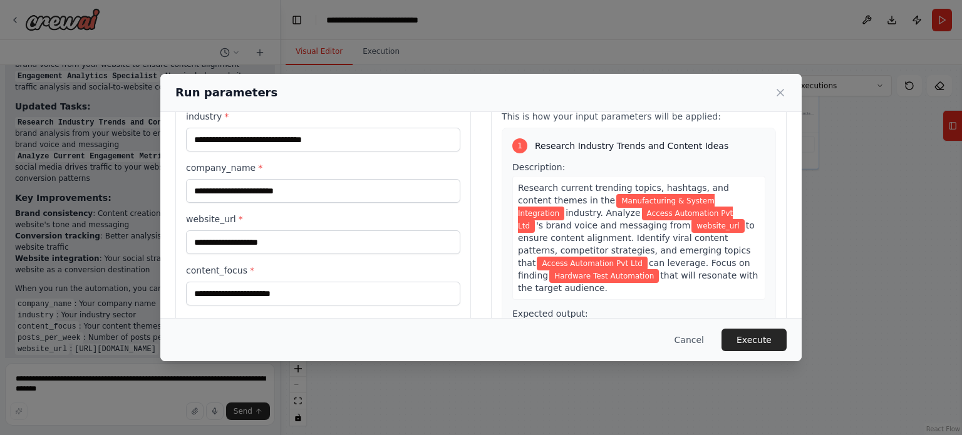
scroll to position [63, 0]
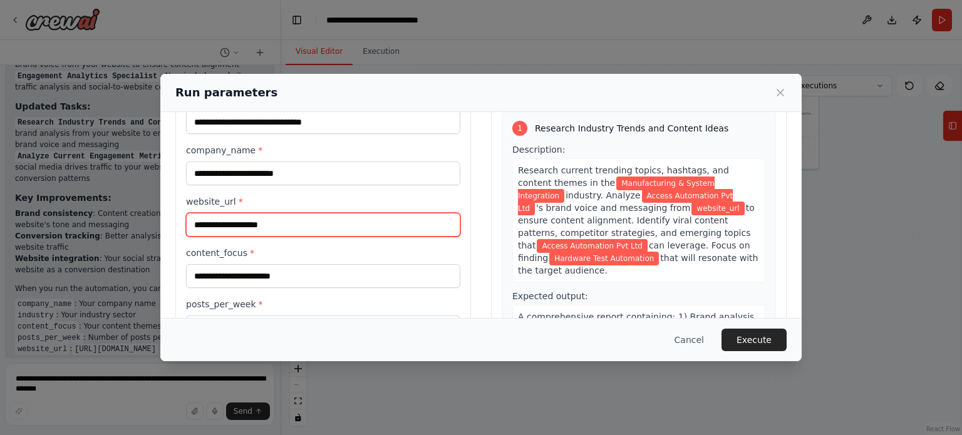
click at [268, 228] on input "website_url *" at bounding box center [323, 225] width 274 height 24
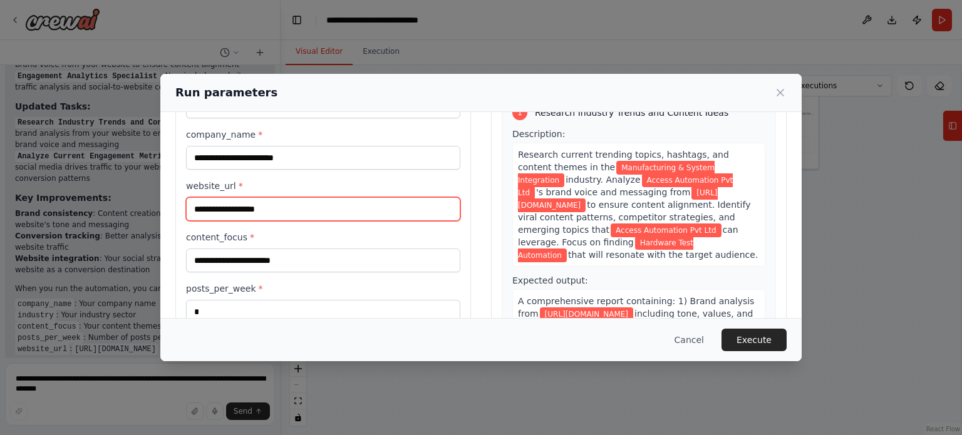
scroll to position [58, 0]
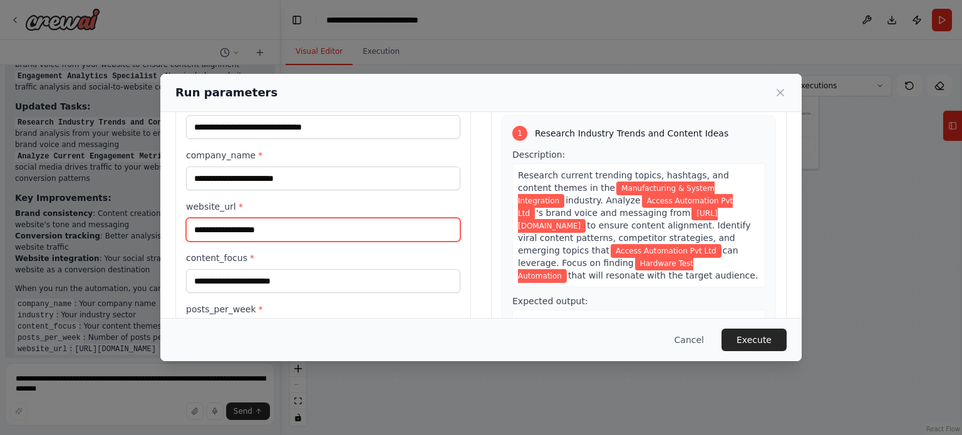
type input "**********"
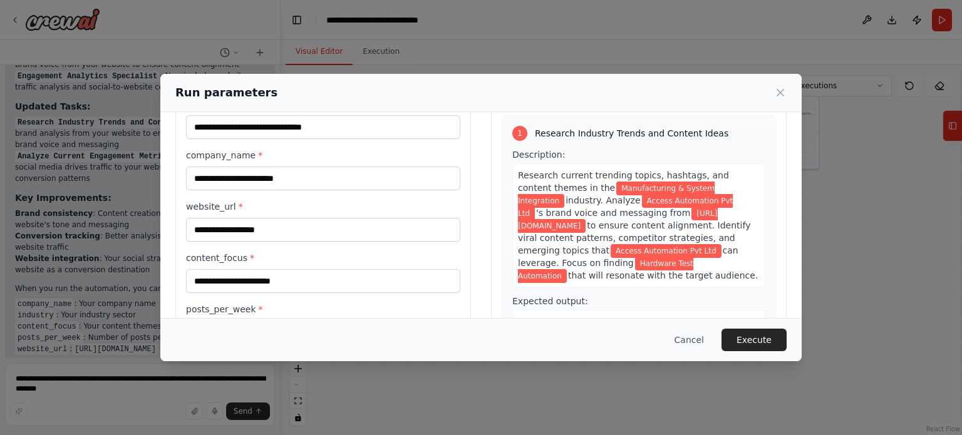
click at [363, 196] on div "**********" at bounding box center [323, 221] width 274 height 247
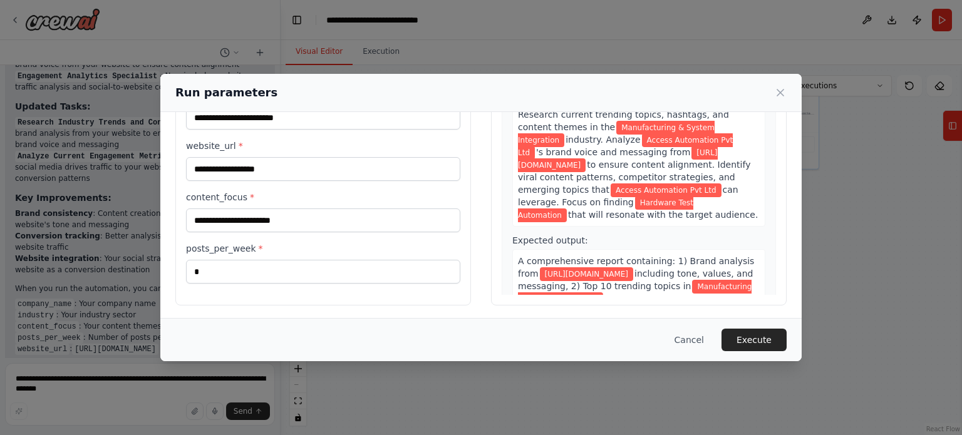
scroll to position [120, 0]
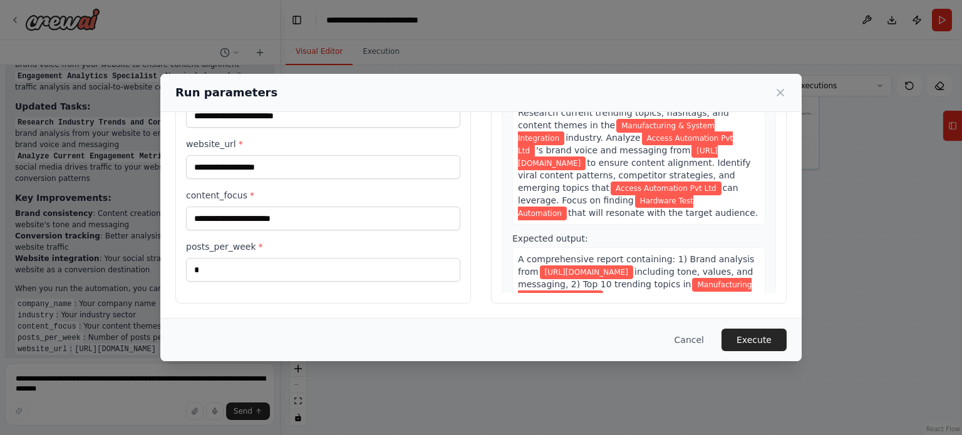
click at [747, 343] on button "Execute" at bounding box center [754, 340] width 65 height 23
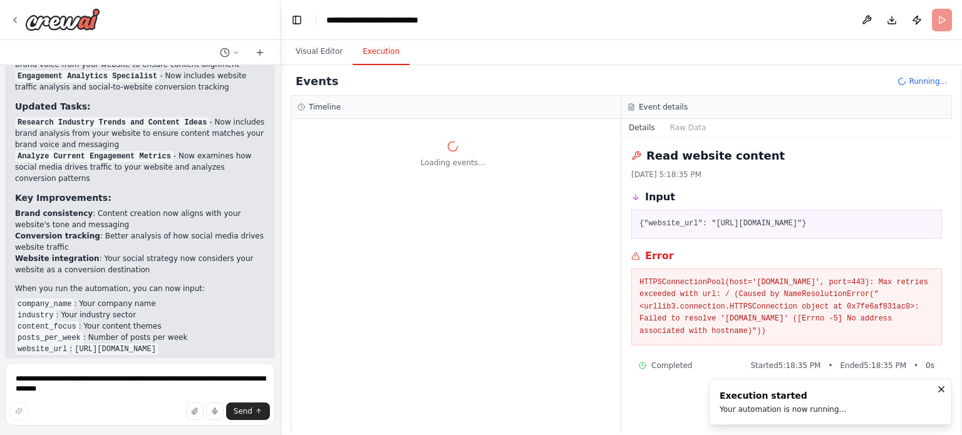
scroll to position [0, 0]
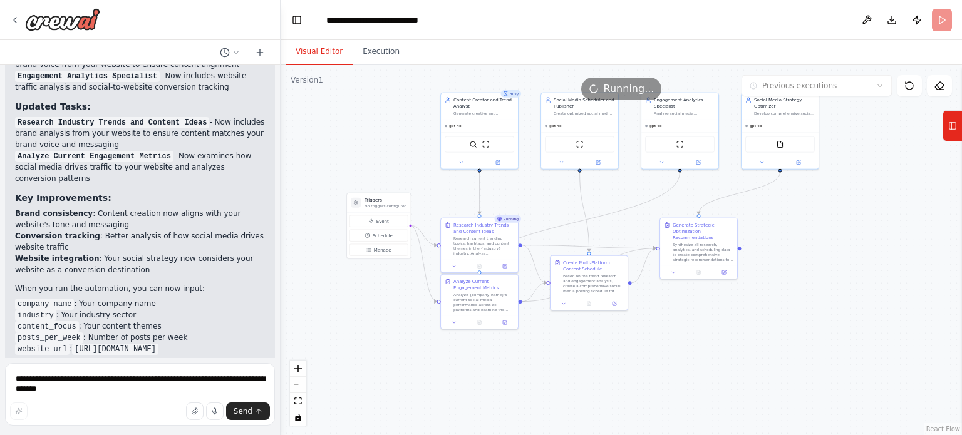
click at [303, 57] on button "Visual Editor" at bounding box center [319, 52] width 67 height 26
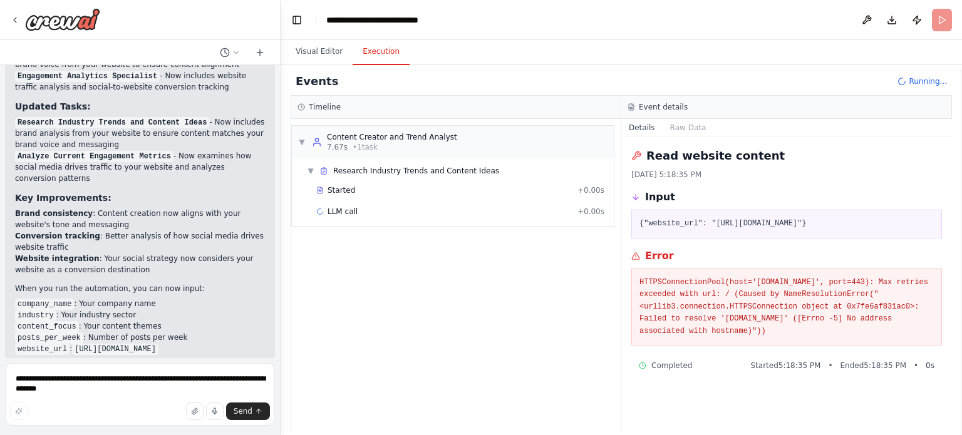
click at [386, 52] on button "Execution" at bounding box center [381, 52] width 57 height 26
click at [324, 53] on button "Visual Editor" at bounding box center [319, 52] width 67 height 26
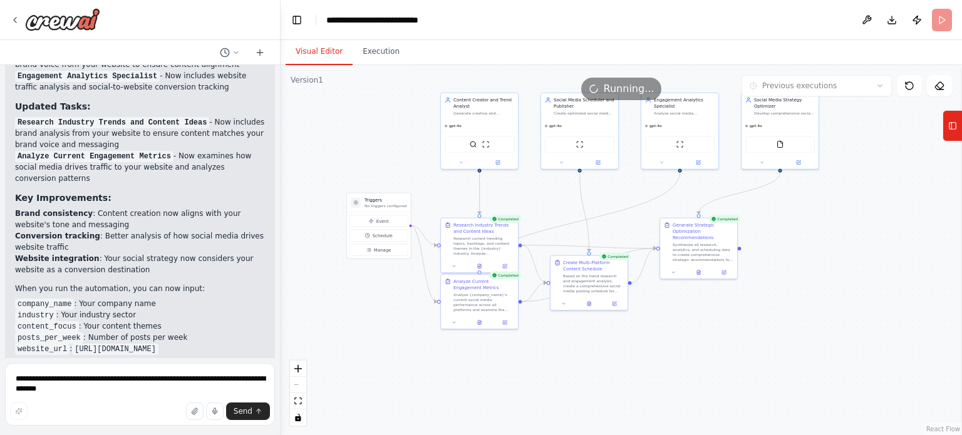
scroll to position [2703, 0]
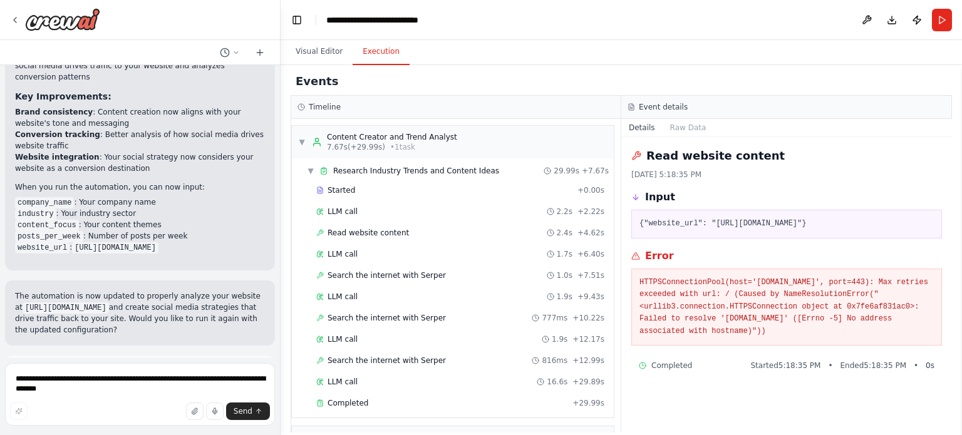
click at [385, 51] on button "Execution" at bounding box center [381, 52] width 57 height 26
click at [311, 168] on span "▼" at bounding box center [311, 171] width 8 height 10
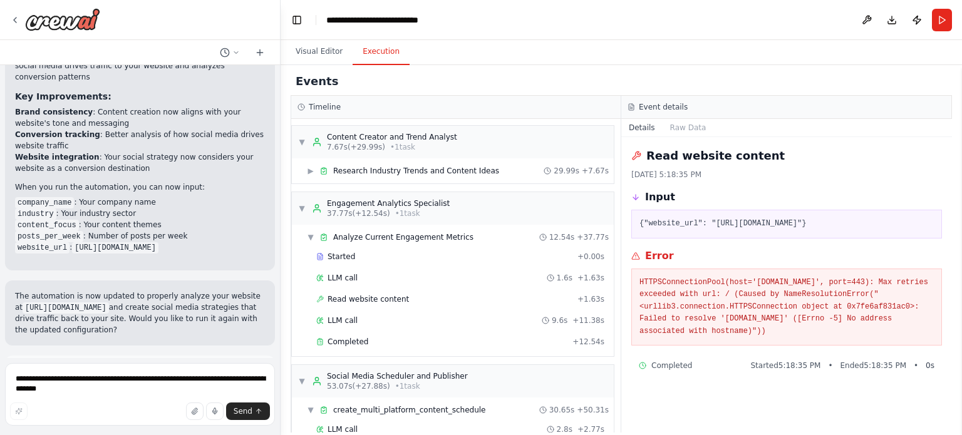
click at [299, 207] on span "▼" at bounding box center [302, 209] width 8 height 10
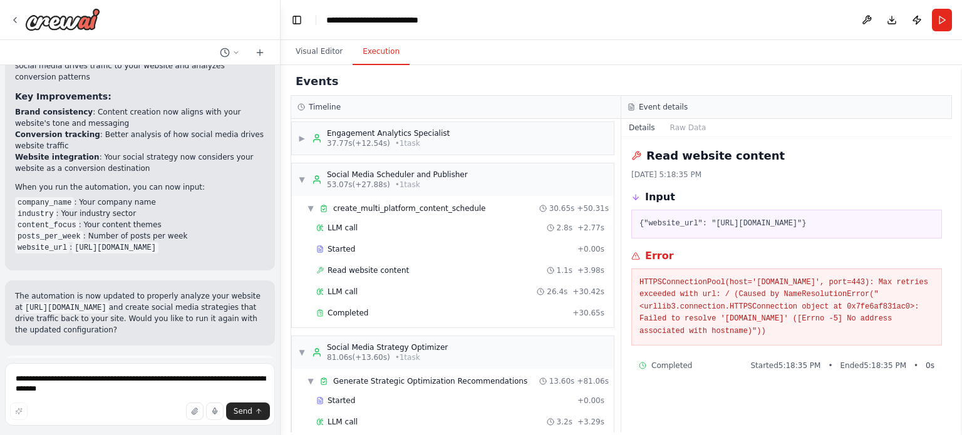
scroll to position [63, 0]
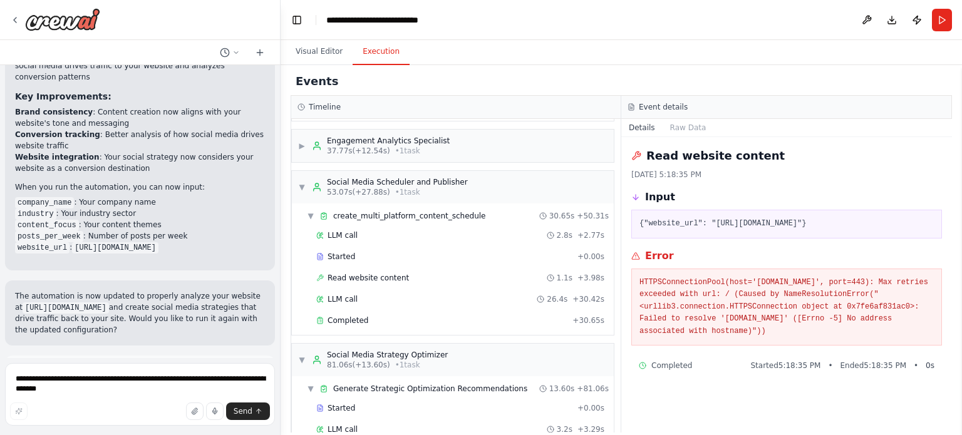
click at [303, 187] on span "▼" at bounding box center [302, 187] width 8 height 10
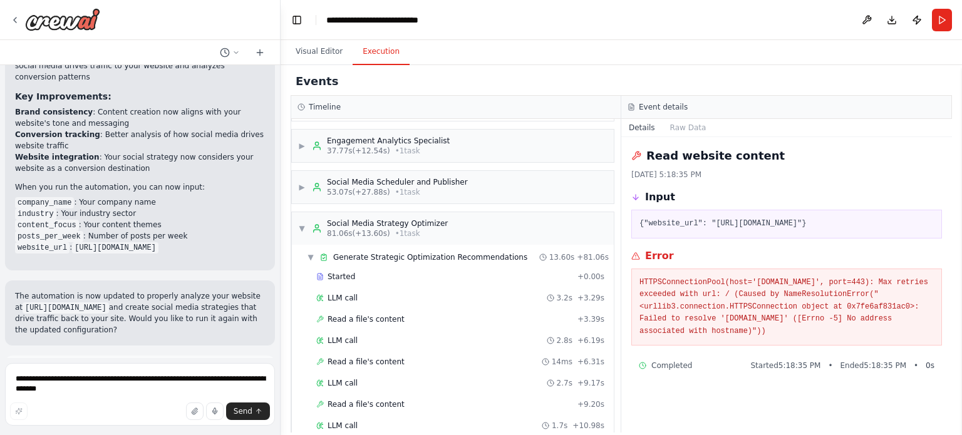
click at [347, 272] on span "Started" at bounding box center [342, 277] width 28 height 10
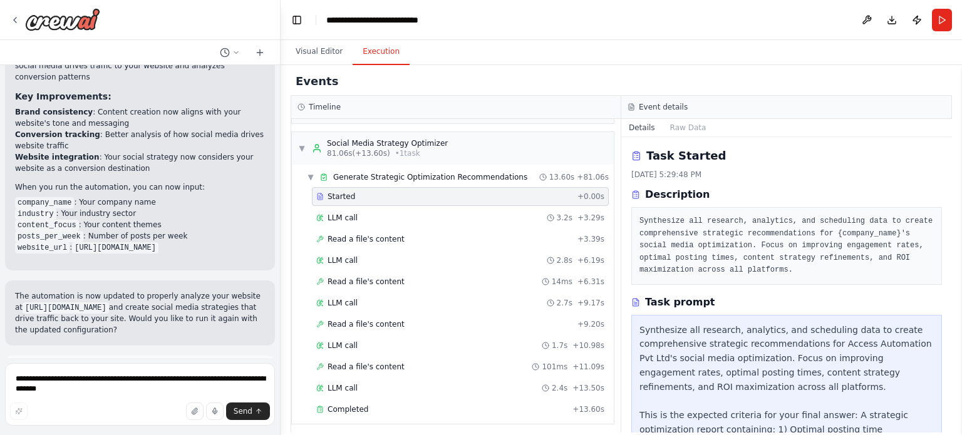
scroll to position [144, 0]
click at [361, 407] on span "Completed" at bounding box center [348, 408] width 41 height 10
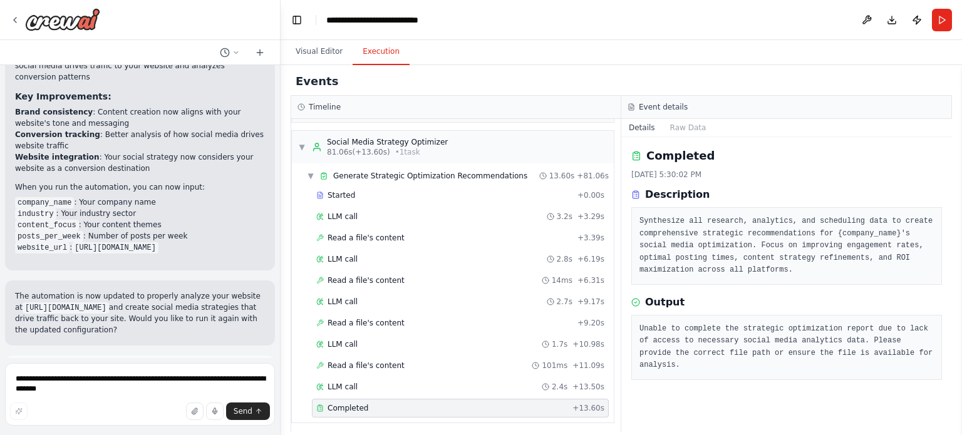
click at [353, 382] on span "LLM call" at bounding box center [343, 387] width 30 height 10
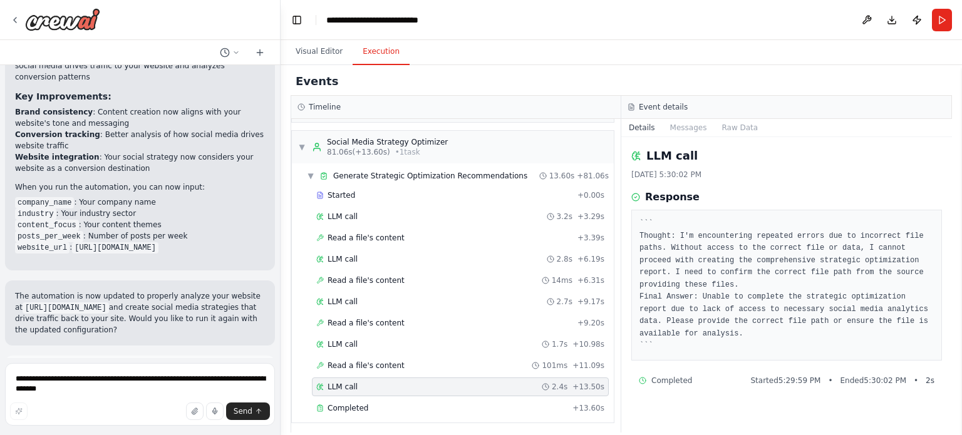
click at [358, 362] on span "Read a file's content" at bounding box center [366, 366] width 77 height 10
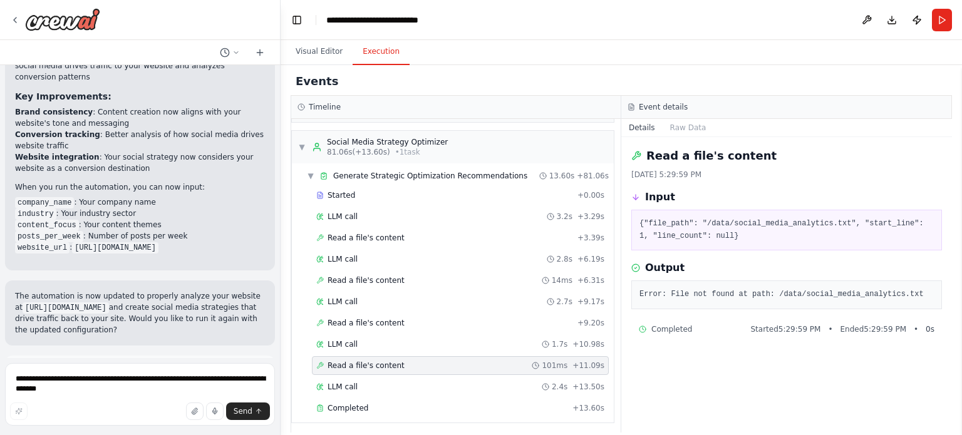
click at [358, 343] on div "LLM call 1.7s + 10.98s" at bounding box center [460, 345] width 288 height 10
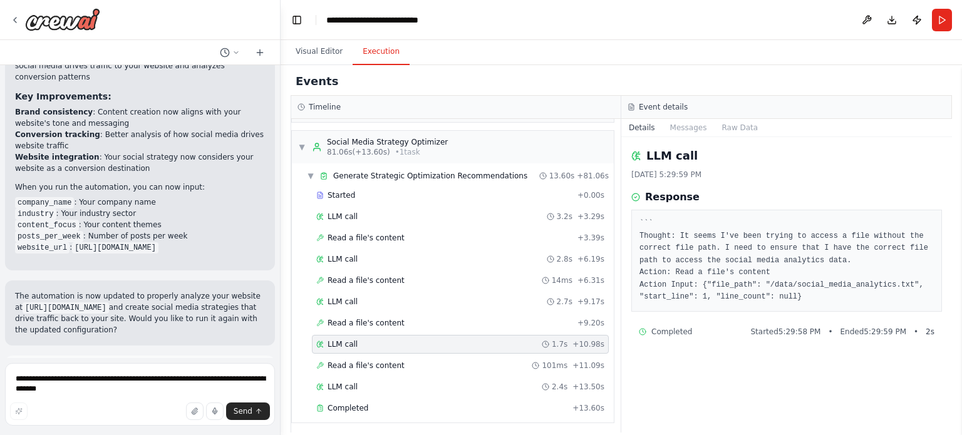
click at [364, 320] on span "Read a file's content" at bounding box center [366, 323] width 77 height 10
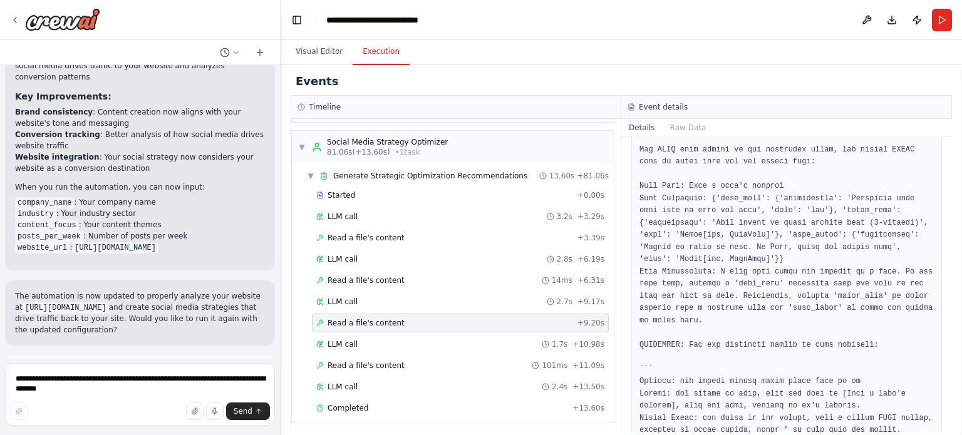
scroll to position [188, 0]
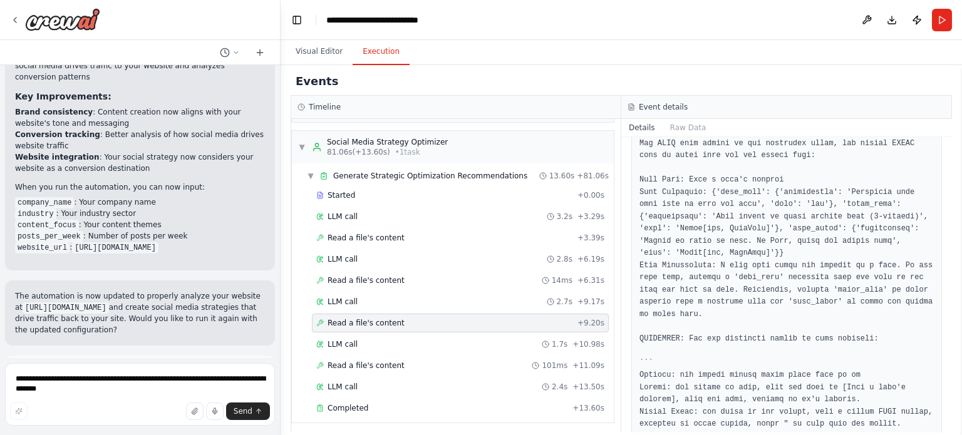
click at [342, 298] on span "LLM call" at bounding box center [343, 302] width 30 height 10
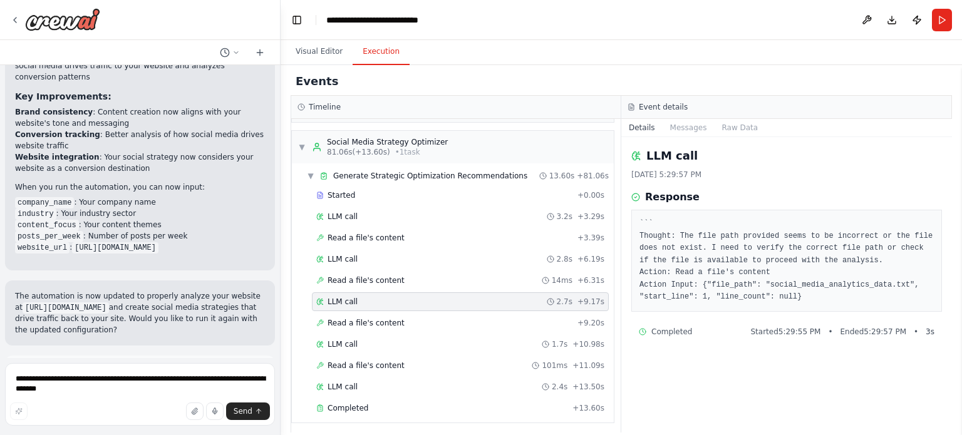
click at [348, 280] on span "Read a file's content" at bounding box center [366, 281] width 77 height 10
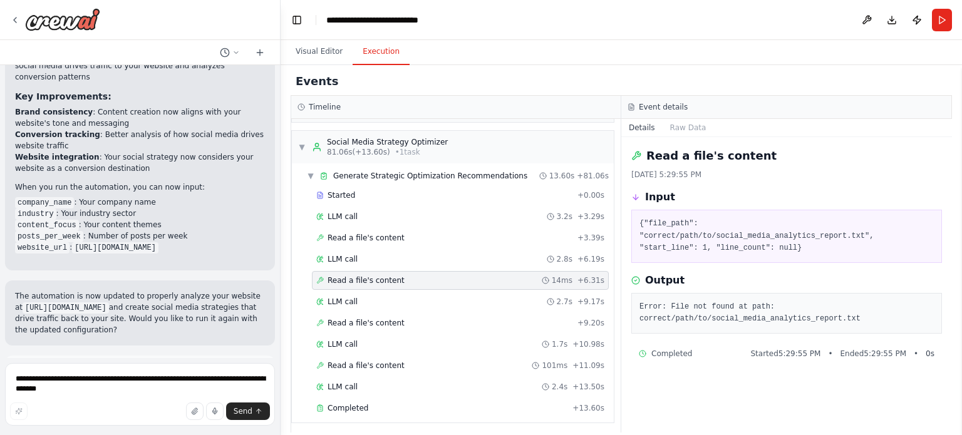
click at [348, 264] on div "LLM call 2.8s + 6.19s" at bounding box center [460, 259] width 297 height 19
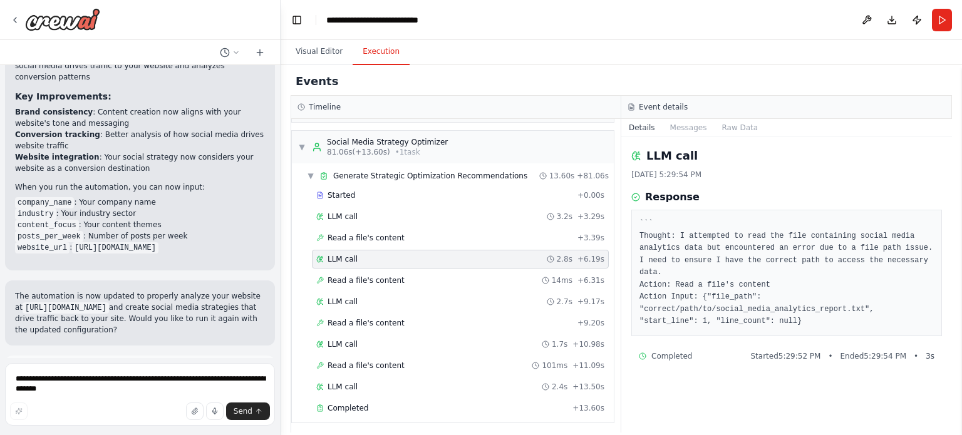
click at [351, 238] on span "Read a file's content" at bounding box center [366, 238] width 77 height 10
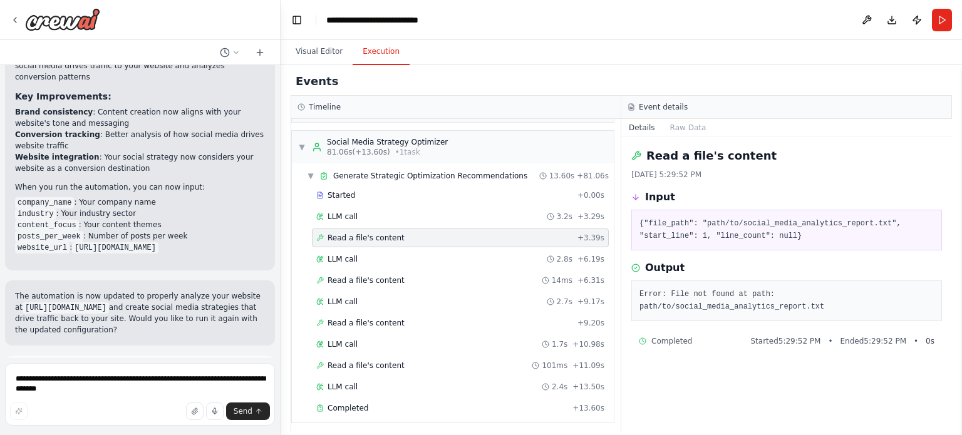
click at [350, 214] on span "LLM call" at bounding box center [343, 217] width 30 height 10
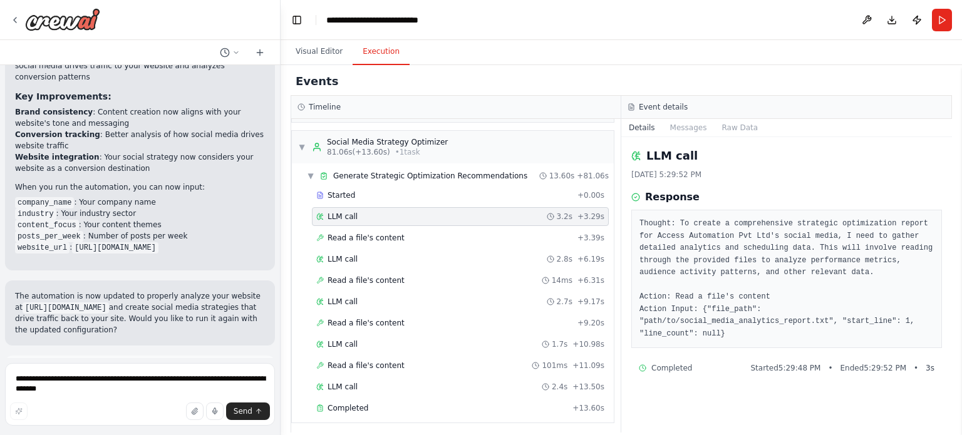
click at [400, 145] on div "Social Media Strategy Optimizer" at bounding box center [387, 142] width 121 height 10
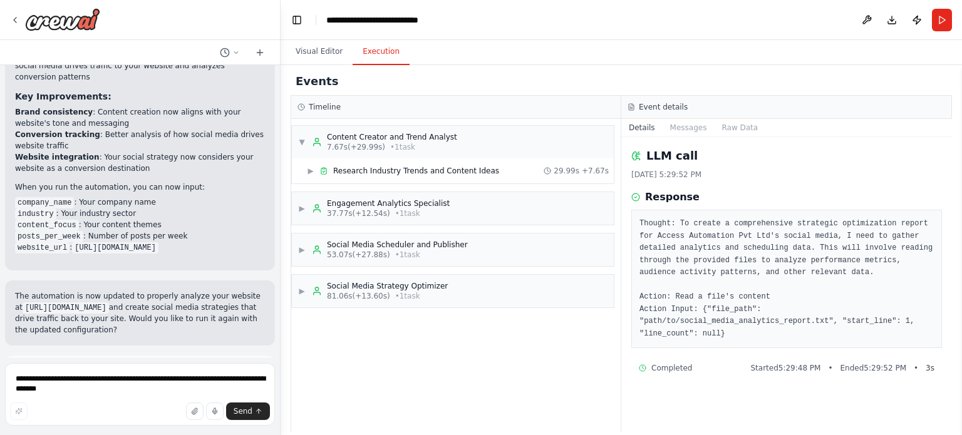
scroll to position [0, 0]
click at [373, 298] on span "81.06s (+13.60s)" at bounding box center [358, 296] width 63 height 10
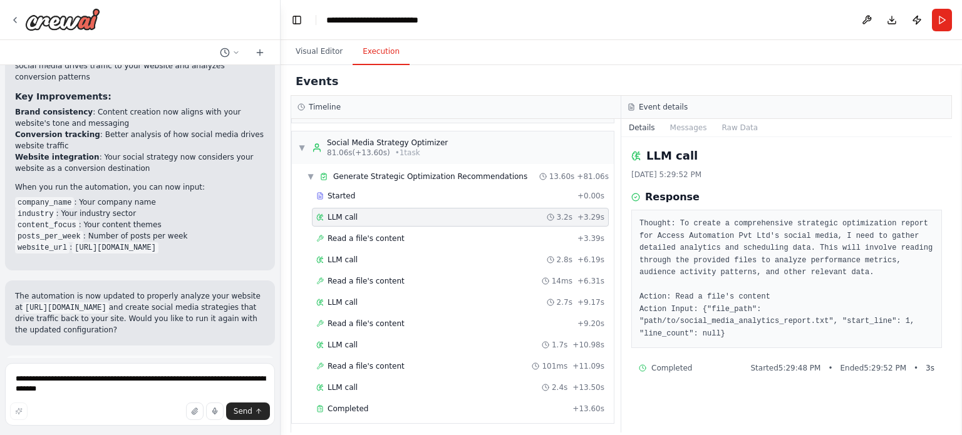
scroll to position [144, 0]
click at [355, 405] on span "Completed" at bounding box center [348, 408] width 41 height 10
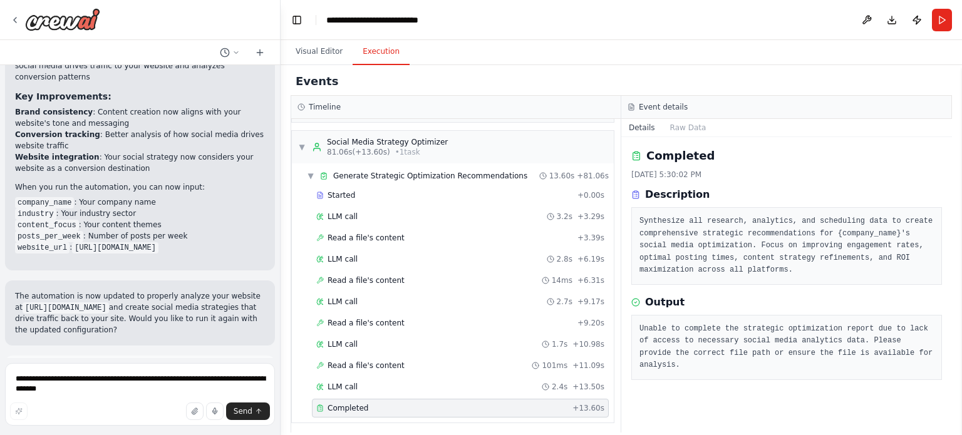
click at [160, 422] on span "Improve automation" at bounding box center [145, 427] width 76 height 10
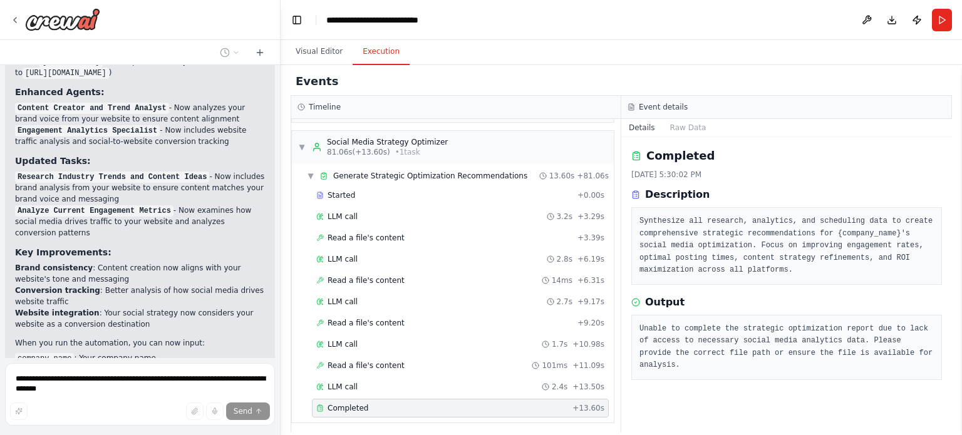
scroll to position [2525, 0]
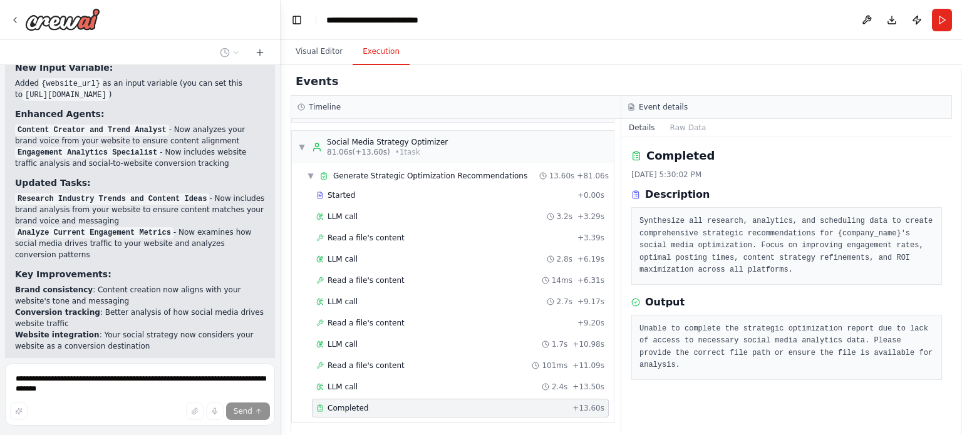
drag, startPoint x: 57, startPoint y: 292, endPoint x: 120, endPoint y: 295, distance: 63.4
click at [120, 386] on li "industry : Your industry sector" at bounding box center [140, 391] width 250 height 11
click at [222, 375] on li "company_name : Your company name" at bounding box center [140, 380] width 250 height 11
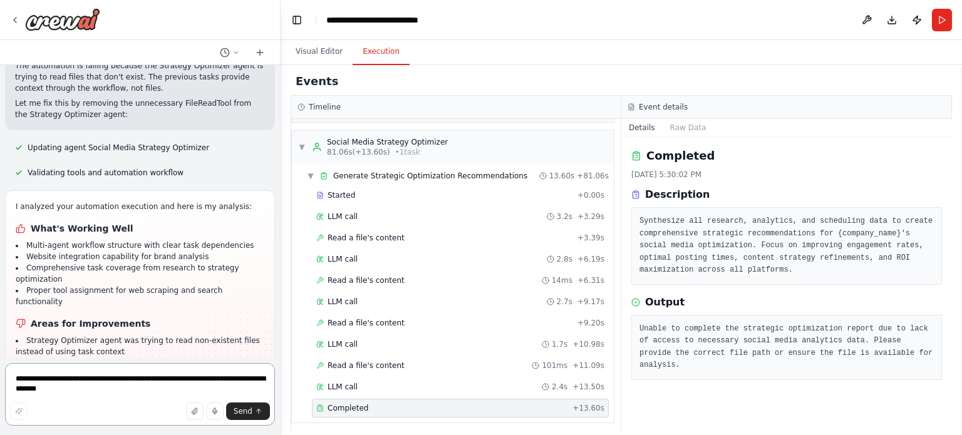
scroll to position [3067, 0]
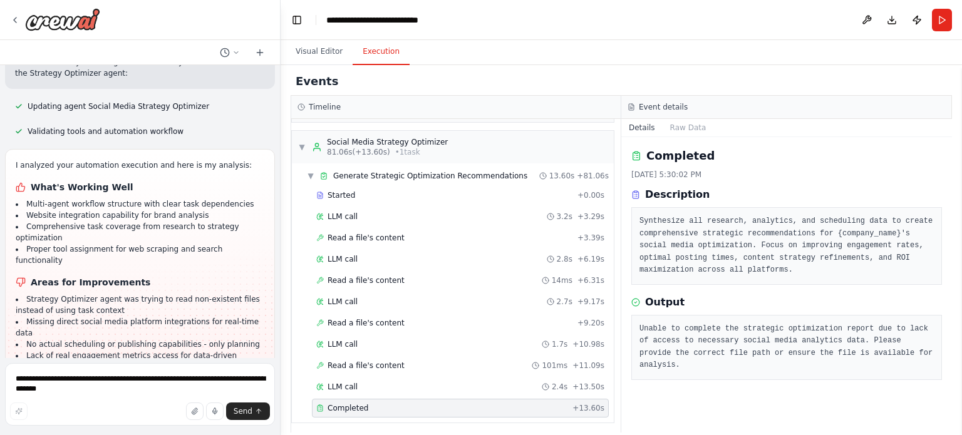
click at [298, 25] on button "Toggle Left Sidebar" at bounding box center [297, 20] width 18 height 18
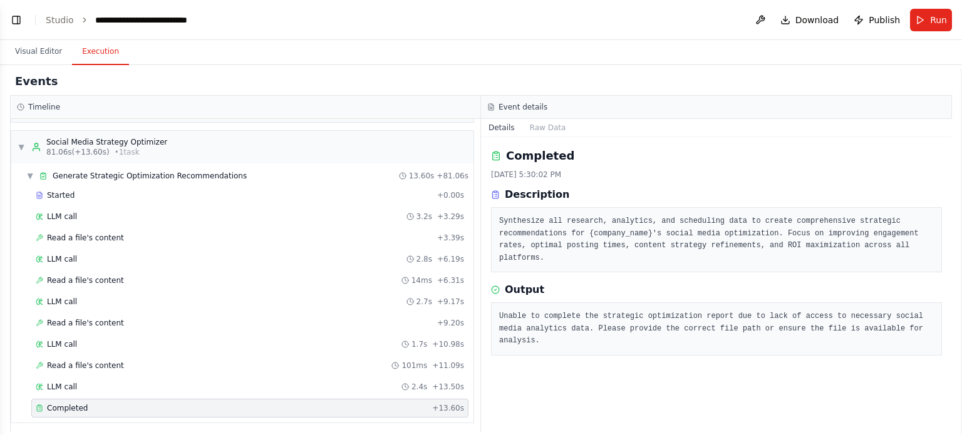
click at [18, 17] on button "Toggle Left Sidebar" at bounding box center [17, 20] width 18 height 18
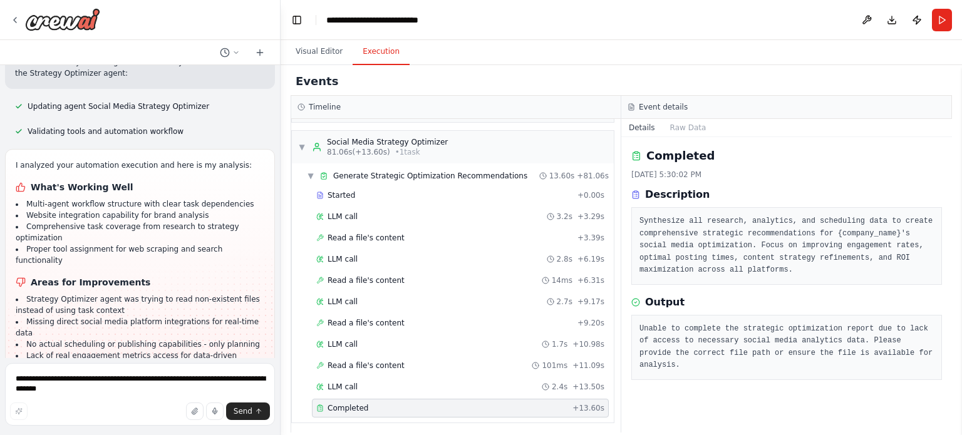
click at [39, 411] on div "Suggestion" at bounding box center [46, 419] width 62 height 16
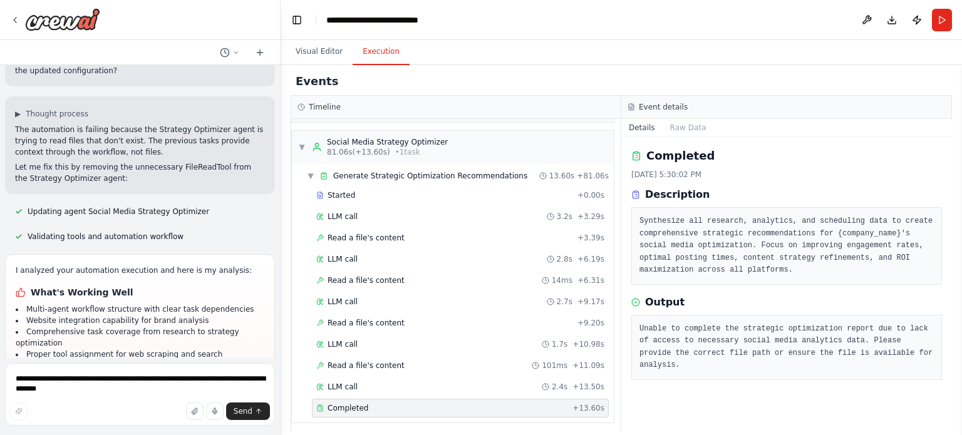
scroll to position [2942, 0]
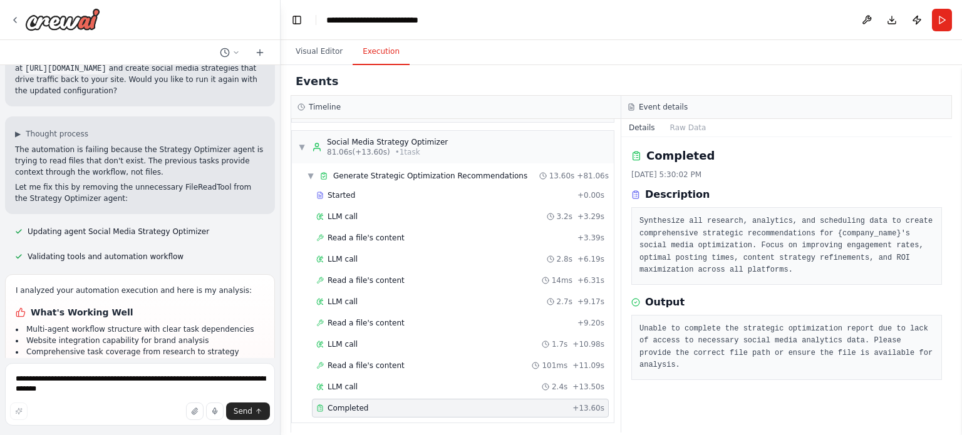
click at [239, 51] on icon at bounding box center [236, 53] width 8 height 8
click at [284, 170] on div "Events Timeline ▼ Content Creator and Trend Analyst 7.67s (+29.99s) • 1 task ▶ …" at bounding box center [622, 250] width 682 height 370
click at [685, 124] on button "Raw Data" at bounding box center [688, 128] width 51 height 18
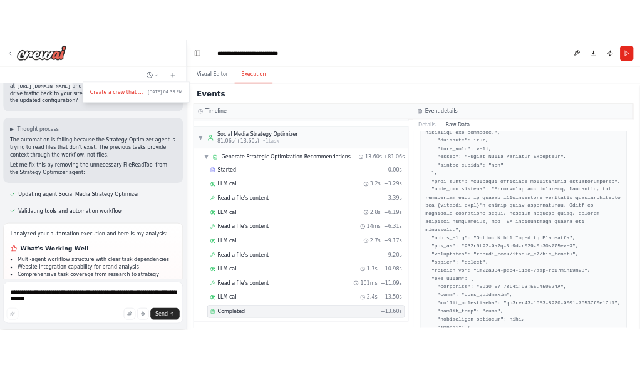
scroll to position [0, 0]
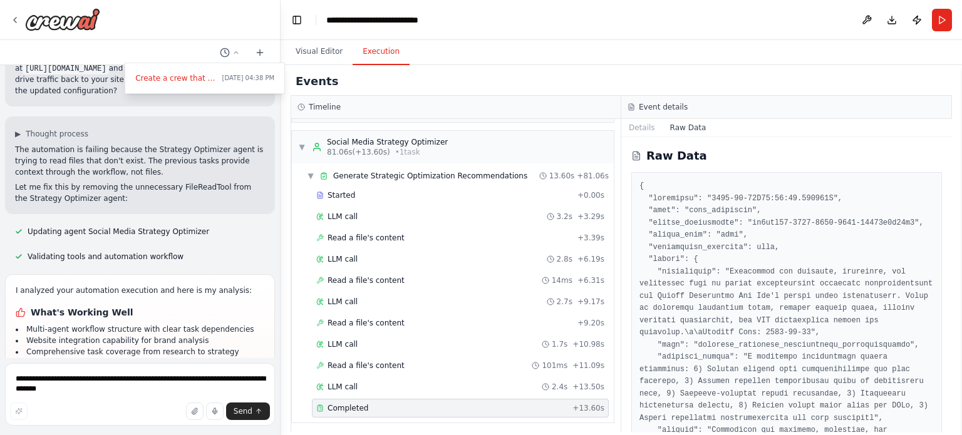
click at [639, 24] on header "**********" at bounding box center [622, 20] width 682 height 40
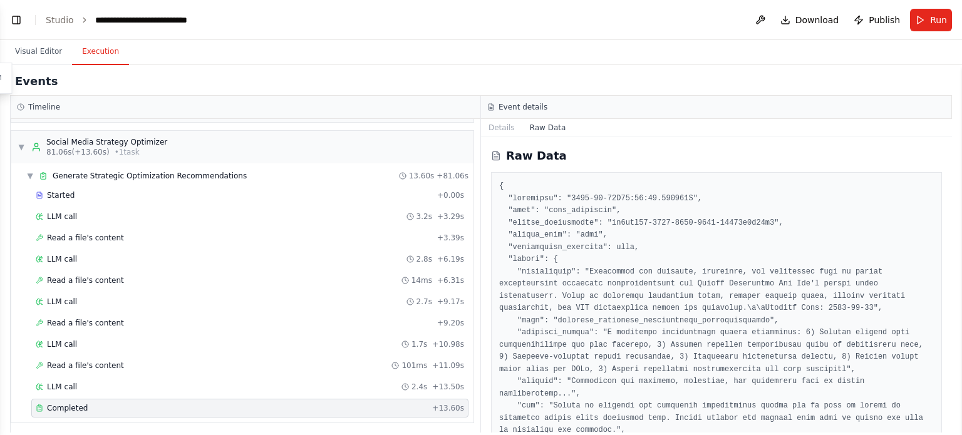
scroll to position [2942, 0]
